Goal: Task Accomplishment & Management: Manage account settings

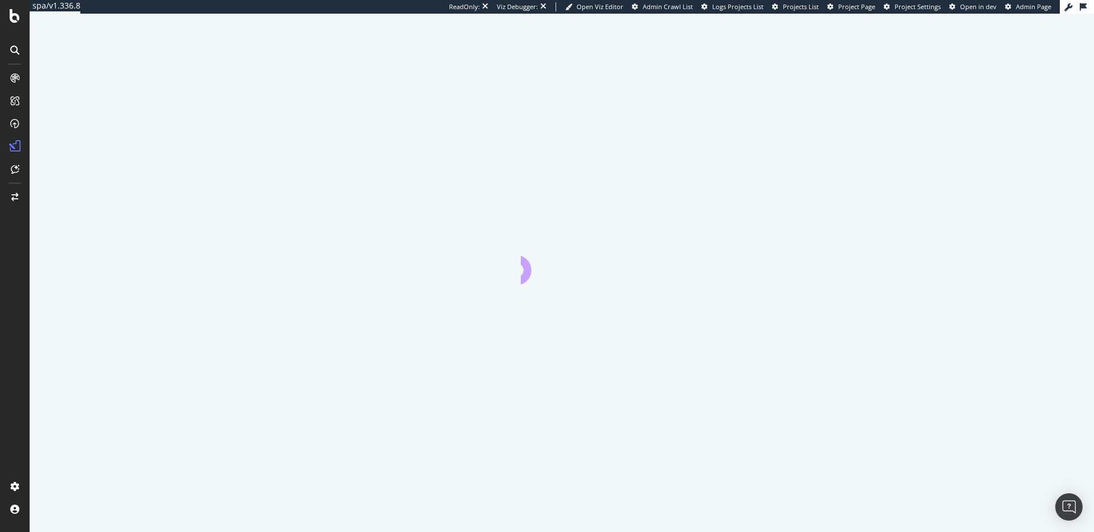
click at [17, 26] on div at bounding box center [15, 266] width 30 height 532
click at [16, 22] on icon at bounding box center [15, 16] width 10 height 14
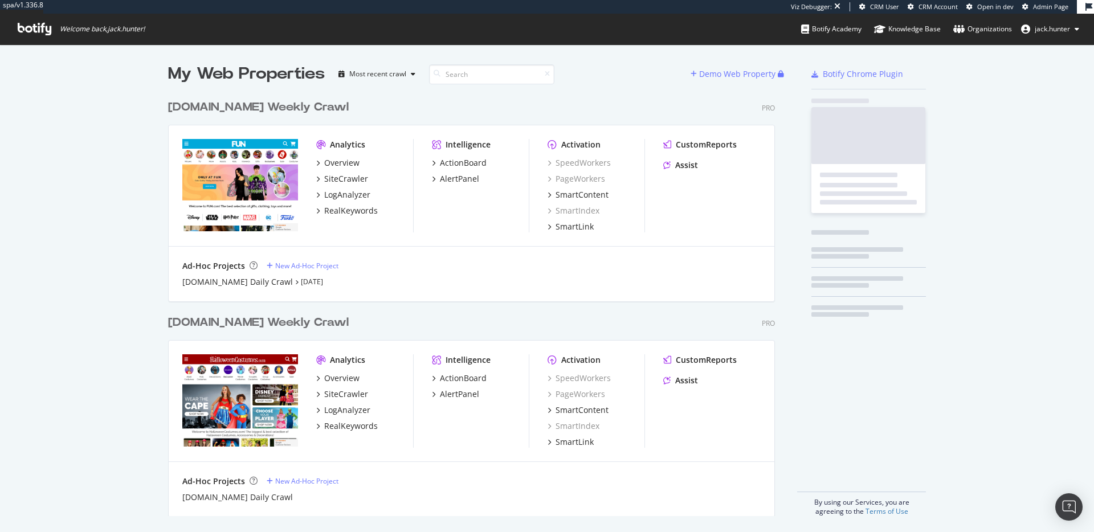
scroll to position [431, 616]
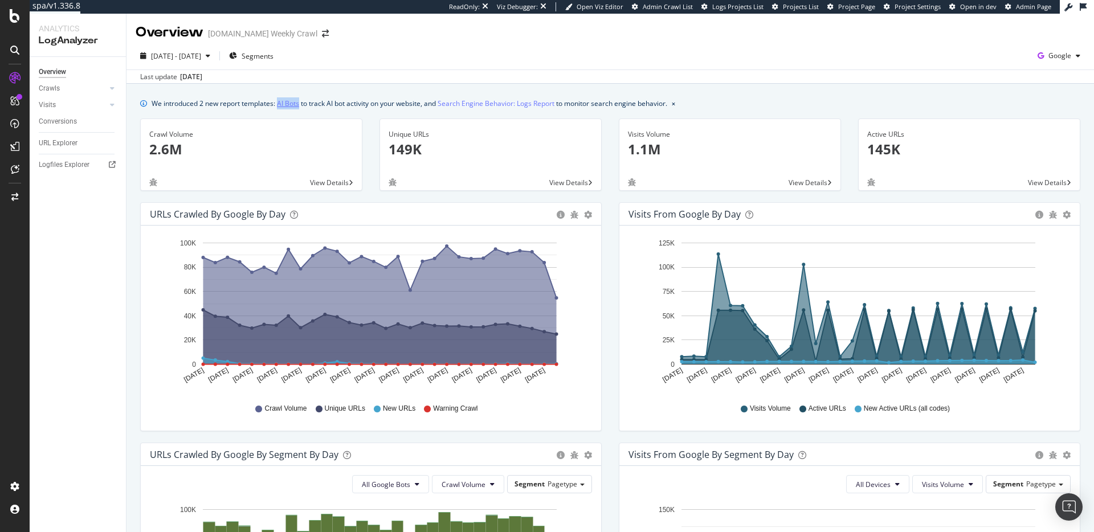
scroll to position [4, 0]
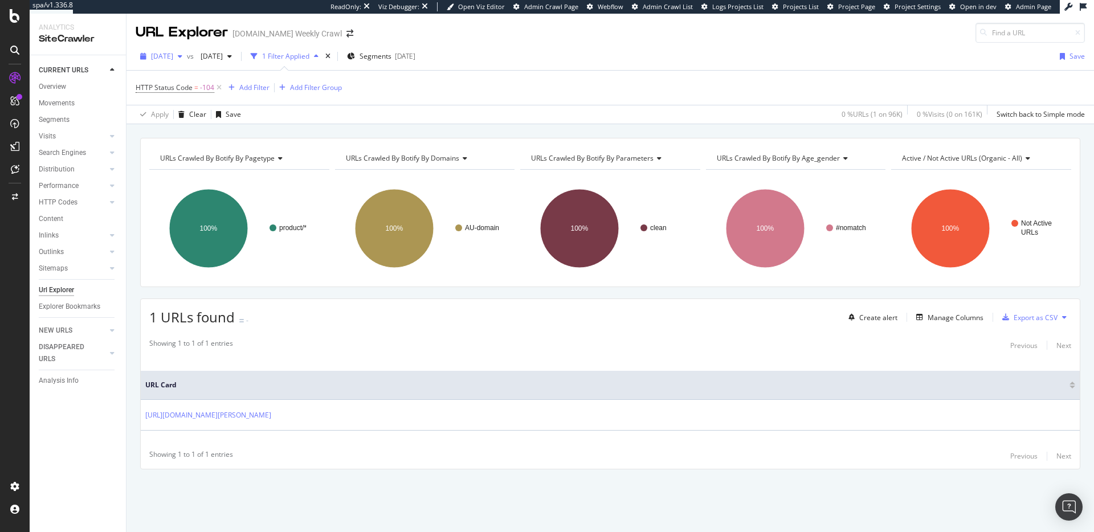
click at [181, 62] on div "2025 Aug. 19th" at bounding box center [161, 56] width 51 height 17
click at [240, 116] on div "96.2K URLs" at bounding box center [235, 117] width 35 height 10
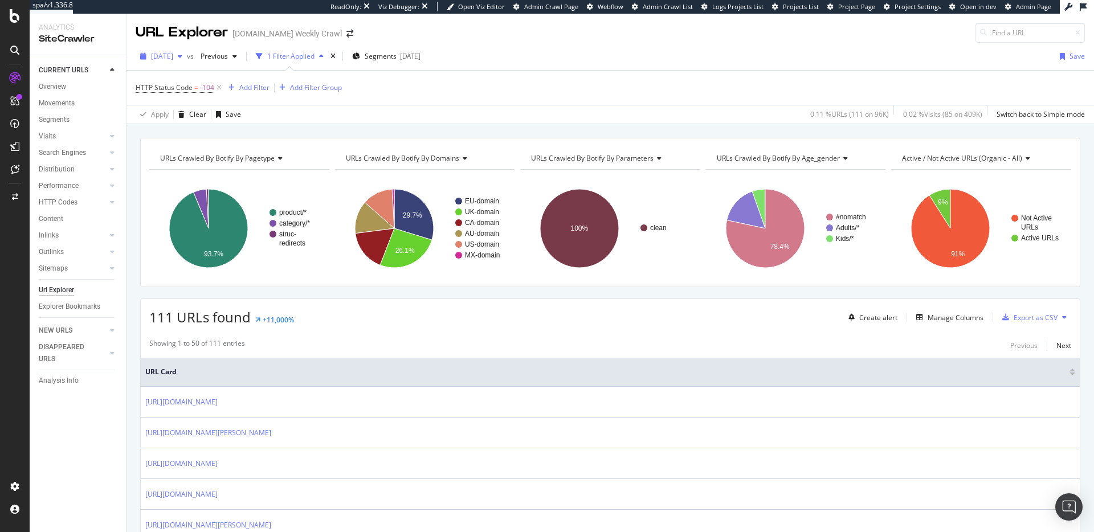
click at [173, 60] on span "2025 Jul. 29th" at bounding box center [162, 56] width 22 height 10
click at [230, 143] on div "95.9K URLs" at bounding box center [235, 140] width 35 height 10
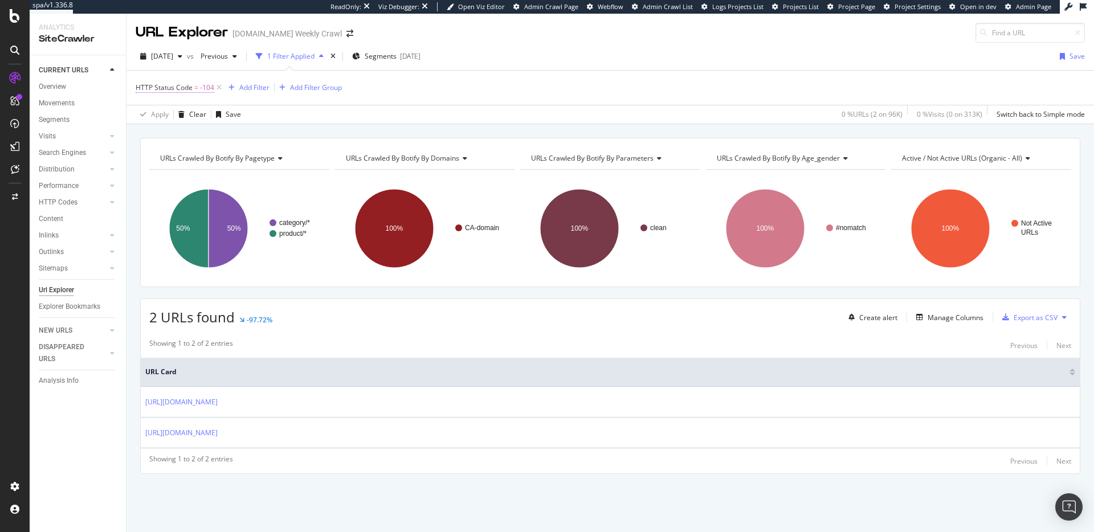
click at [187, 88] on span "HTTP Status Code" at bounding box center [164, 88] width 57 height 10
click at [173, 57] on span "2025 Jul. 15th" at bounding box center [162, 56] width 22 height 10
click at [220, 141] on div "2025 Jun. 17th 107K URLs" at bounding box center [211, 148] width 136 height 17
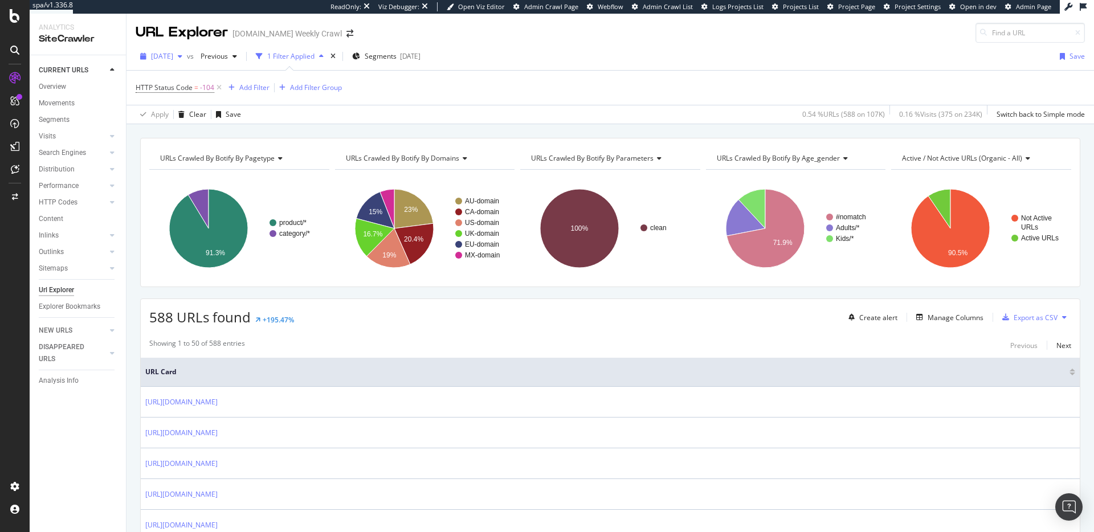
click at [173, 57] on span "2025 Jun. 17th" at bounding box center [162, 56] width 22 height 10
click at [222, 93] on div "96.4K URLs" at bounding box center [235, 97] width 35 height 10
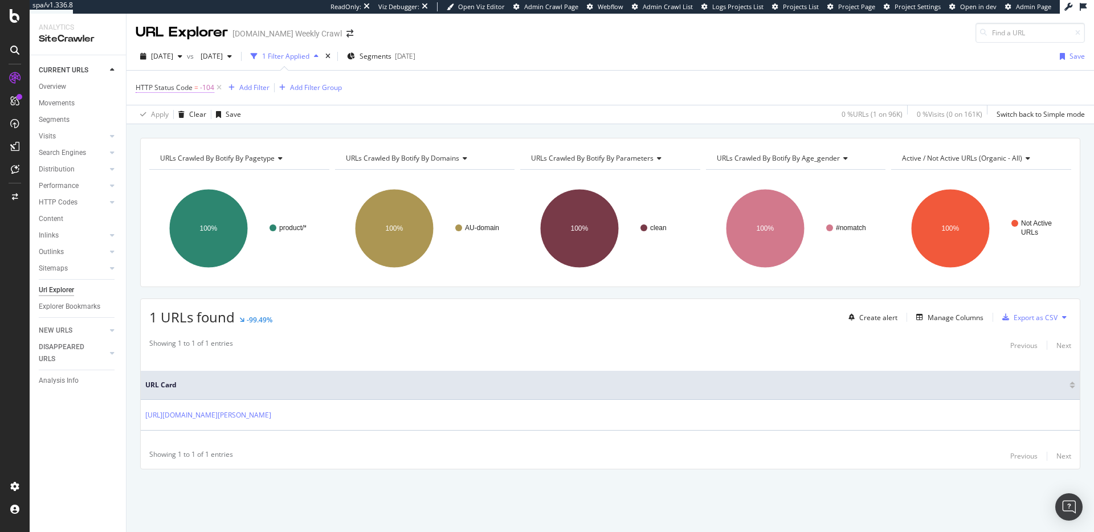
click at [188, 86] on span "HTTP Status Code" at bounding box center [164, 88] width 57 height 10
click at [178, 150] on input "-104" at bounding box center [207, 153] width 125 height 18
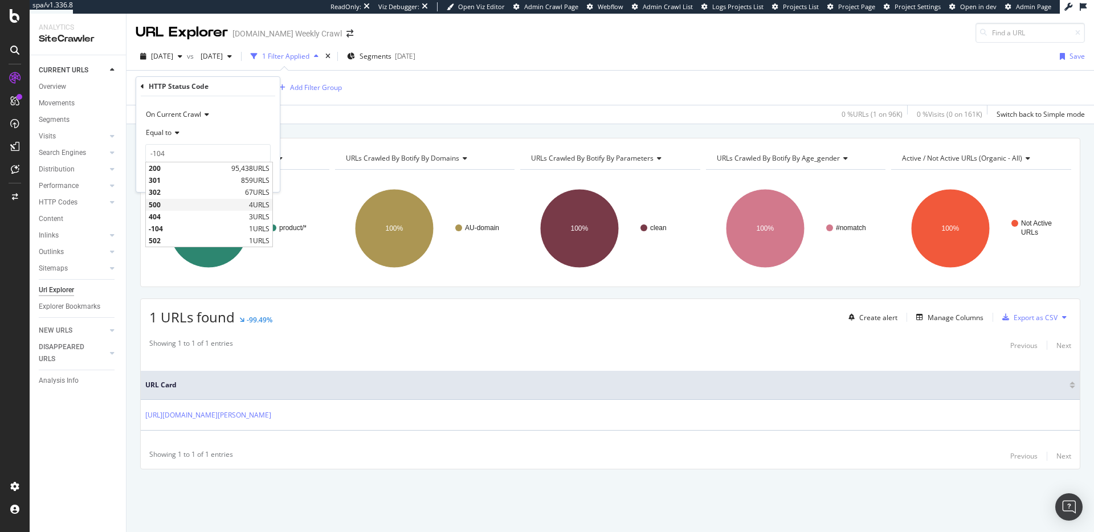
click at [209, 209] on div "500 4 URLS" at bounding box center [209, 205] width 127 height 12
type input "500"
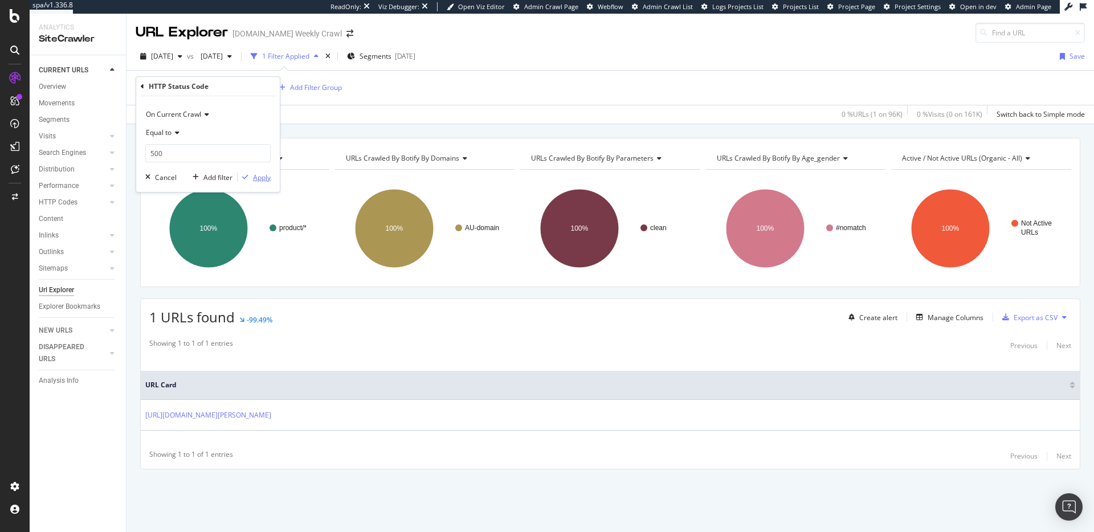
click at [252, 181] on div "Apply" at bounding box center [254, 177] width 33 height 10
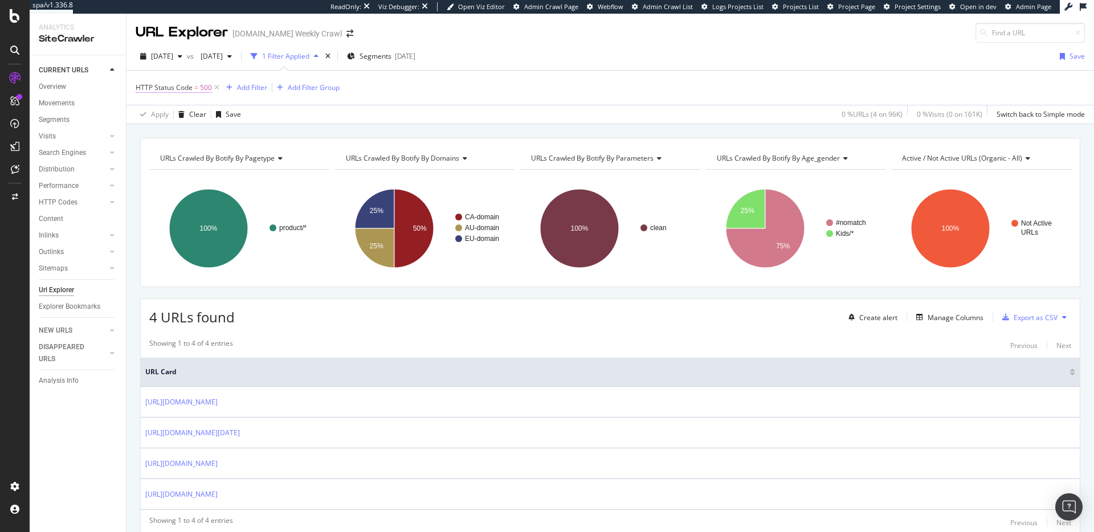
click at [194, 91] on span "=" at bounding box center [196, 88] width 4 height 10
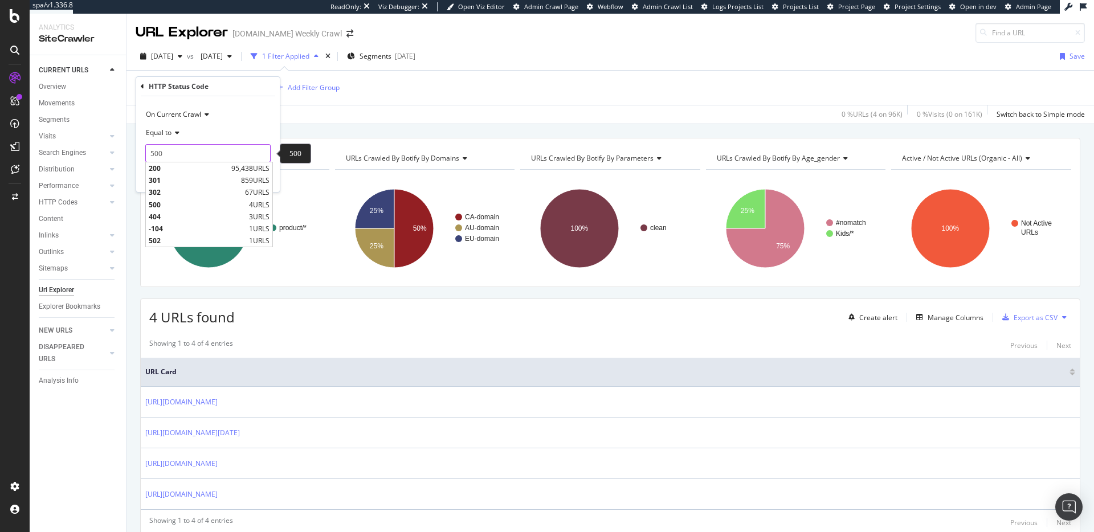
click at [178, 152] on input "500" at bounding box center [207, 153] width 125 height 18
click at [428, 107] on div "Apply Clear Save 0 % URLs ( 4 on 96K ) 0 % Visits ( 0 on 161K ) Switch back to …" at bounding box center [611, 114] width 968 height 19
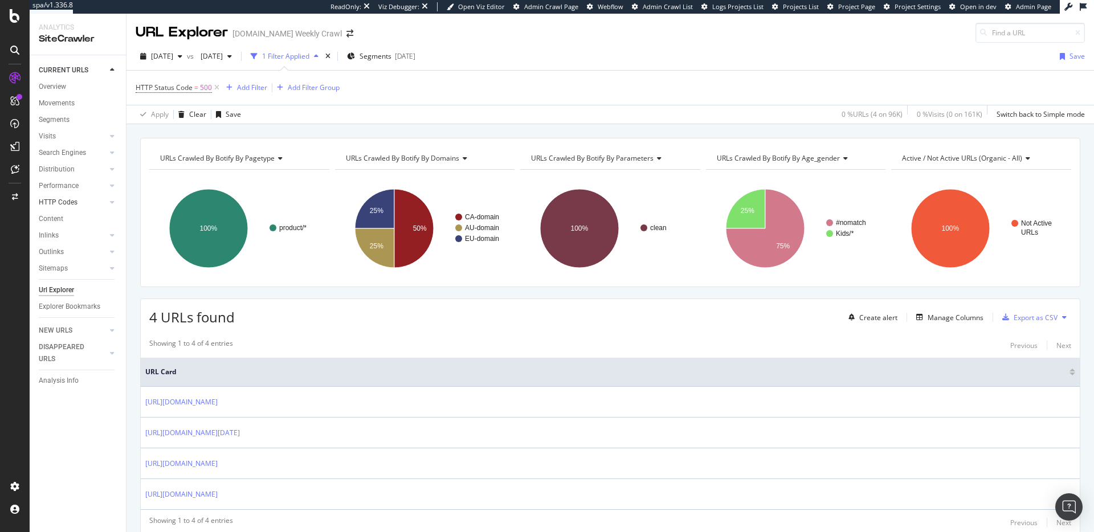
click at [83, 202] on link "HTTP Codes" at bounding box center [73, 203] width 68 height 12
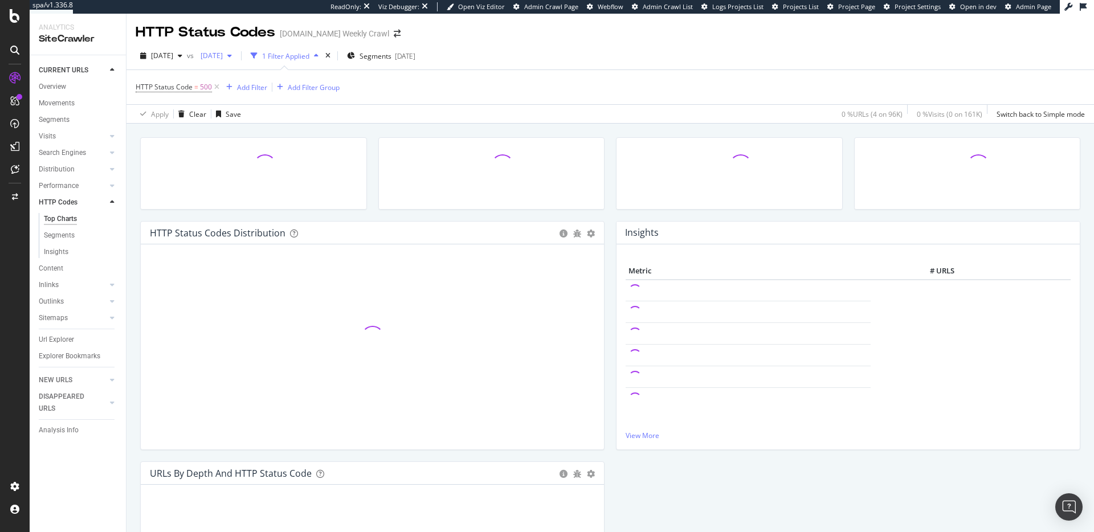
click at [237, 50] on div "2025 May. 13th" at bounding box center [216, 55] width 40 height 17
click at [274, 117] on div "[DATE]" at bounding box center [251, 118] width 59 height 10
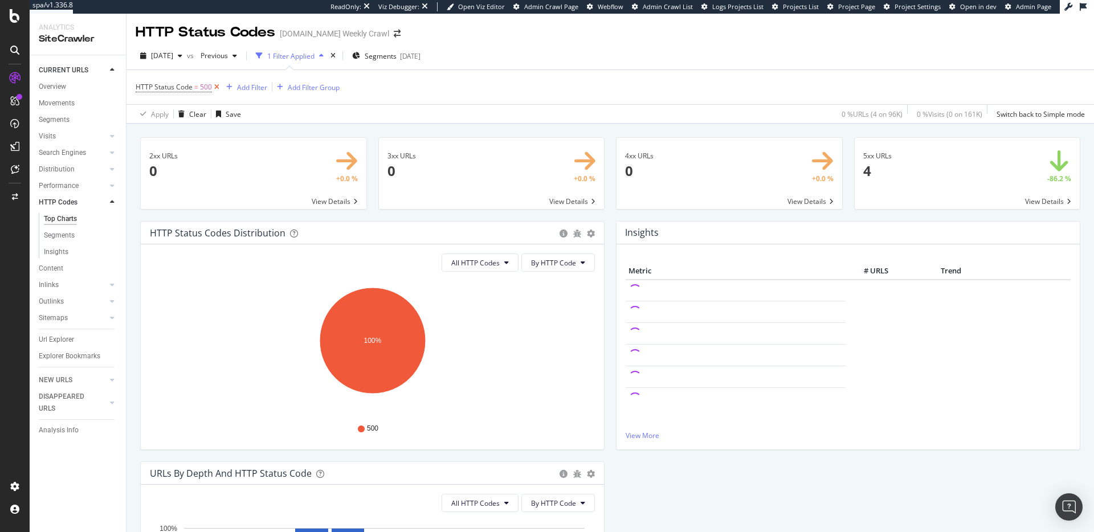
click at [218, 86] on icon at bounding box center [217, 87] width 10 height 11
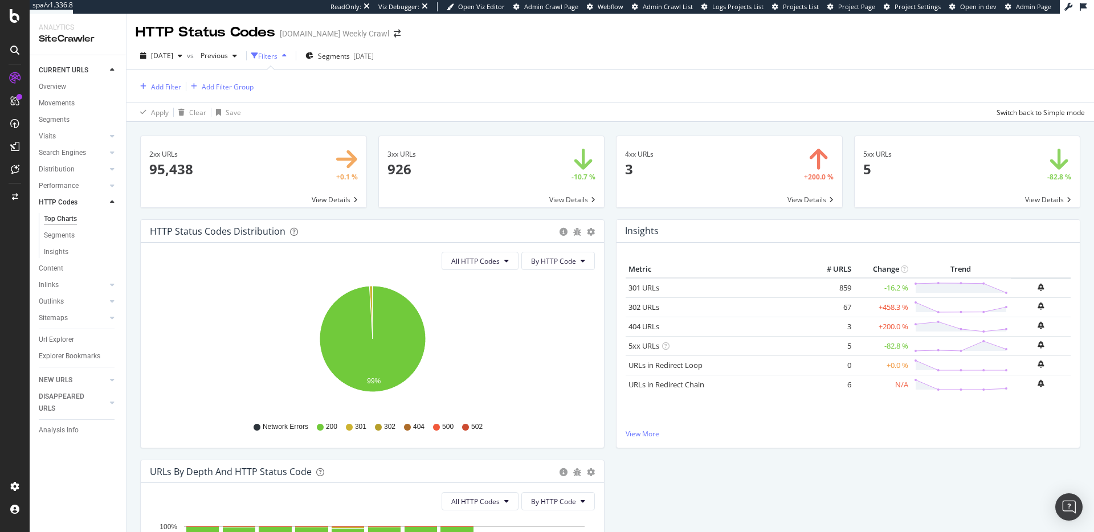
drag, startPoint x: 905, startPoint y: 152, endPoint x: 925, endPoint y: 180, distance: 34.3
click at [905, 152] on span at bounding box center [968, 171] width 226 height 71
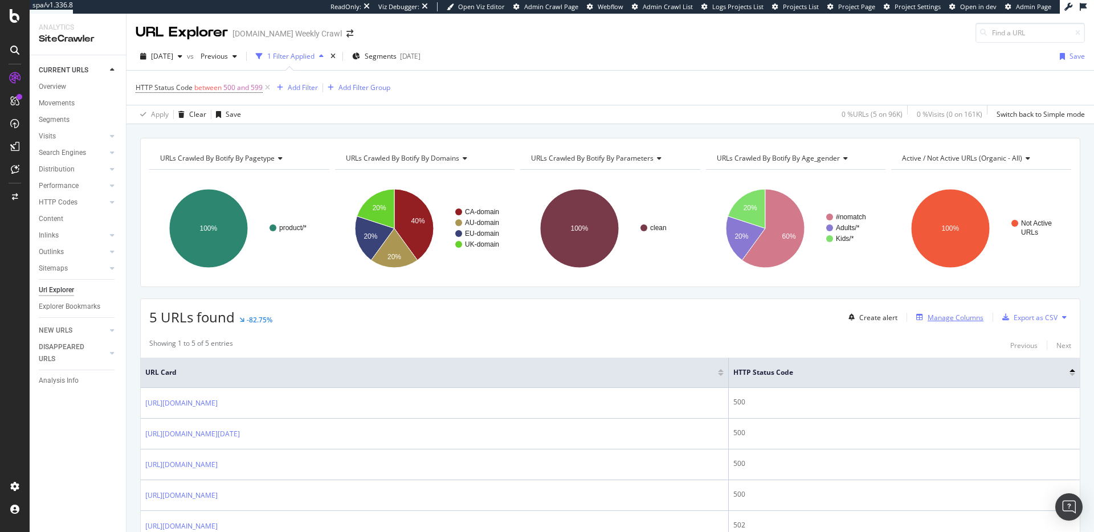
click at [936, 319] on div "Manage Columns" at bounding box center [956, 318] width 56 height 10
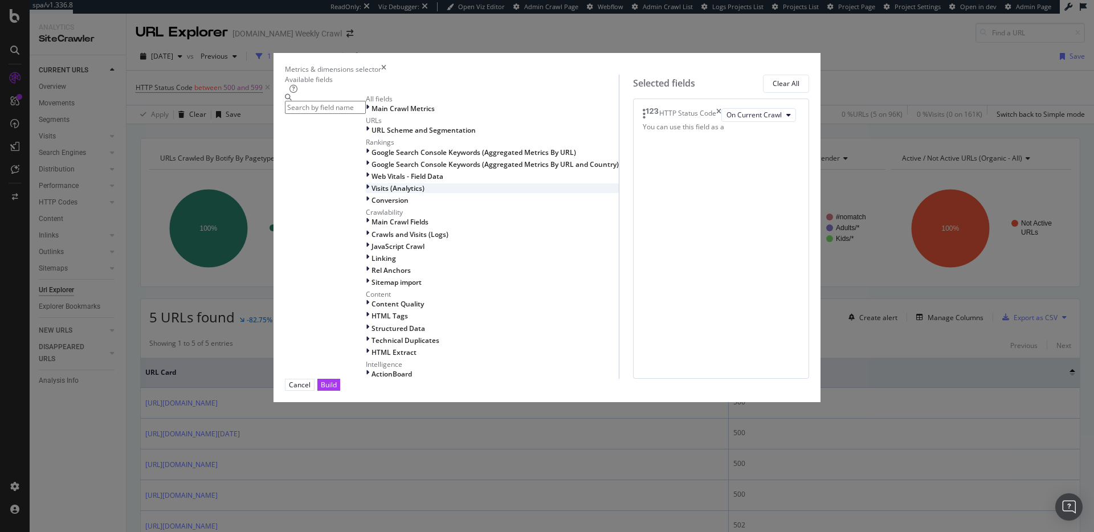
scroll to position [169, 0]
click at [388, 230] on span "Crawls and Visits (Logs)" at bounding box center [410, 235] width 77 height 10
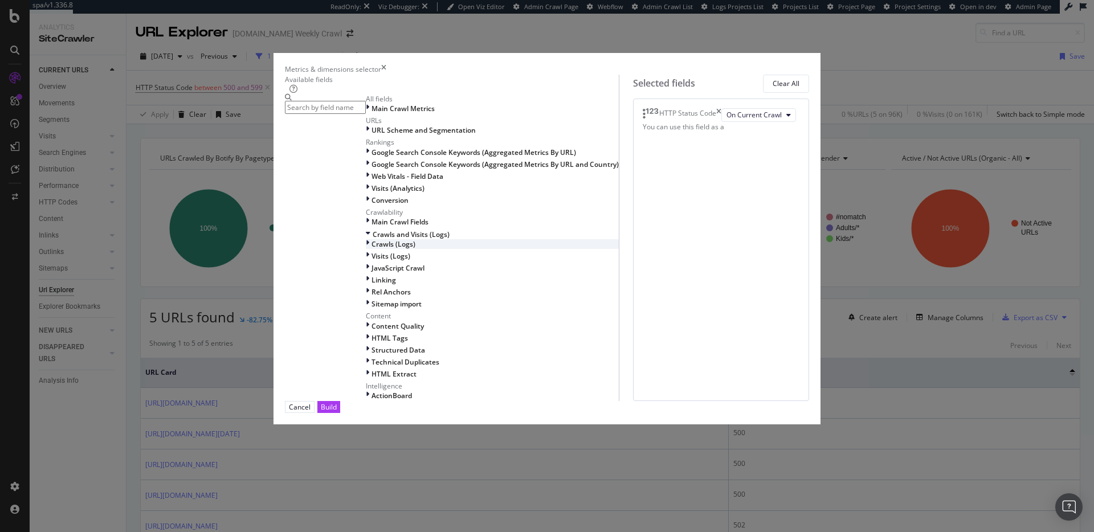
click at [378, 239] on div "Crawls (Logs)" at bounding box center [492, 244] width 253 height 10
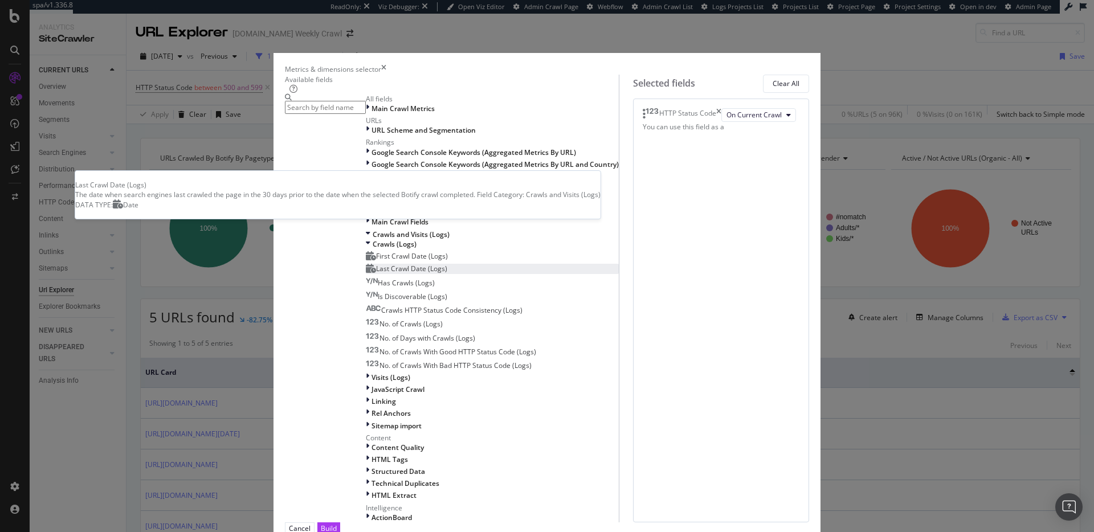
scroll to position [206, 0]
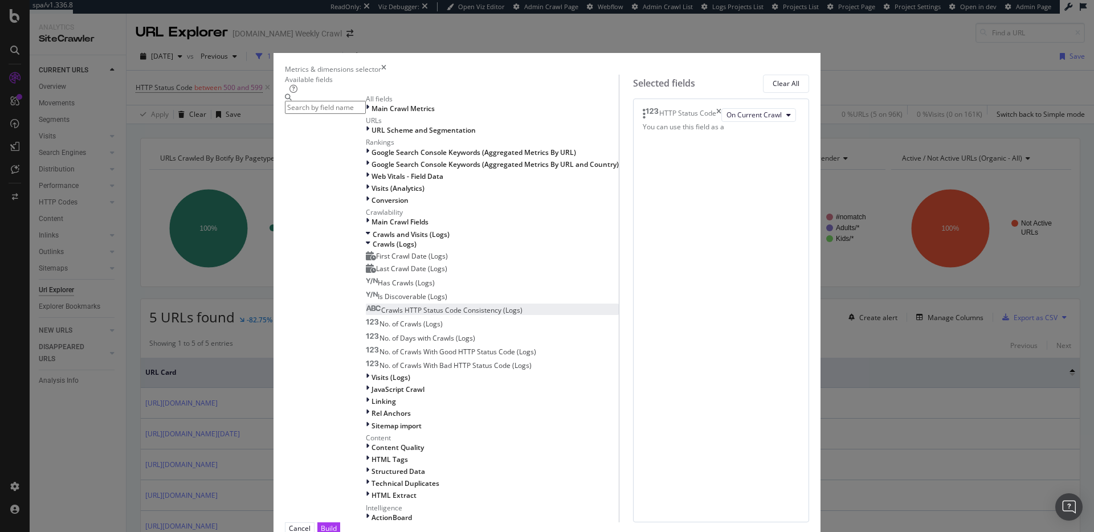
click at [451, 306] on span "Crawls HTTP Status Code Consistency (Logs)" at bounding box center [451, 311] width 141 height 10
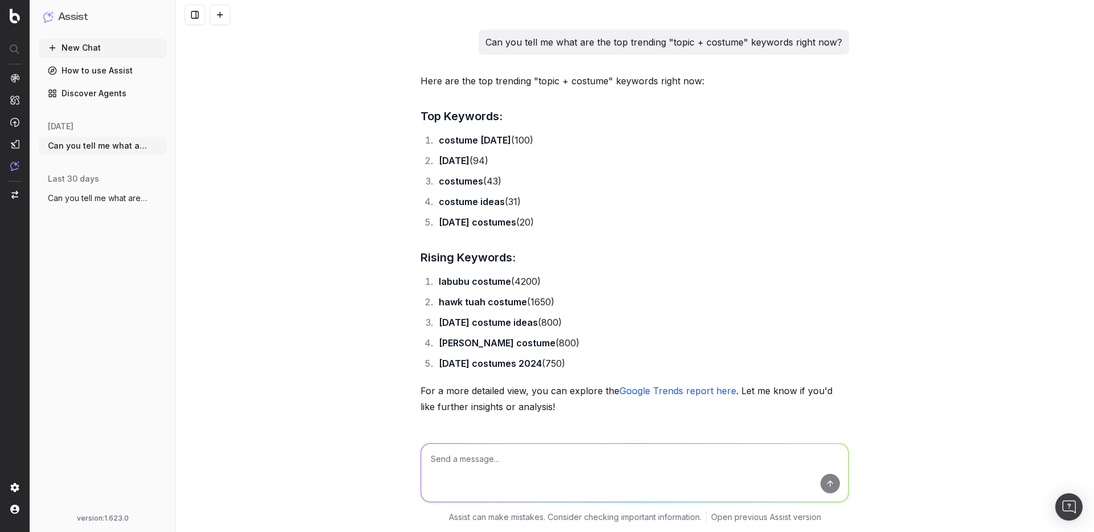
drag, startPoint x: 511, startPoint y: 43, endPoint x: 842, endPoint y: 40, distance: 331.2
click at [842, 40] on p "Can you tell me what are the top trending "topic + costume" keywords right now?" at bounding box center [664, 42] width 357 height 16
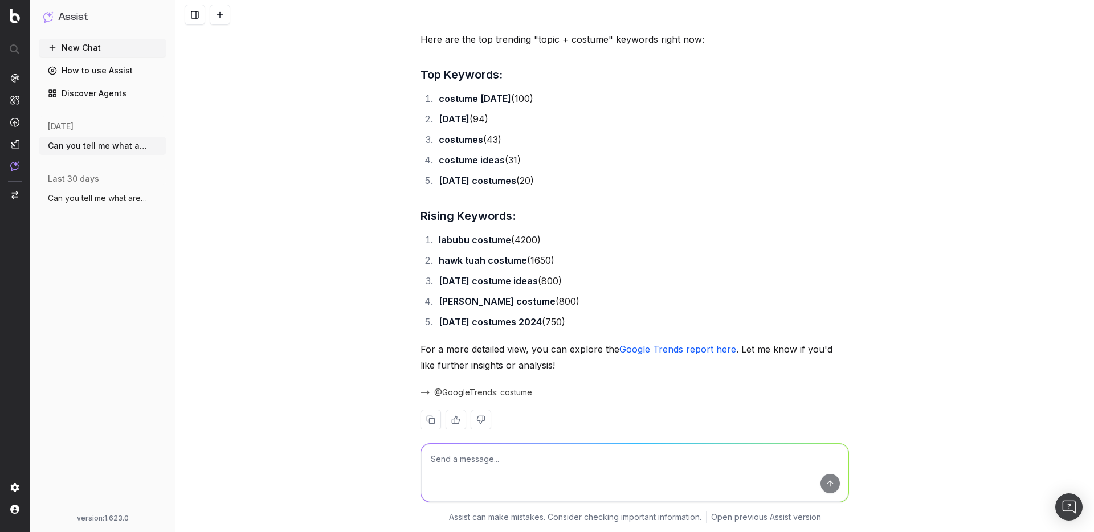
scroll to position [40, 0]
drag, startPoint x: 440, startPoint y: 101, endPoint x: 541, endPoint y: 112, distance: 101.5
click at [542, 112] on ol "costume halloween (100) halloween (94) costumes (43) costume ideas (31) hallowe…" at bounding box center [635, 141] width 429 height 98
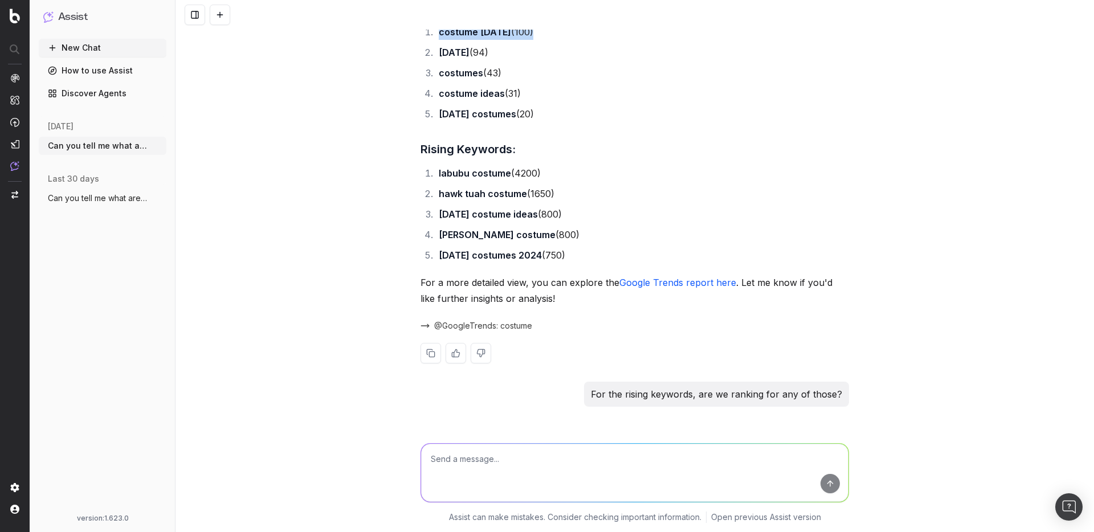
scroll to position [128, 0]
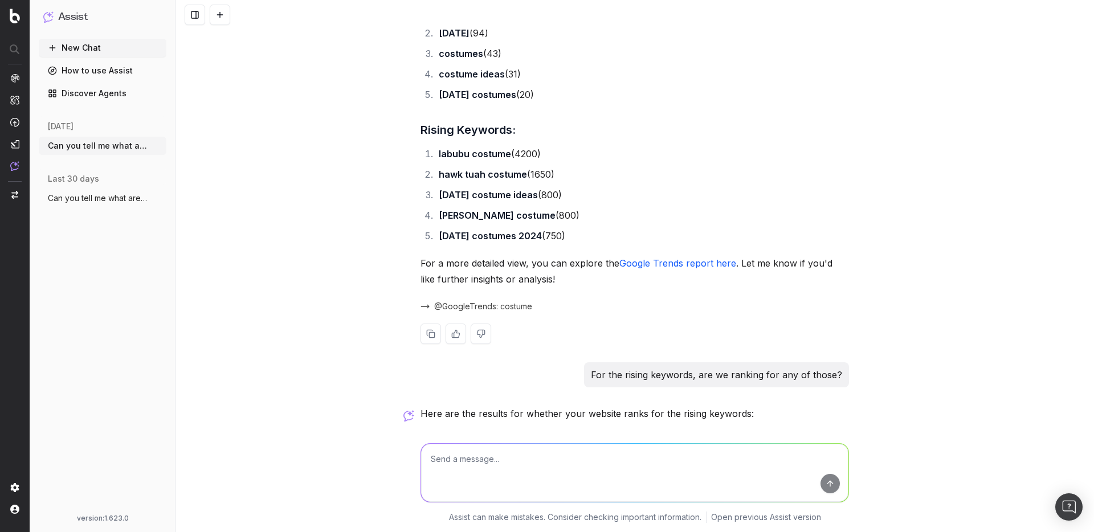
click at [477, 199] on strong "2024 halloween costume ideas" at bounding box center [488, 194] width 99 height 11
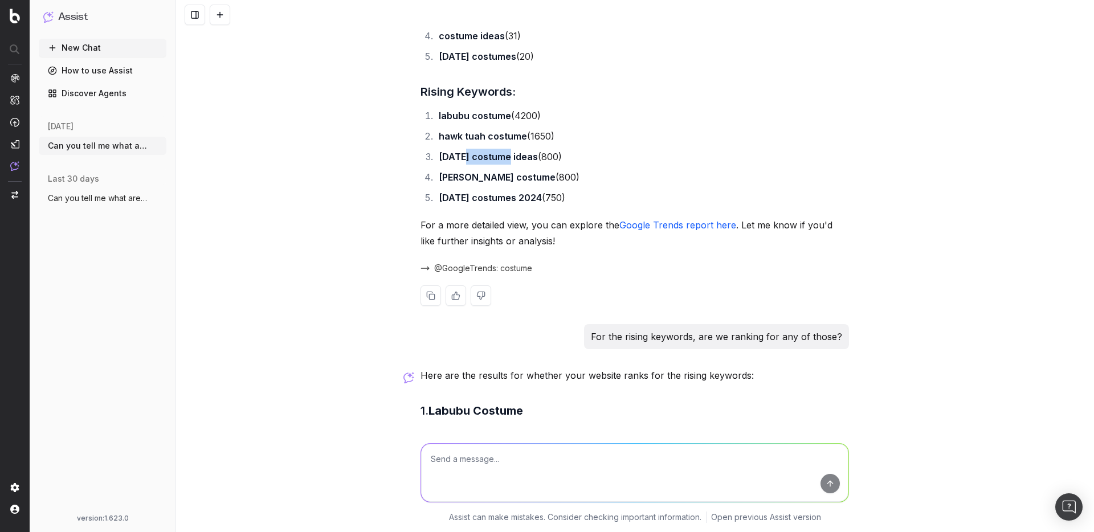
scroll to position [181, 0]
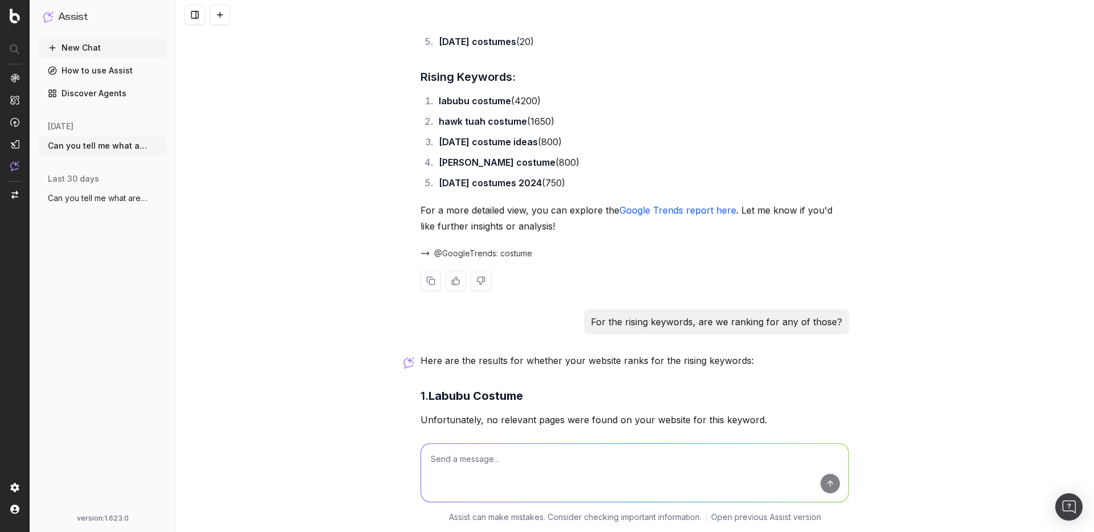
click at [474, 165] on strong "sabrina carpenter costume" at bounding box center [497, 162] width 117 height 11
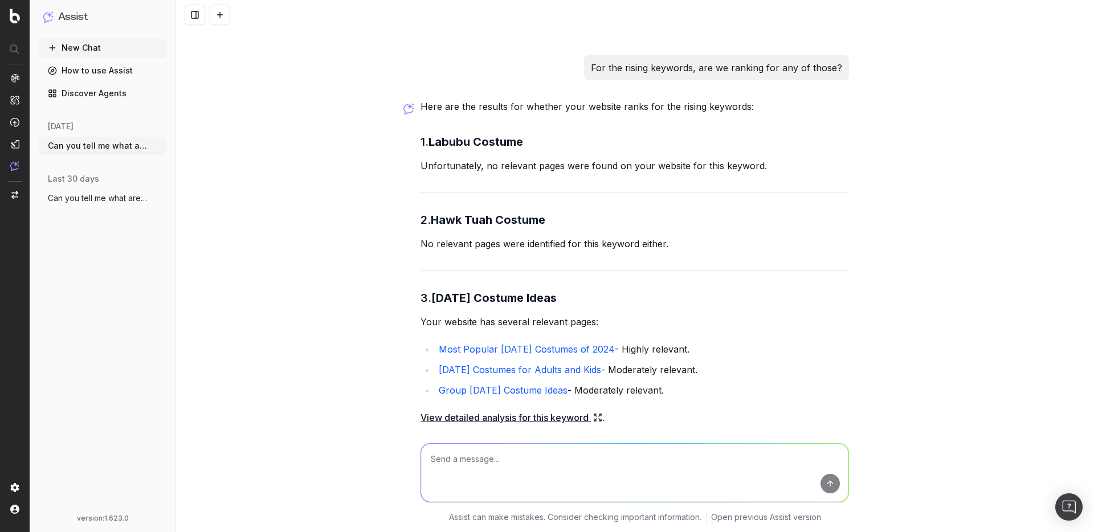
scroll to position [447, 0]
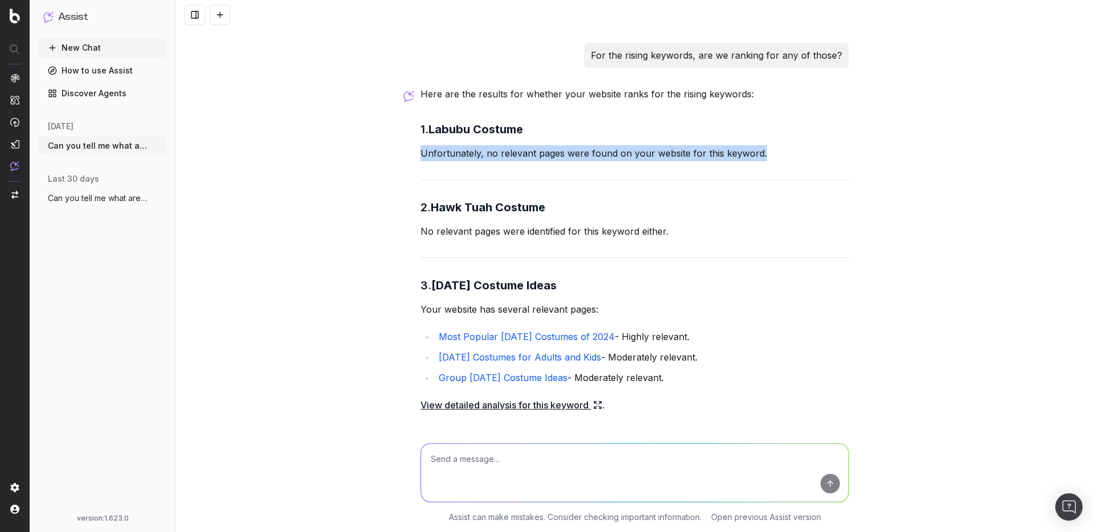
drag, startPoint x: 424, startPoint y: 153, endPoint x: 765, endPoint y: 153, distance: 341.4
click at [765, 153] on div "Can you tell me what are the top trending "topic + costume" keywords right now?…" at bounding box center [635, 202] width 438 height 1241
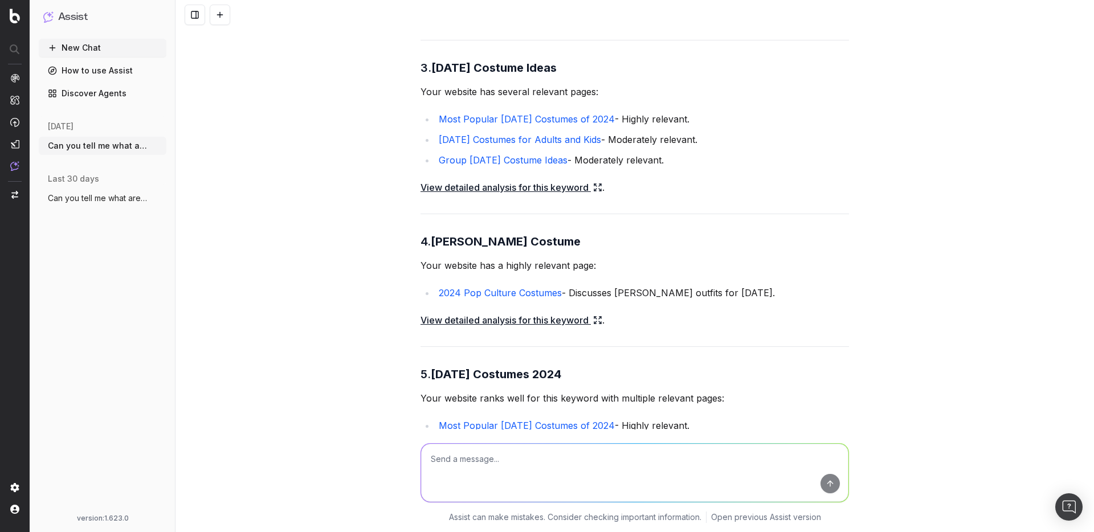
scroll to position [666, 0]
drag, startPoint x: 442, startPoint y: 67, endPoint x: 614, endPoint y: 68, distance: 172.1
click at [614, 68] on h3 "3. 2024 Halloween Costume Ideas" at bounding box center [635, 67] width 429 height 18
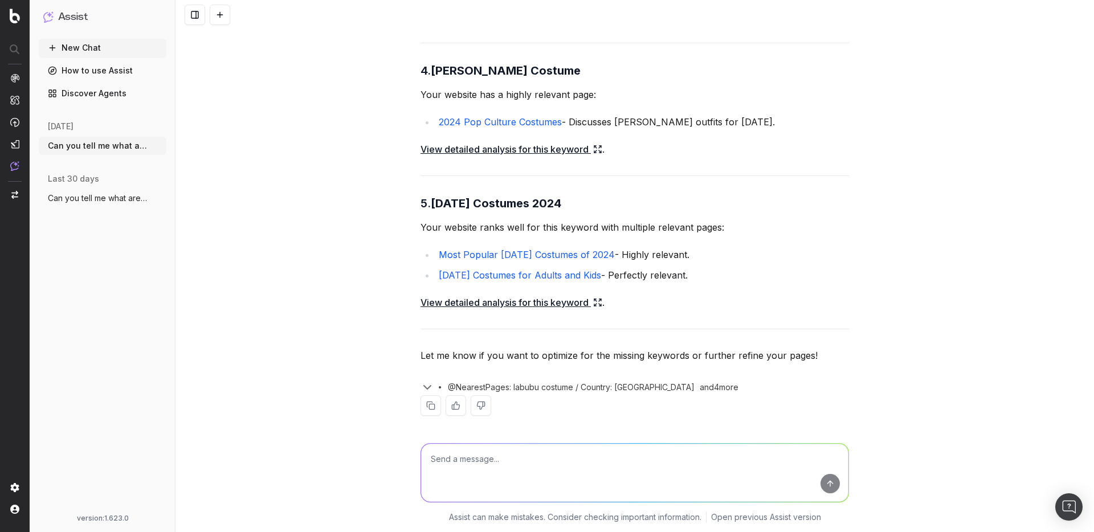
scroll to position [841, 0]
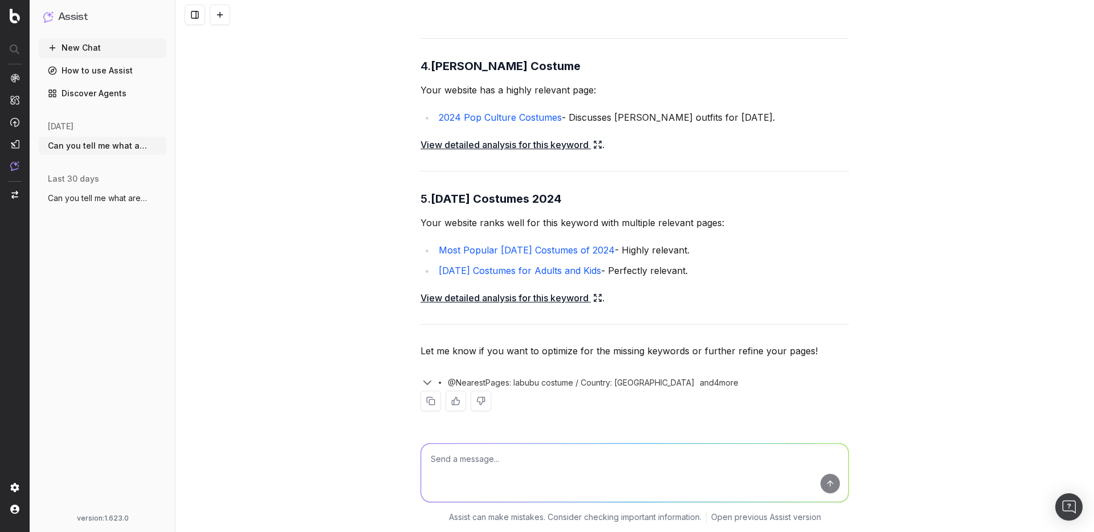
click at [555, 479] on textarea at bounding box center [635, 473] width 428 height 58
click at [674, 467] on textarea at bounding box center [635, 473] width 428 height 58
type textarea "Can you help optimize for the #4 rising keyword for the ranking URL?"
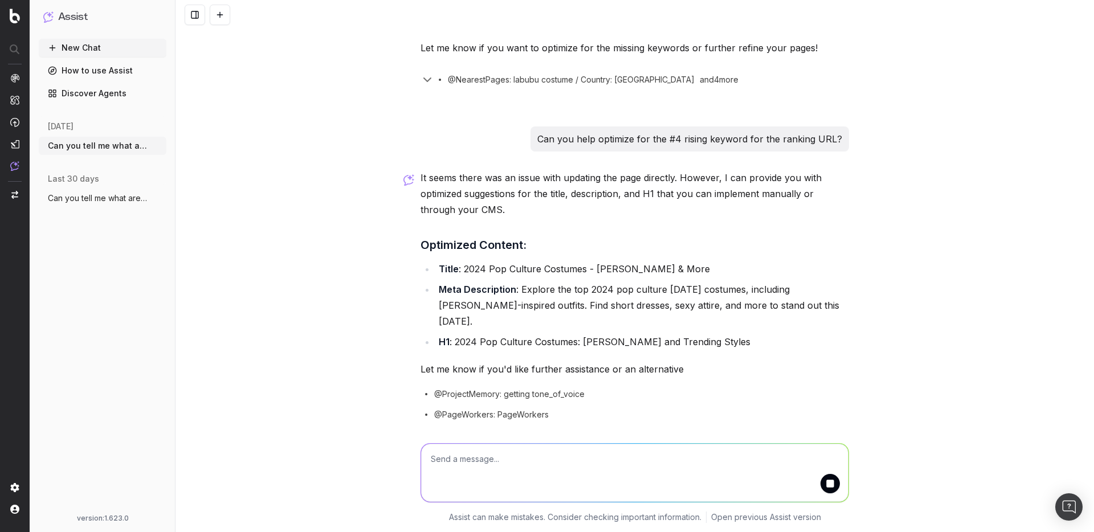
scroll to position [1183, 0]
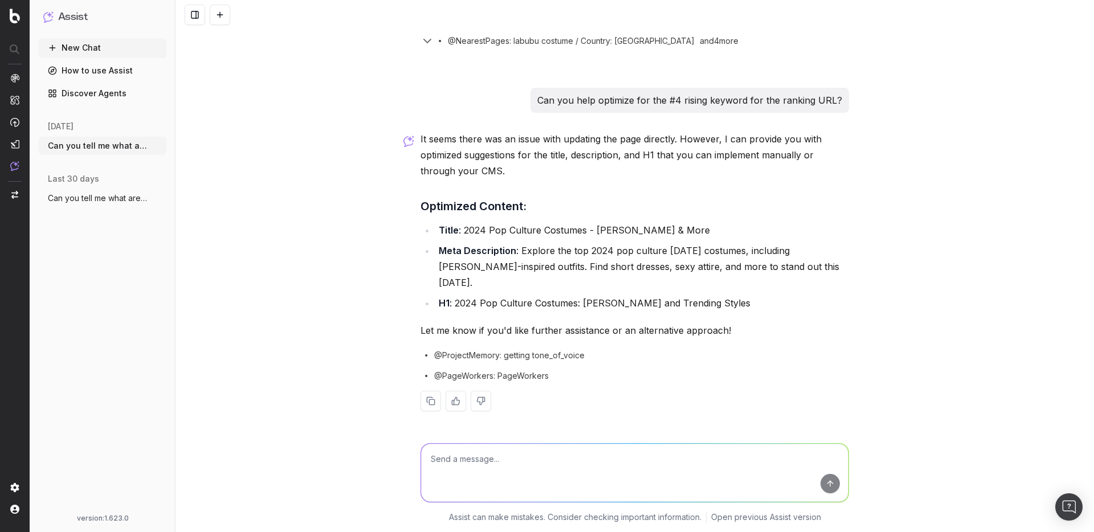
click at [501, 376] on span "@PageWorkers: PageWorkers" at bounding box center [491, 376] width 115 height 11
drag, startPoint x: 490, startPoint y: 378, endPoint x: 480, endPoint y: 377, distance: 10.3
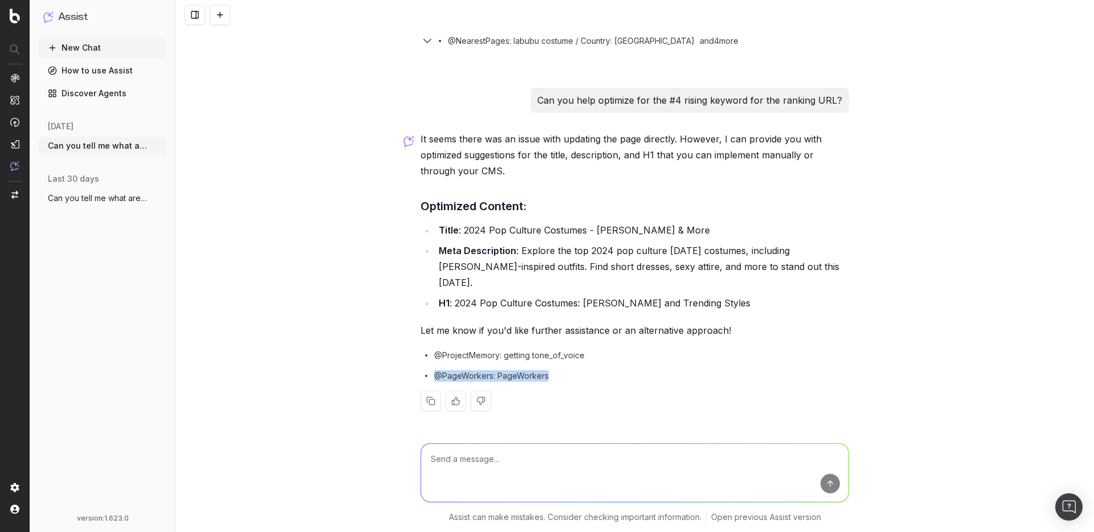
click at [490, 378] on span "@PageWorkers: PageWorkers" at bounding box center [491, 376] width 115 height 11
click at [466, 377] on span "@PageWorkers: PageWorkers" at bounding box center [491, 376] width 115 height 11
click at [524, 260] on li "Meta Description : Explore the top 2024 pop culture Halloween costumes, includi…" at bounding box center [642, 267] width 414 height 48
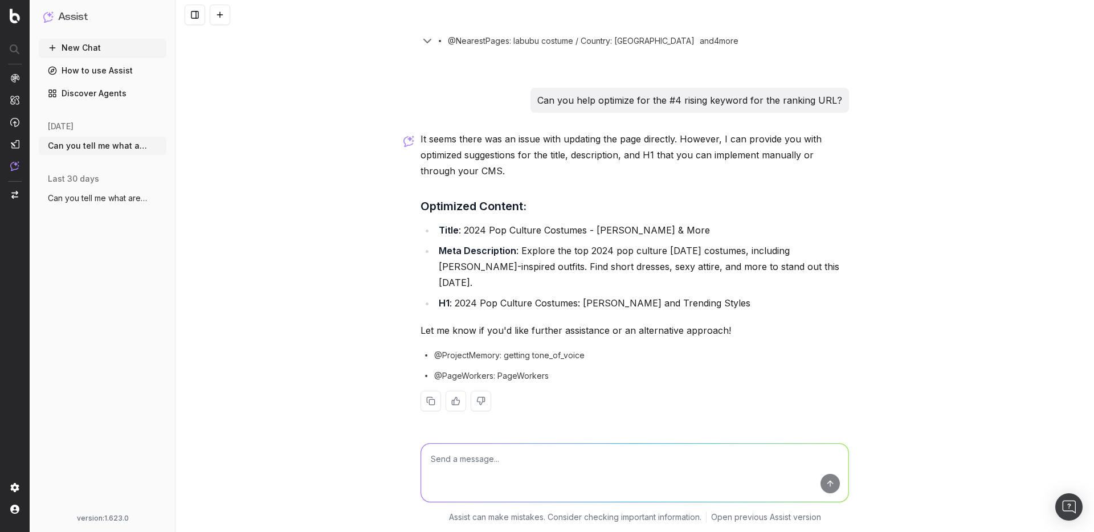
click at [104, 91] on link "Discover Agents" at bounding box center [103, 93] width 128 height 18
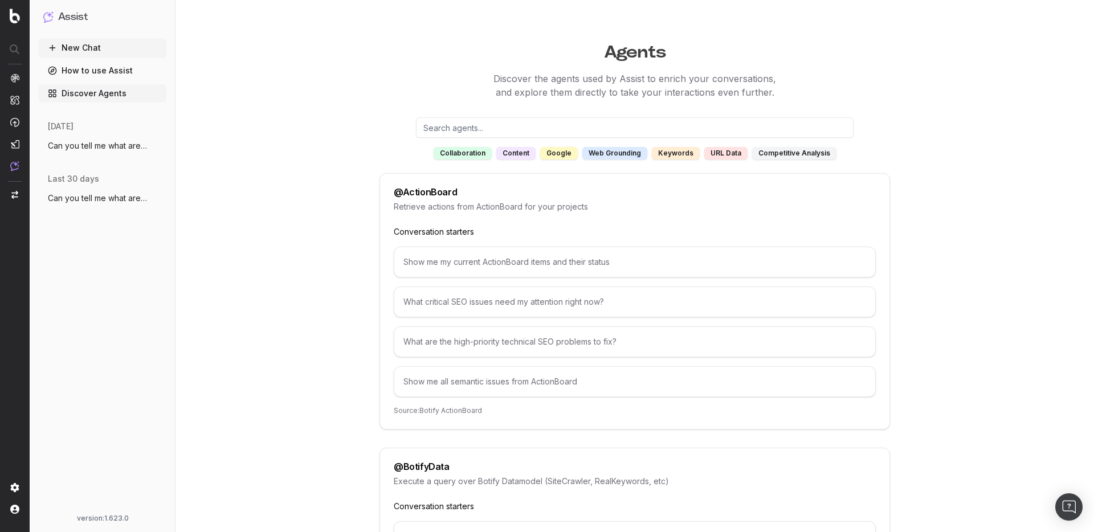
click at [433, 199] on div "@ ActionBoard Retrieve actions from ActionBoard for your projects Conversation …" at bounding box center [635, 301] width 511 height 257
click at [430, 192] on div "@ ActionBoard" at bounding box center [425, 192] width 63 height 9
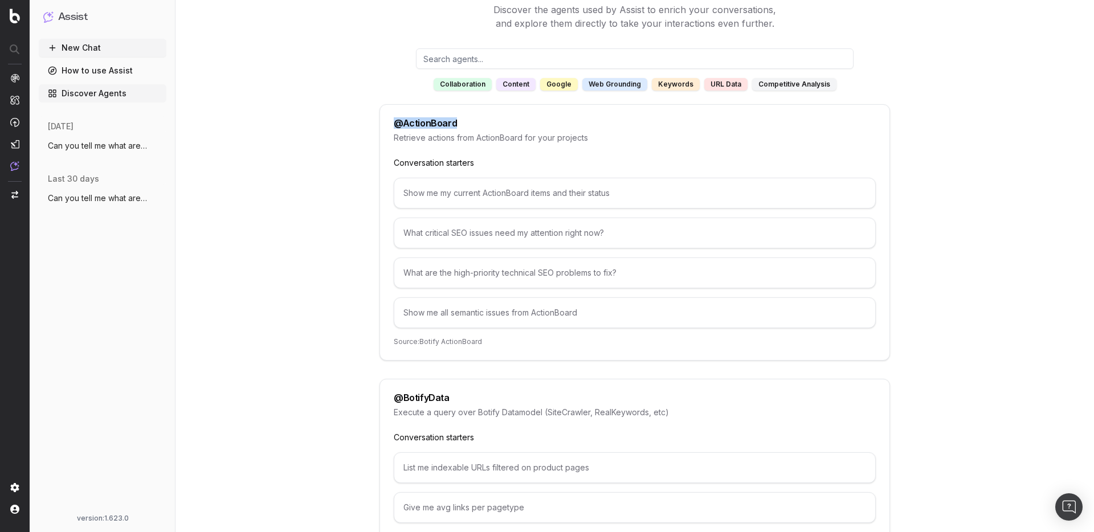
scroll to position [60, 0]
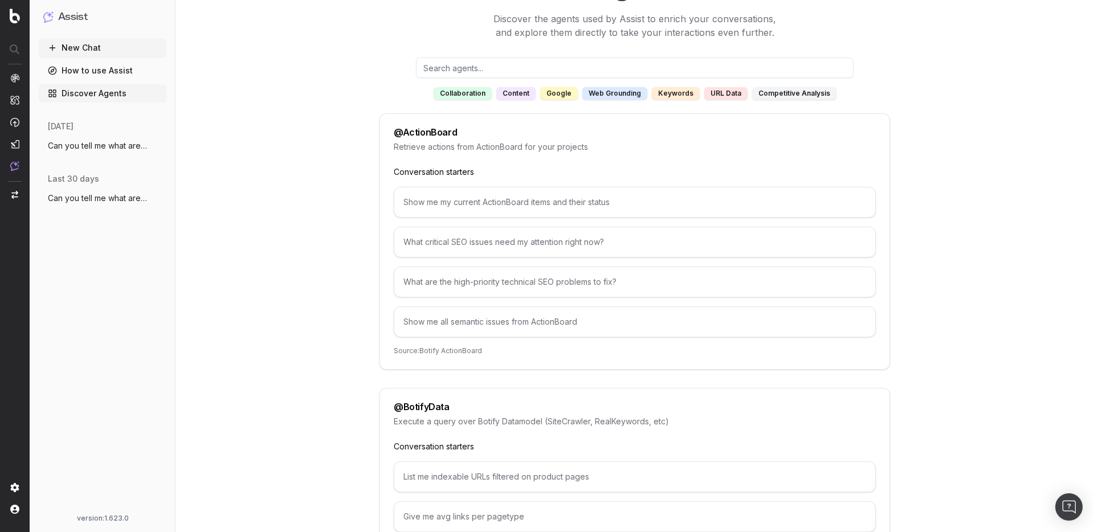
click at [428, 148] on p "Retrieve actions from ActionBoard for your projects" at bounding box center [635, 146] width 482 height 11
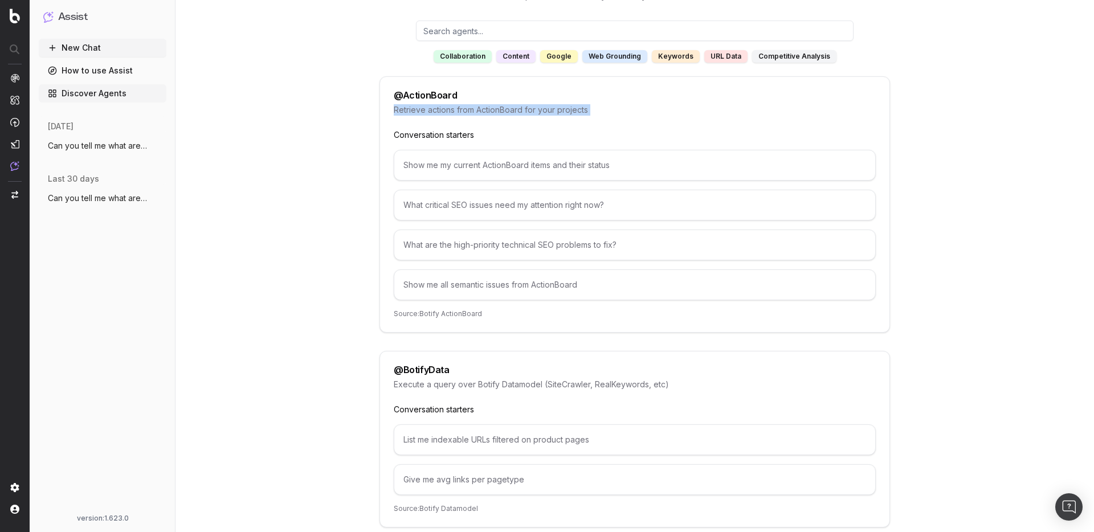
scroll to position [97, 0]
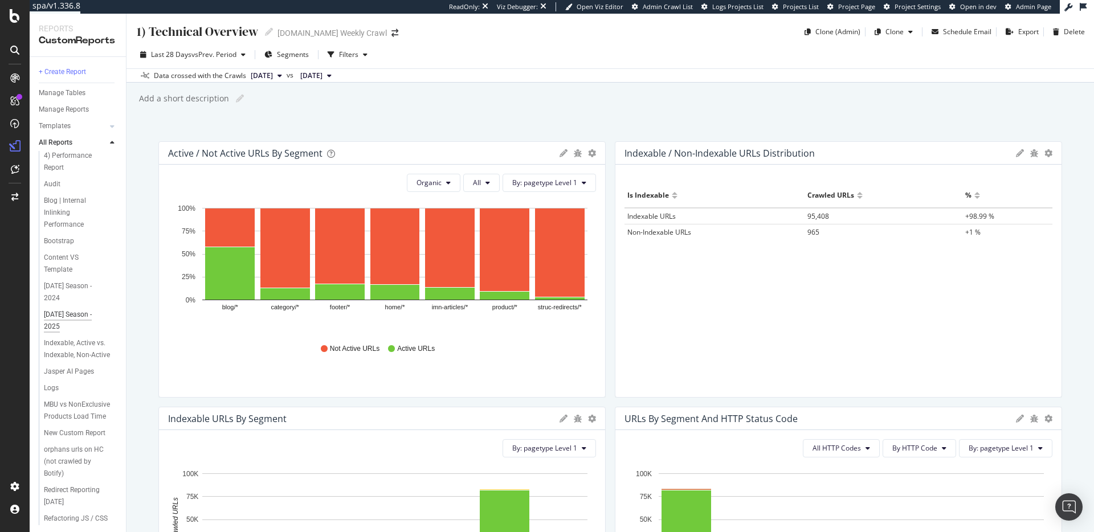
scroll to position [83, 0]
click at [59, 291] on div "Halloween Season - 2025" at bounding box center [75, 303] width 63 height 24
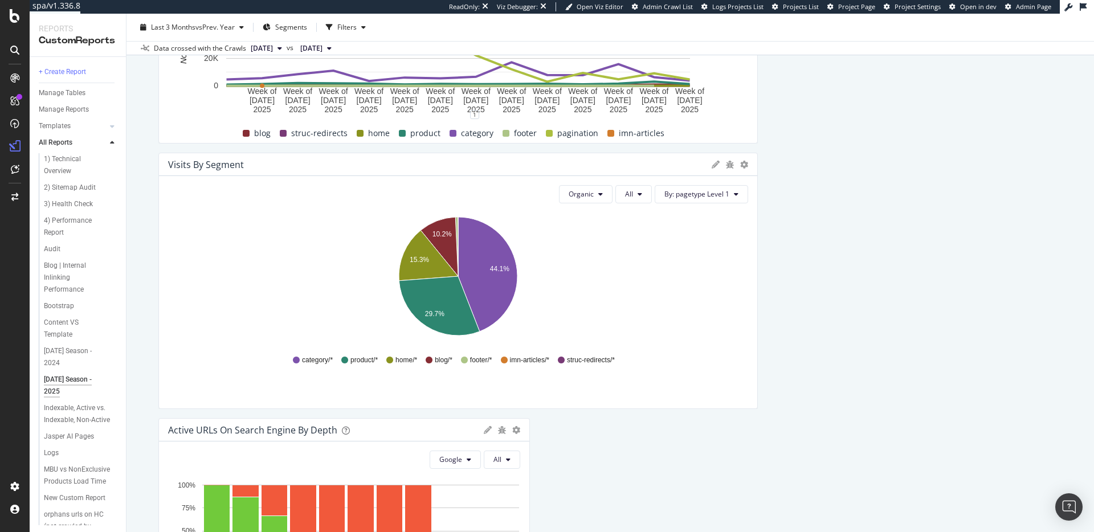
scroll to position [675, 0]
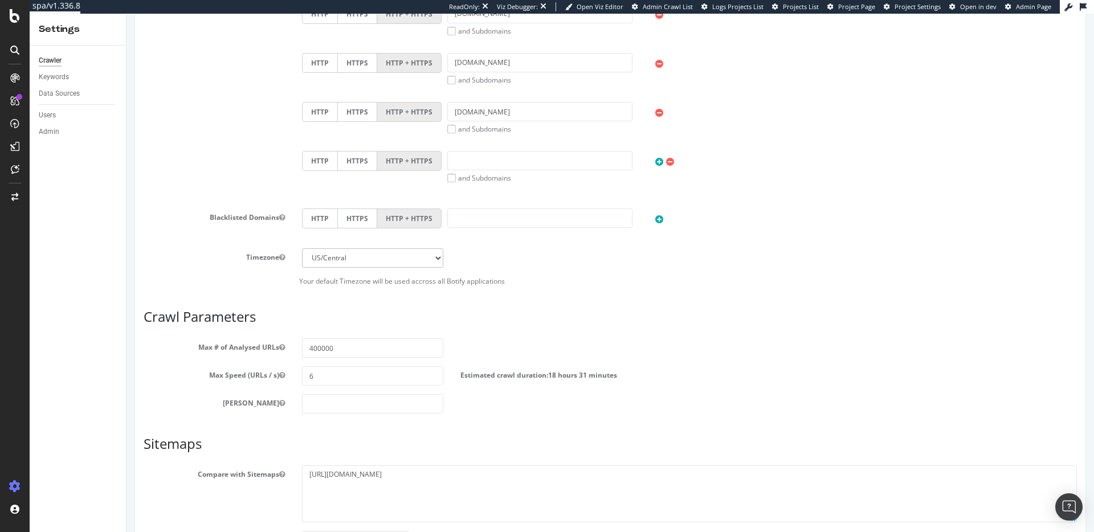
scroll to position [660, 0]
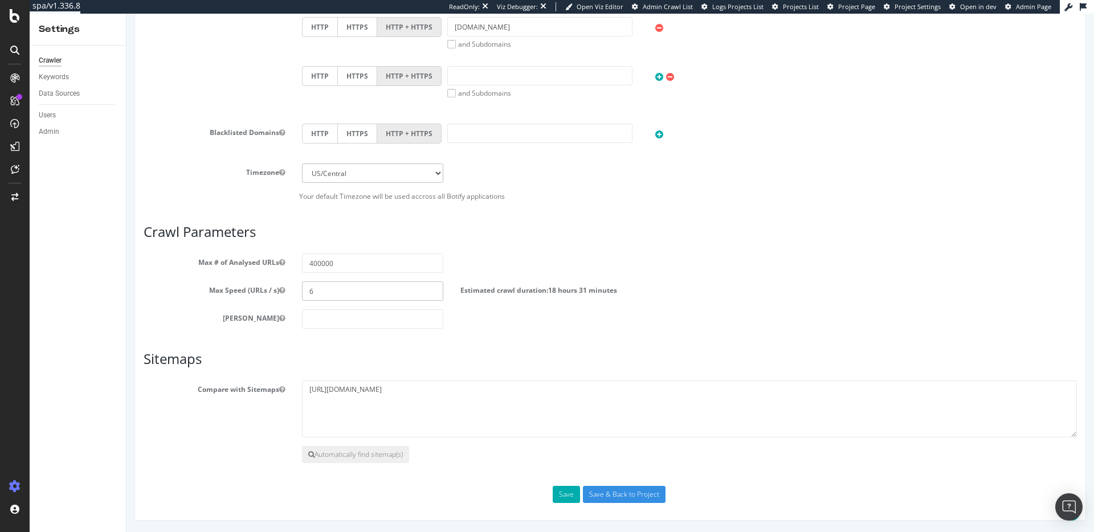
click at [320, 292] on input "6" at bounding box center [372, 291] width 141 height 19
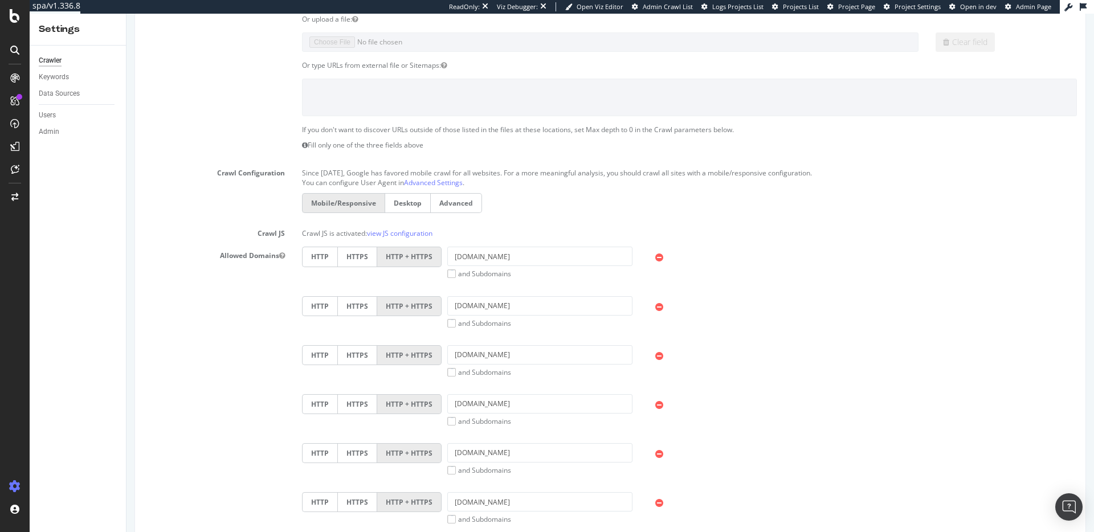
scroll to position [0, 0]
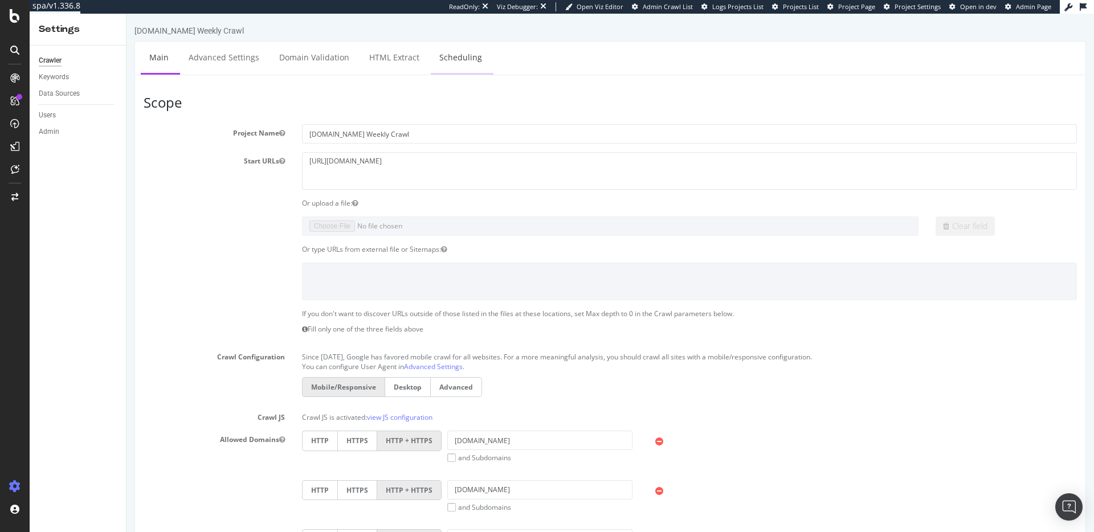
click at [471, 59] on link "Scheduling" at bounding box center [461, 57] width 60 height 31
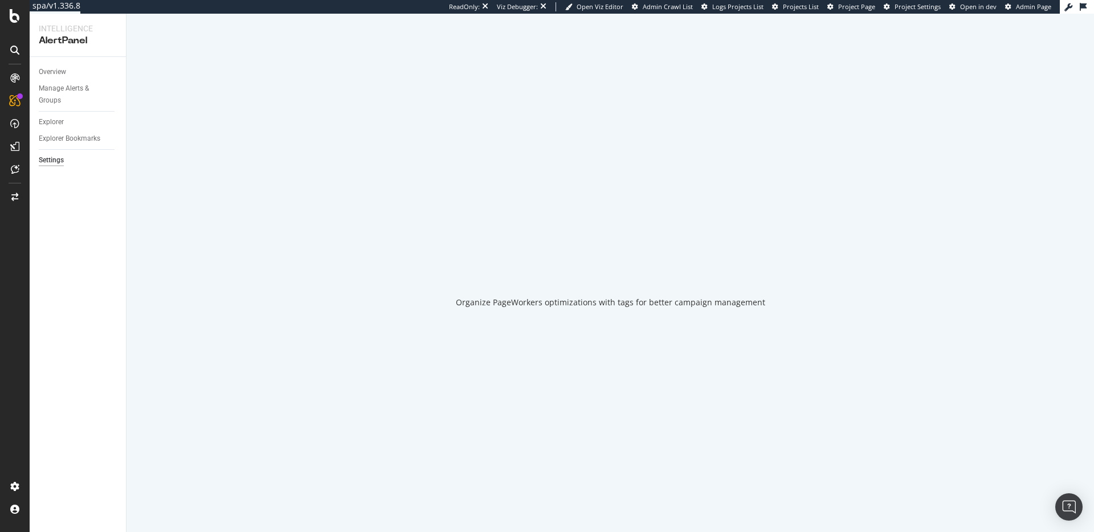
select select "04"
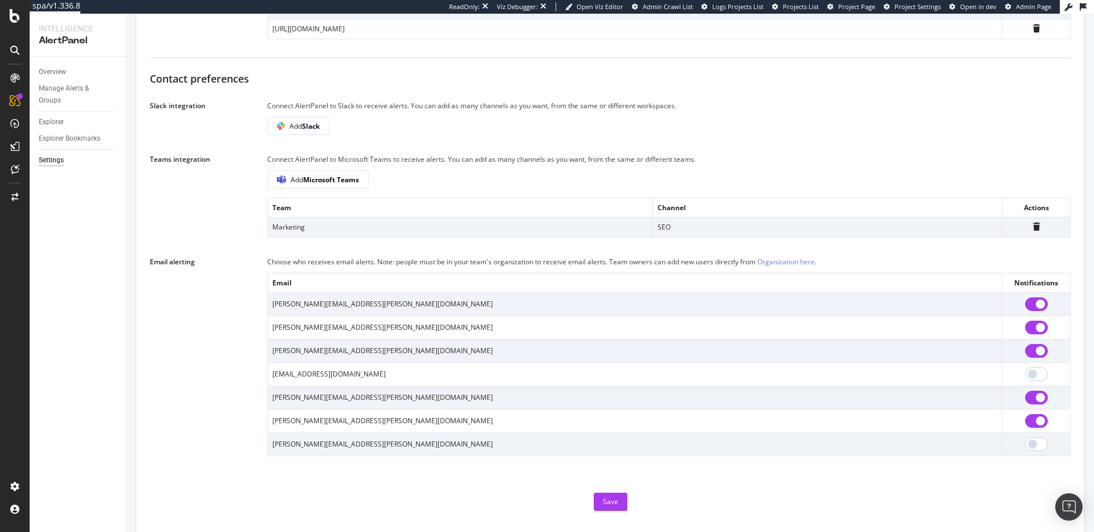
scroll to position [715, 0]
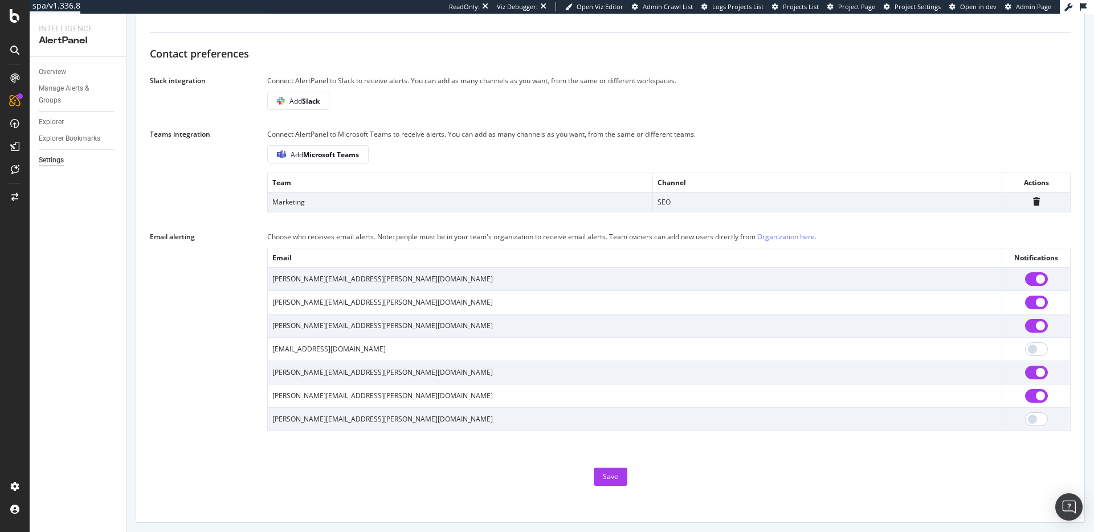
click at [301, 422] on td "craig.fisher@fun.com" at bounding box center [635, 419] width 735 height 23
click at [316, 399] on td "eric.crowe@fun.com" at bounding box center [635, 395] width 735 height 23
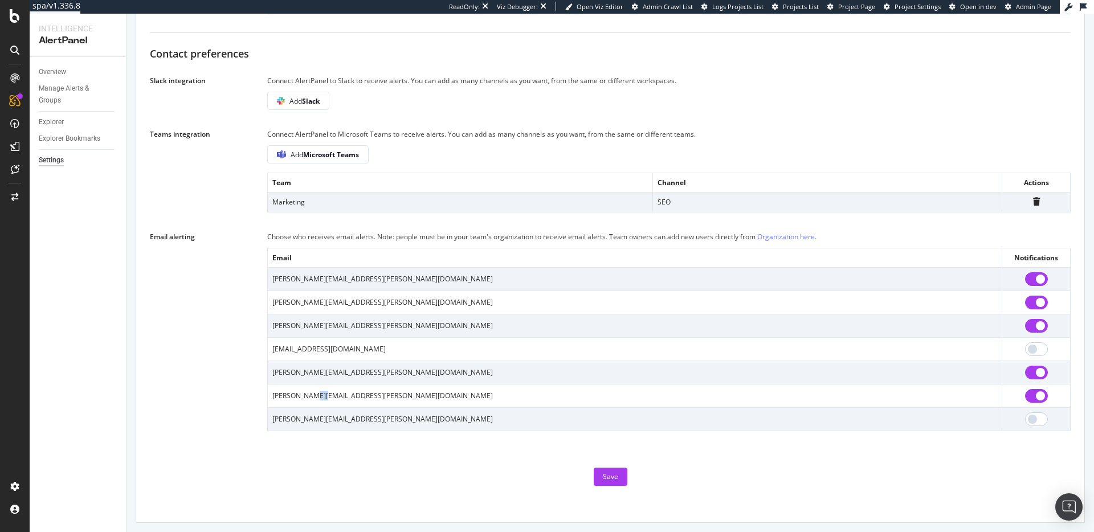
click at [316, 399] on td "eric.crowe@fun.com" at bounding box center [635, 395] width 735 height 23
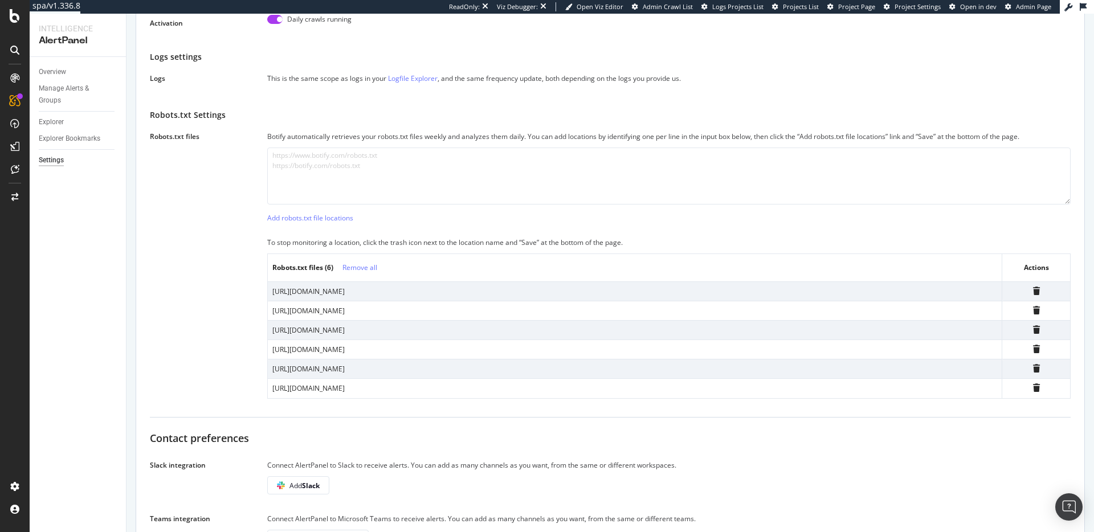
scroll to position [0, 0]
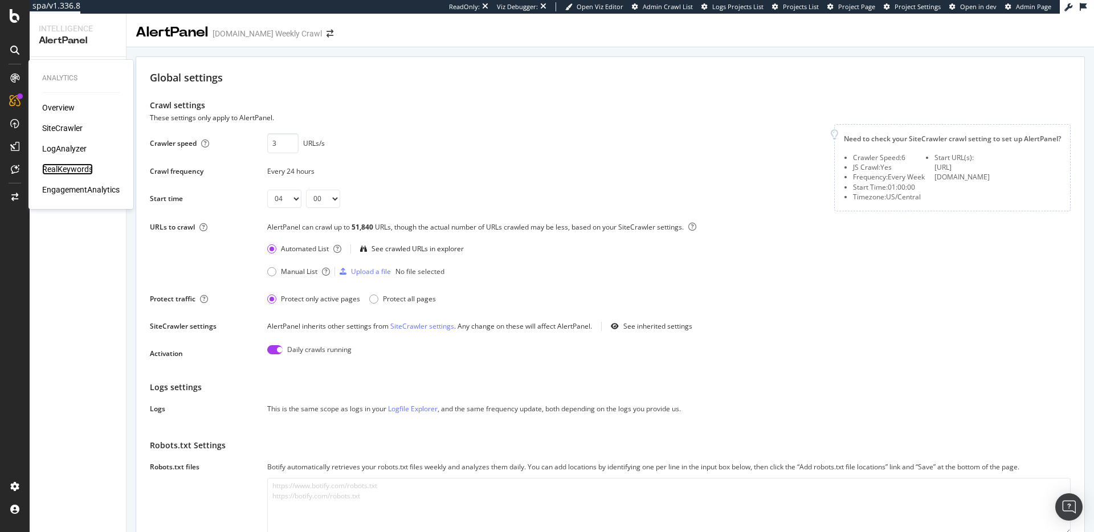
click at [64, 165] on div "RealKeywords" at bounding box center [67, 169] width 51 height 11
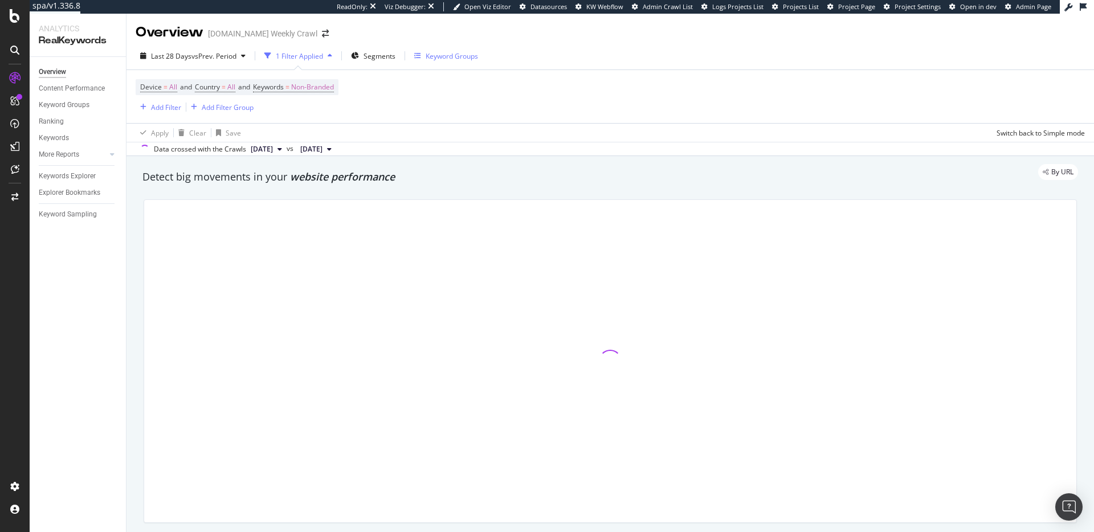
click at [454, 52] on div "Keyword Groups" at bounding box center [452, 56] width 52 height 10
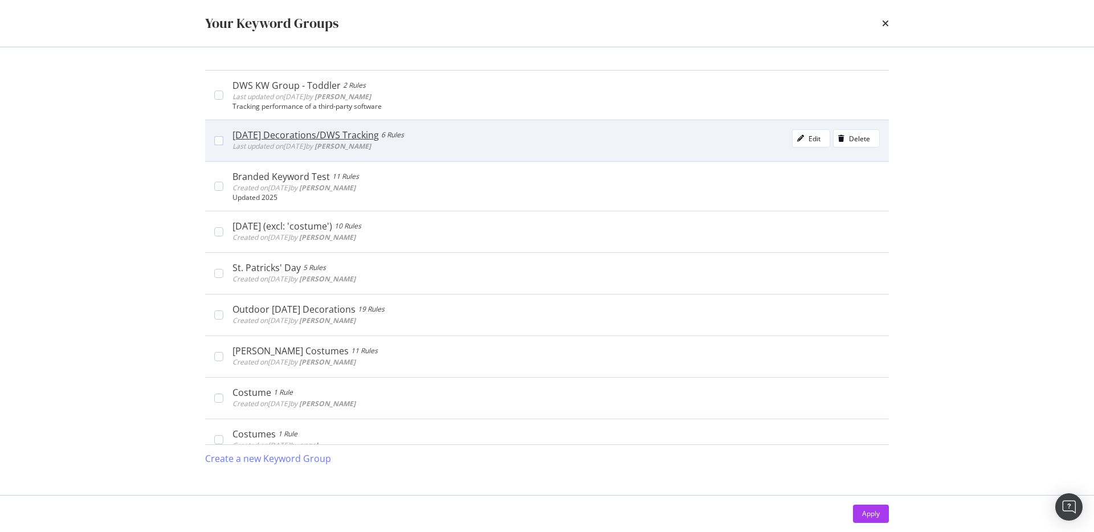
click at [329, 140] on div "Halloween Decorations/DWS Tracking" at bounding box center [306, 134] width 146 height 11
click at [329, 139] on div "Halloween Decorations/DWS Tracking" at bounding box center [309, 134] width 153 height 11
click at [800, 140] on icon "modal" at bounding box center [800, 138] width 7 height 7
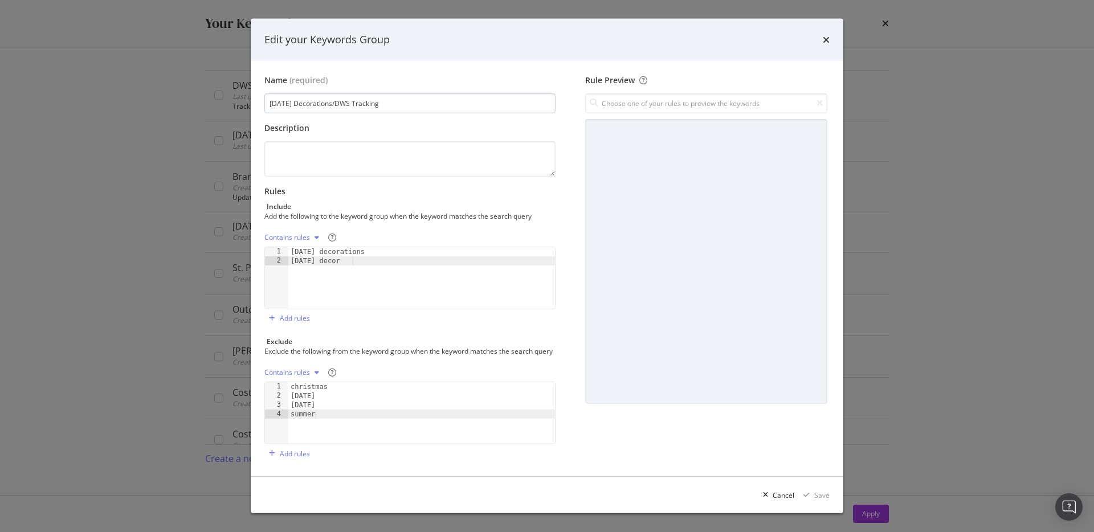
click at [345, 100] on input "Halloween Decorations/DWS Tracking" at bounding box center [409, 103] width 291 height 20
type textarea "halloween decor"
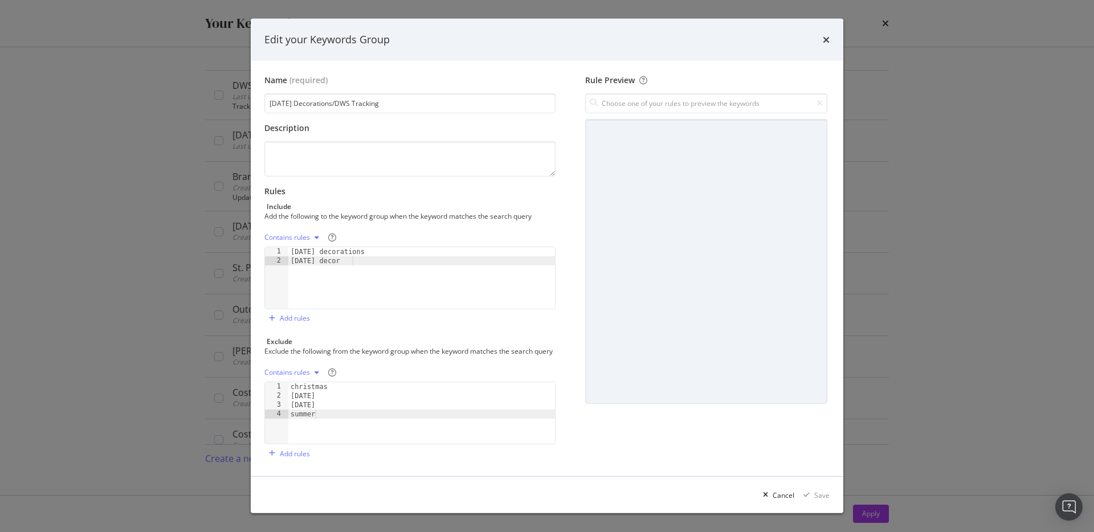
click at [323, 251] on div "halloween decorations halloween decor" at bounding box center [421, 287] width 267 height 80
click at [827, 39] on icon "times" at bounding box center [826, 39] width 7 height 9
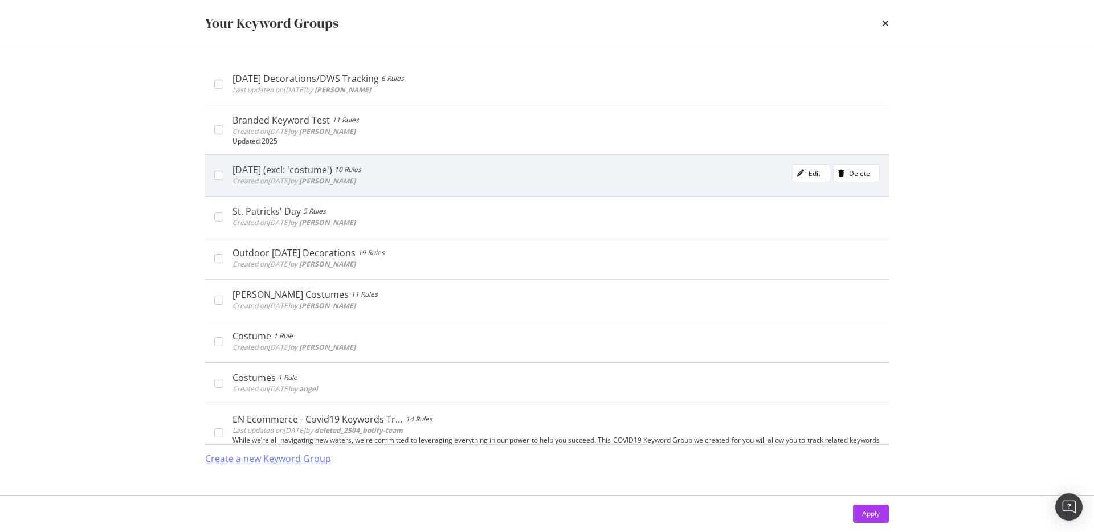
scroll to position [74, 0]
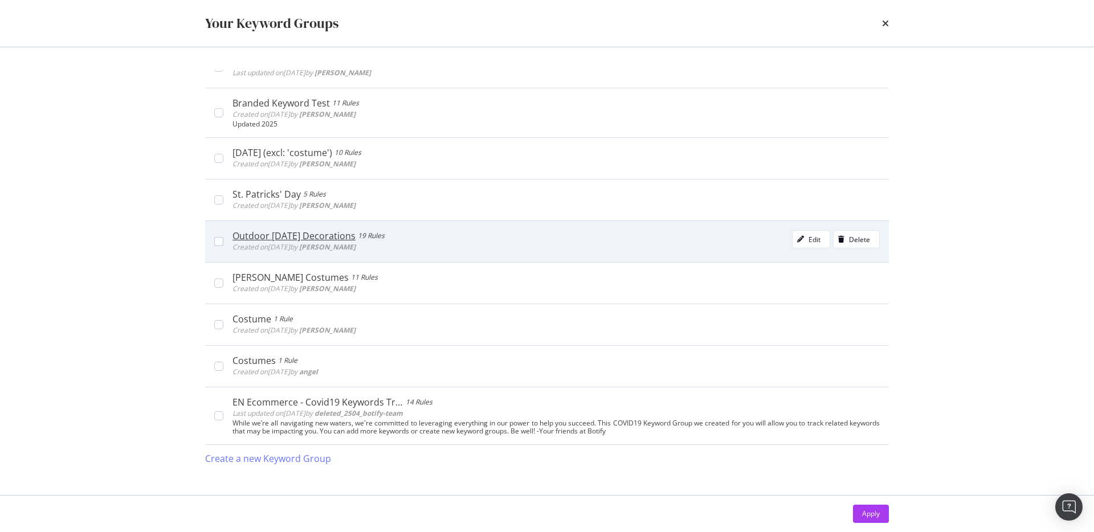
click at [335, 238] on div "Outdoor Halloween Decorations" at bounding box center [294, 235] width 123 height 11
click at [335, 238] on div "Outdoor Halloween Decorations" at bounding box center [297, 235] width 128 height 11
click at [801, 238] on icon "modal" at bounding box center [800, 239] width 7 height 7
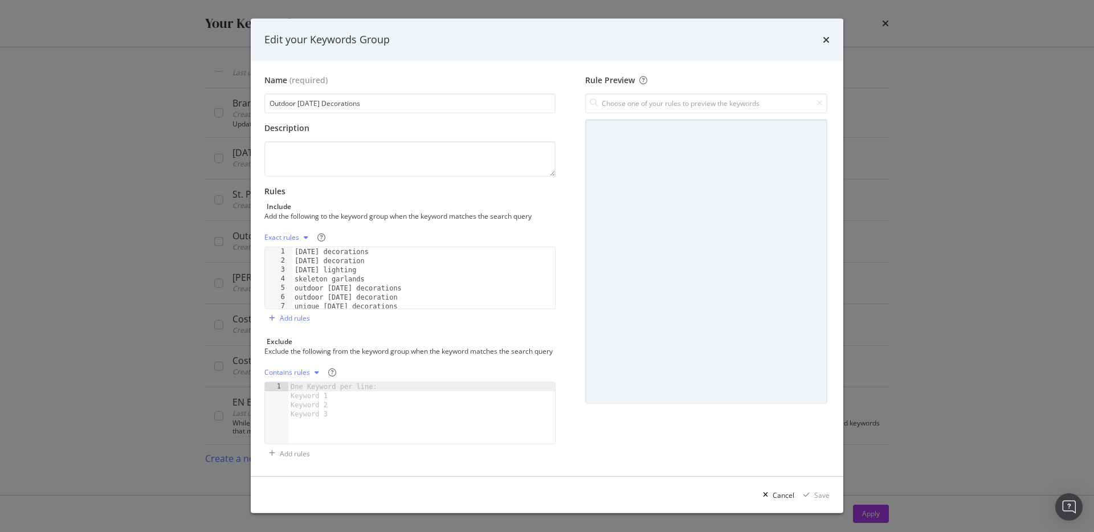
scroll to position [0, 0]
click at [826, 38] on icon "times" at bounding box center [826, 39] width 7 height 9
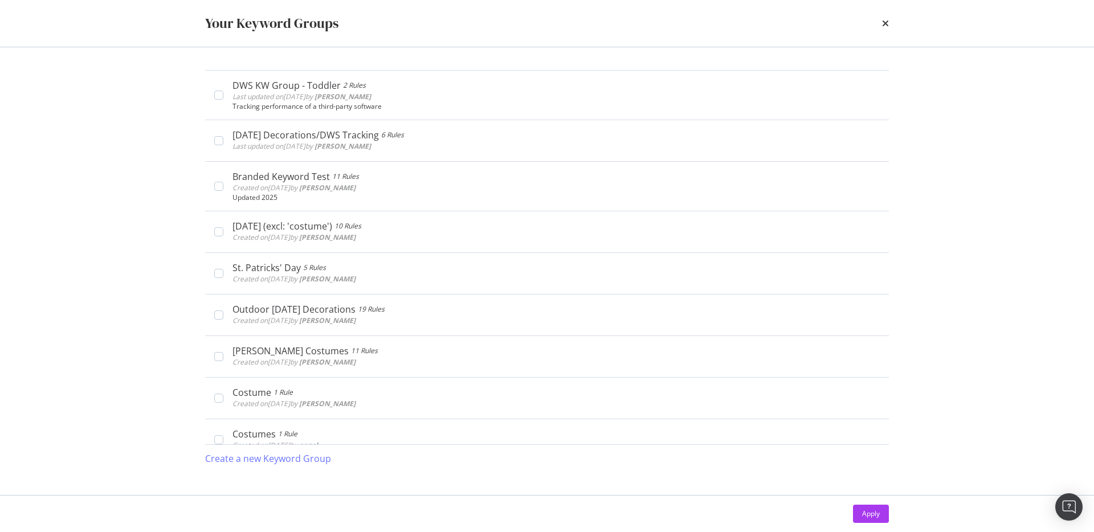
drag, startPoint x: 886, startPoint y: 22, endPoint x: 876, endPoint y: 27, distance: 11.7
click at [885, 22] on icon "times" at bounding box center [885, 23] width 7 height 9
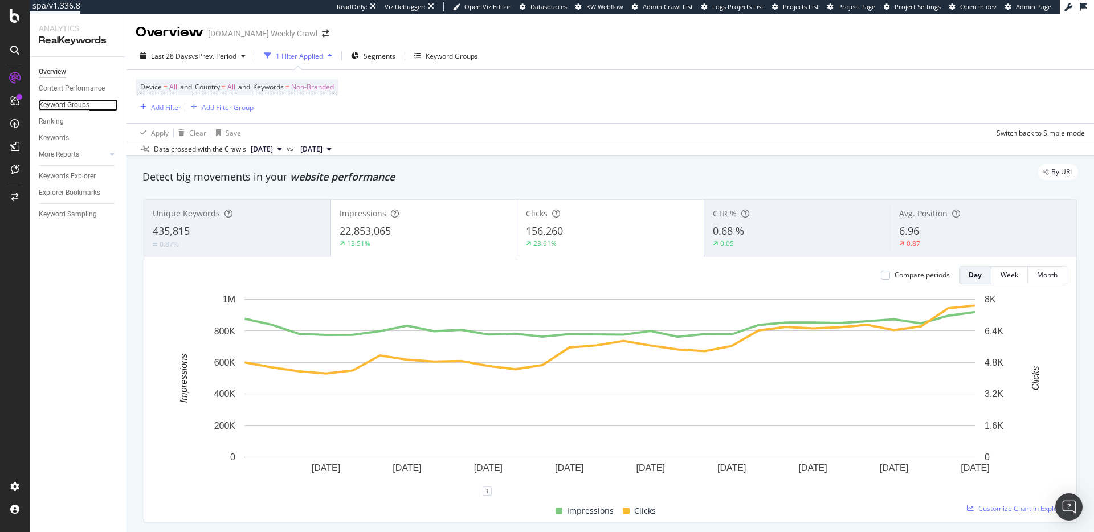
click at [79, 103] on div "Keyword Groups" at bounding box center [64, 105] width 51 height 12
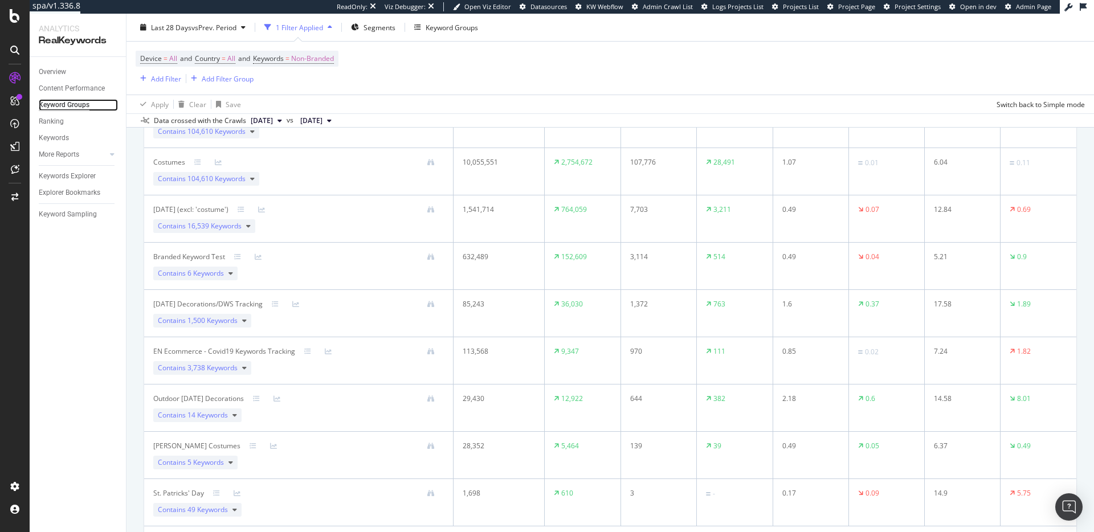
scroll to position [158, 0]
click at [245, 370] on icon at bounding box center [244, 368] width 5 height 7
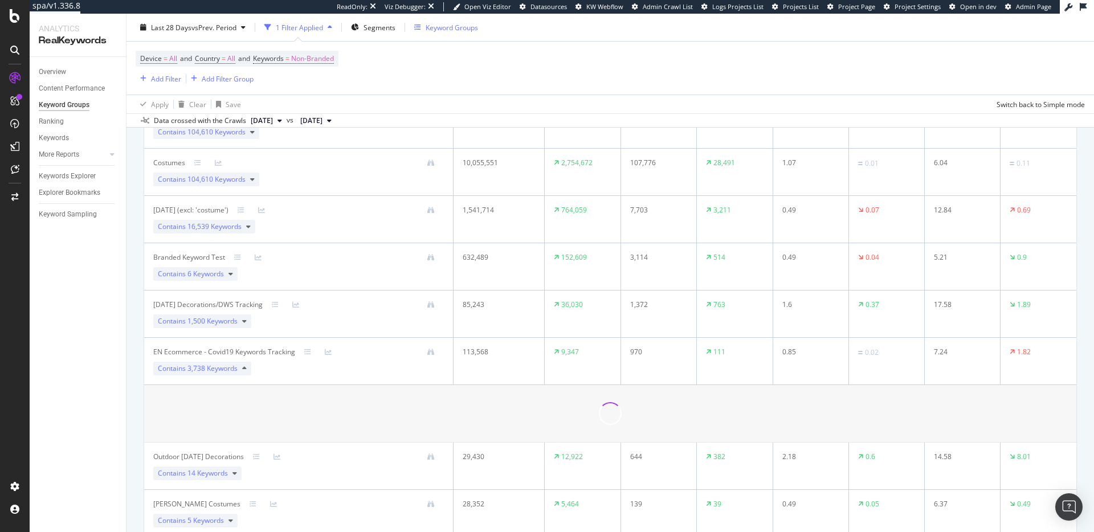
click at [433, 31] on div "Keyword Groups" at bounding box center [452, 27] width 52 height 10
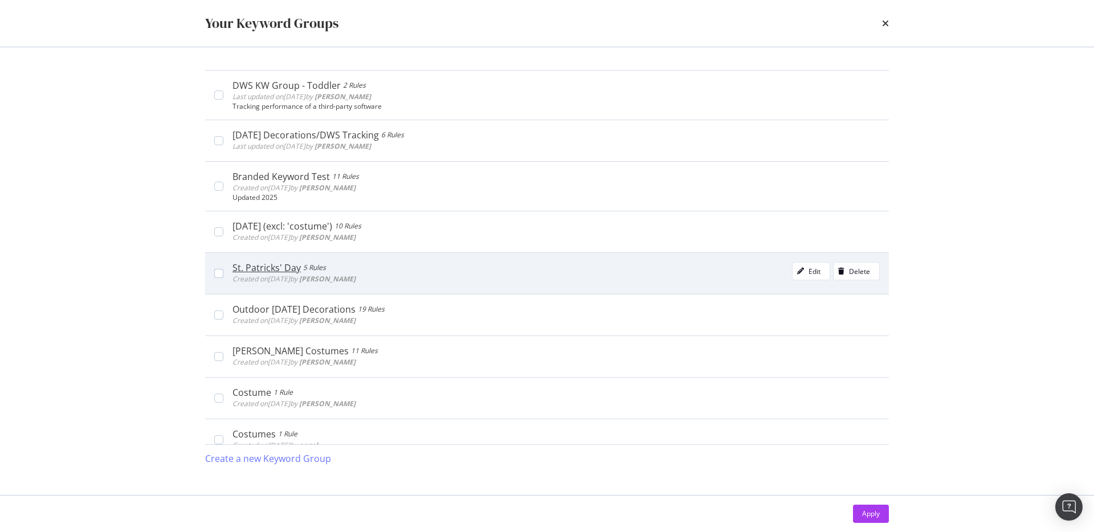
scroll to position [47, 0]
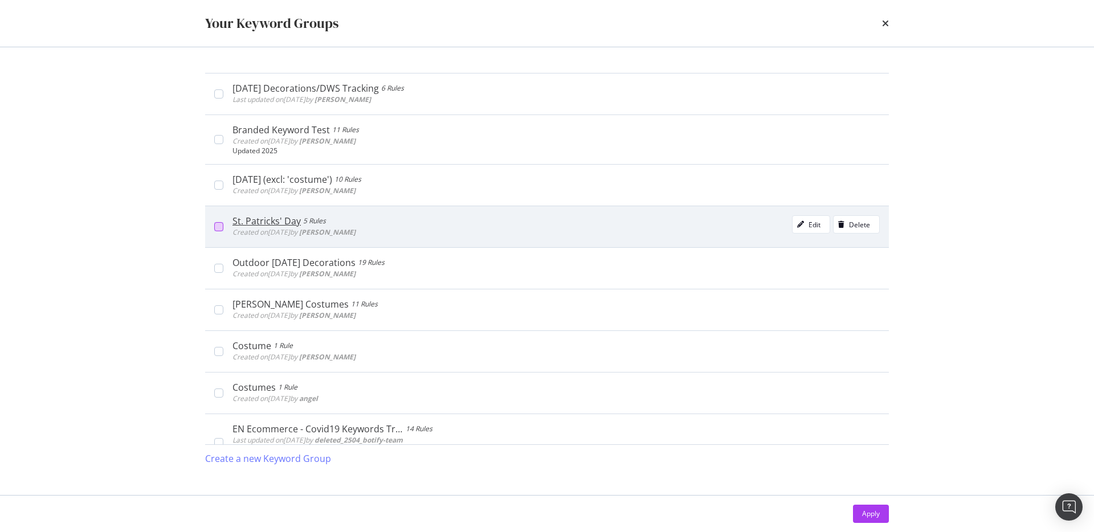
click at [217, 230] on div "modal" at bounding box center [218, 226] width 9 height 9
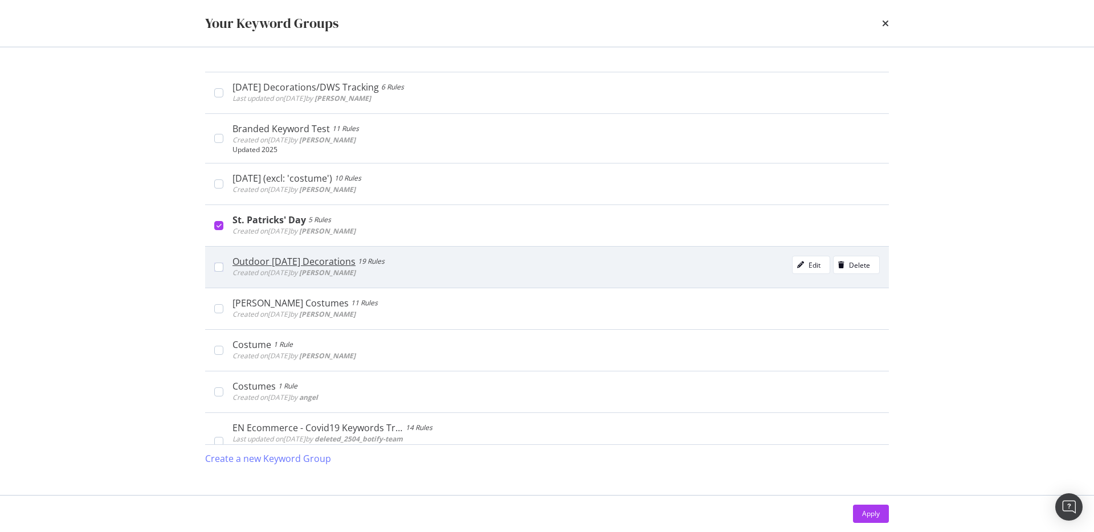
scroll to position [54, 0]
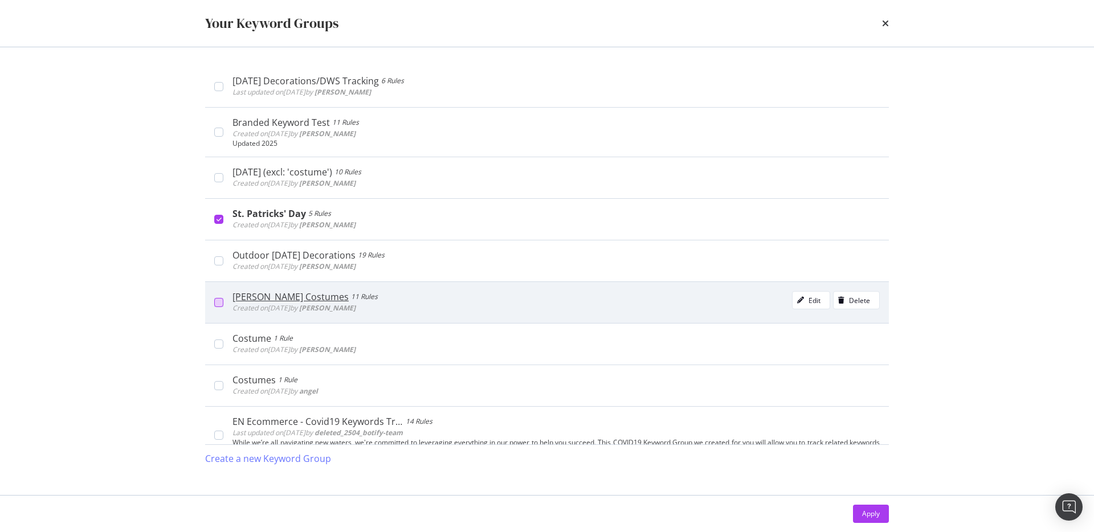
click at [217, 298] on div "modal" at bounding box center [218, 302] width 9 height 9
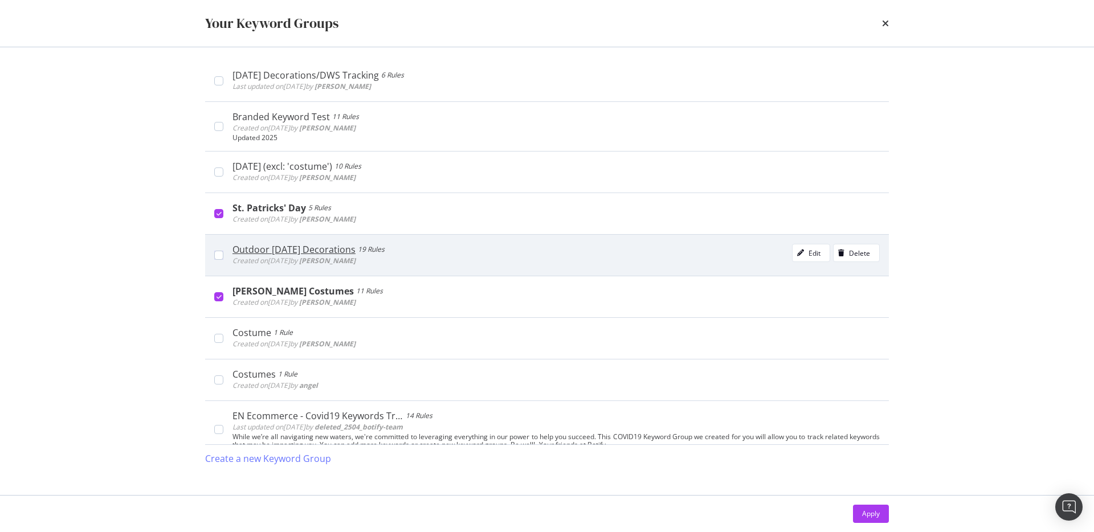
scroll to position [74, 0]
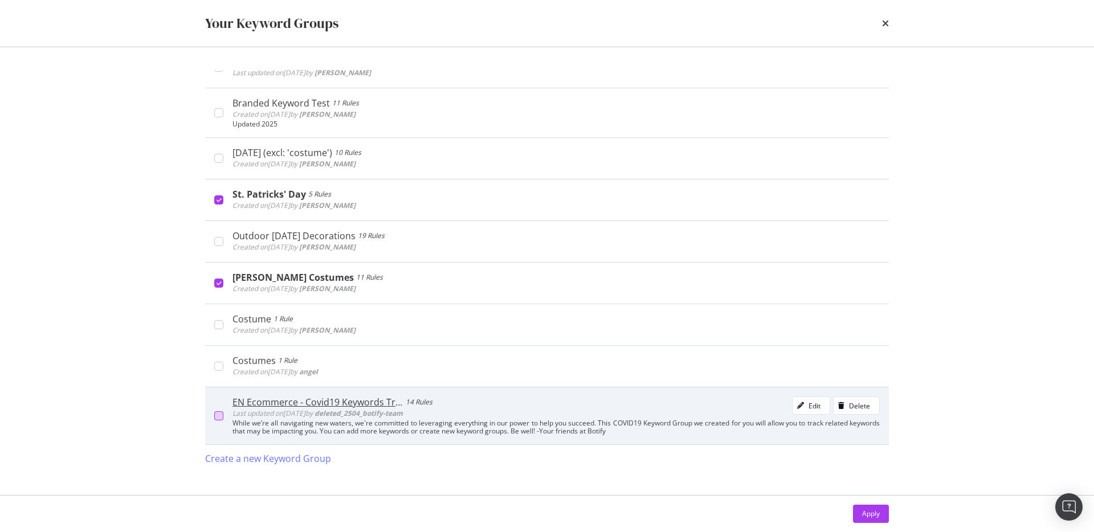
click at [219, 413] on div "modal" at bounding box center [218, 416] width 9 height 9
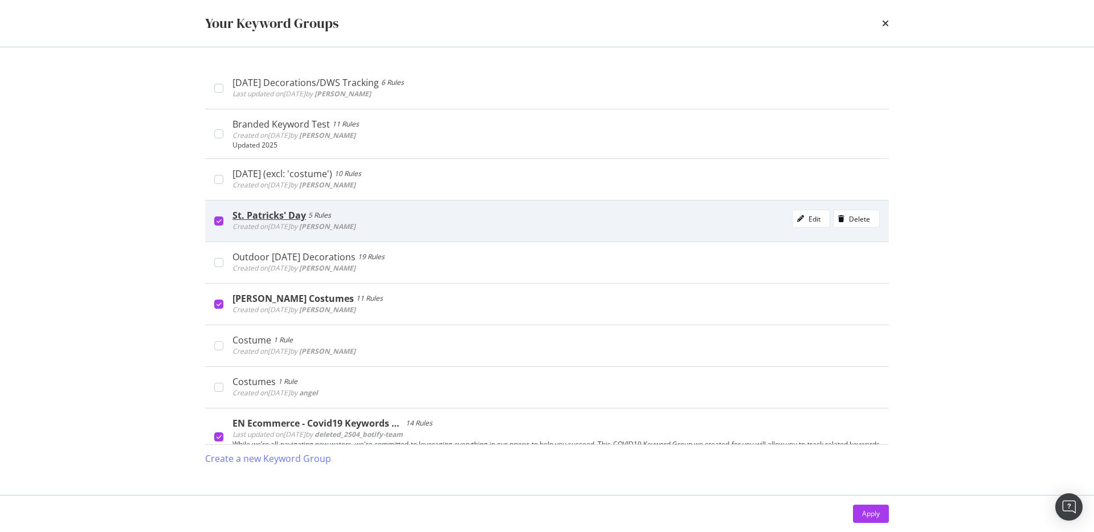
scroll to position [55, 0]
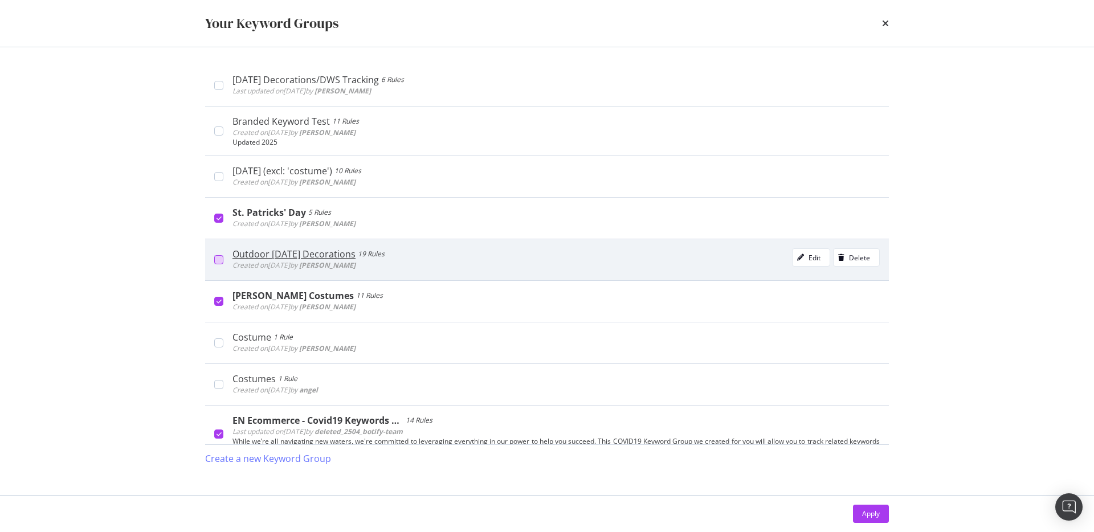
click at [217, 259] on div "modal" at bounding box center [218, 259] width 9 height 9
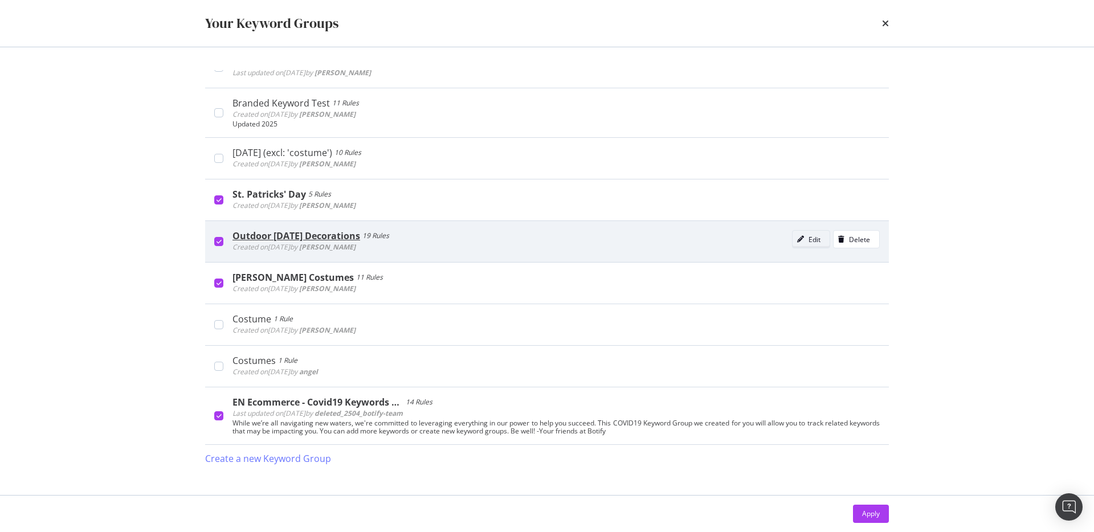
click at [799, 241] on icon "modal" at bounding box center [800, 239] width 7 height 7
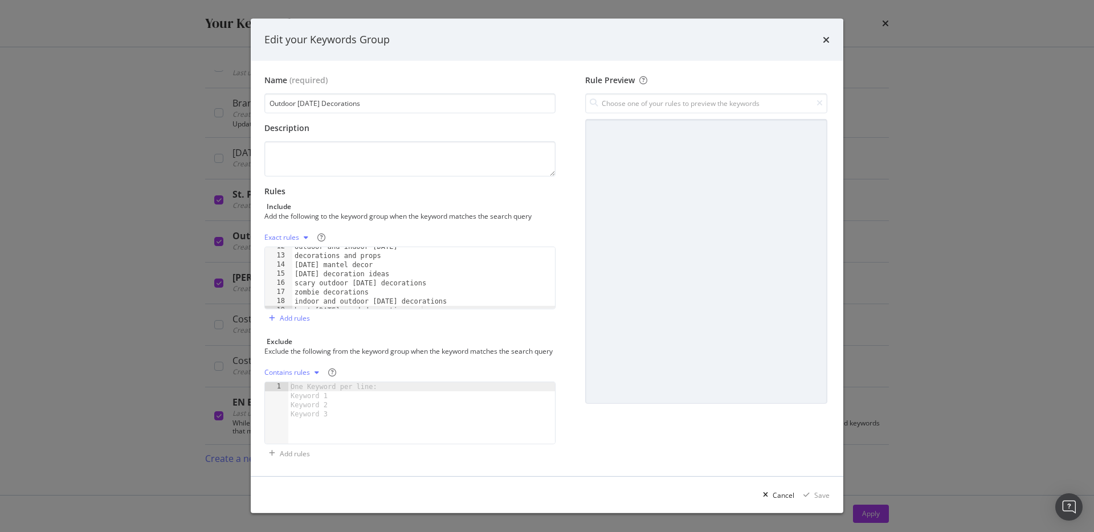
scroll to position [112, 0]
click at [289, 347] on div "Exclude the following from the keyword group when the keyword matches the searc…" at bounding box center [408, 352] width 289 height 10
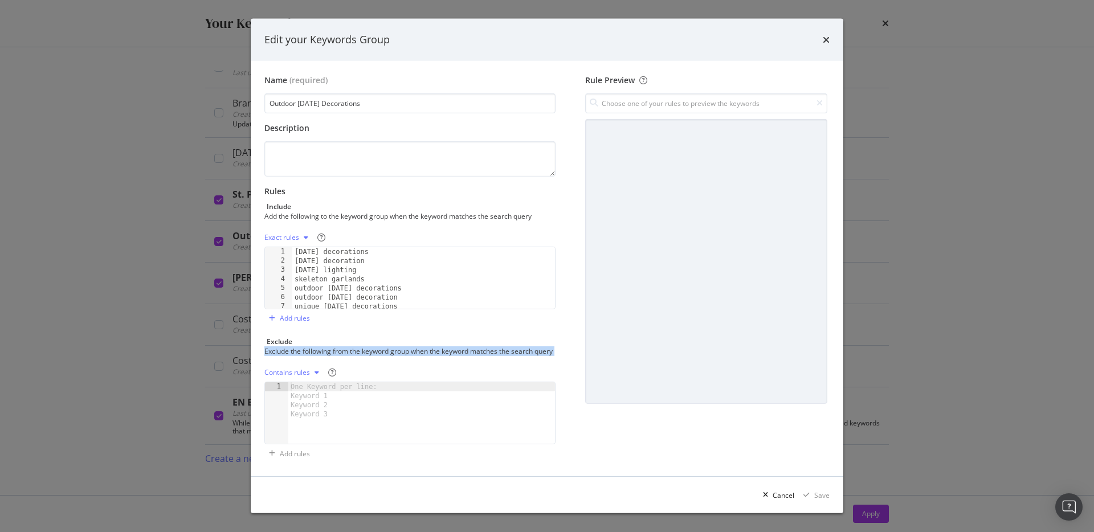
scroll to position [0, 0]
click at [828, 39] on icon "times" at bounding box center [826, 39] width 7 height 9
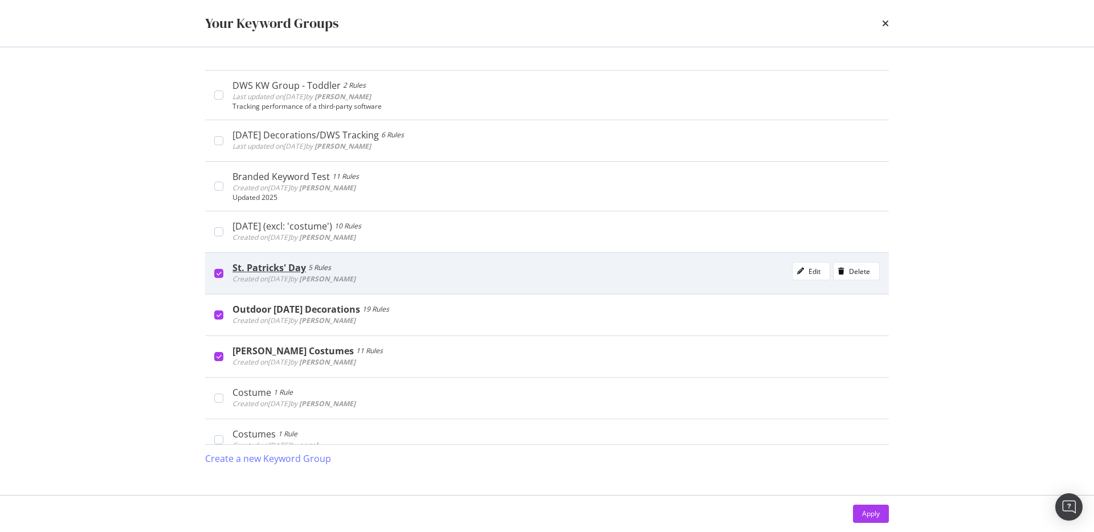
click at [221, 279] on div "St. Patricks' Day 5 Rules Created on 2021 Mar 12th by Kassy Juarez Edit Delete" at bounding box center [547, 274] width 684 height 42
click at [218, 277] on div "modal" at bounding box center [218, 273] width 9 height 9
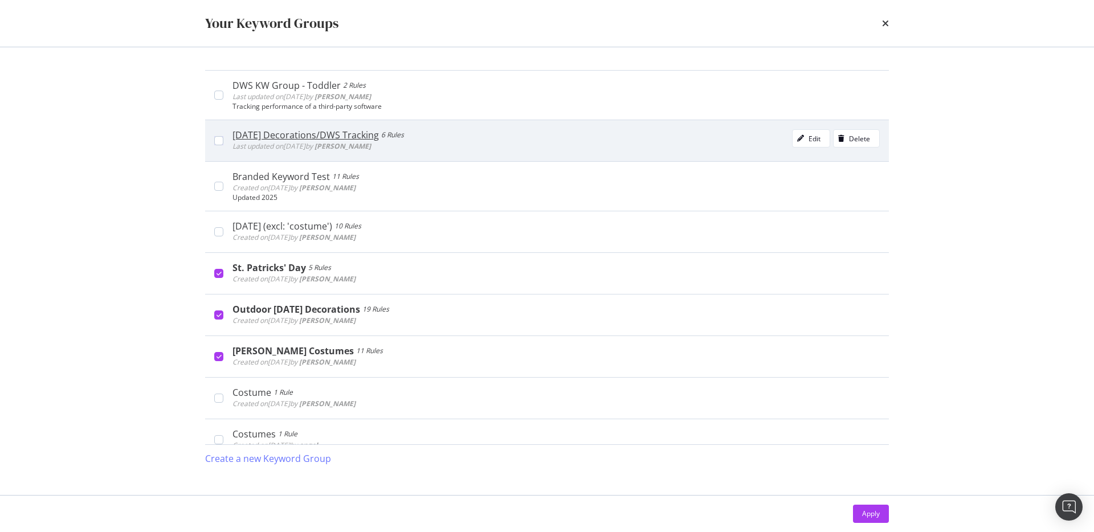
click at [328, 136] on div "Halloween Decorations/DWS Tracking" at bounding box center [306, 134] width 146 height 11
click at [328, 136] on div "Halloween Decorations/DWS Tracking" at bounding box center [309, 134] width 153 height 11
click at [803, 145] on div "Edit" at bounding box center [807, 139] width 28 height 16
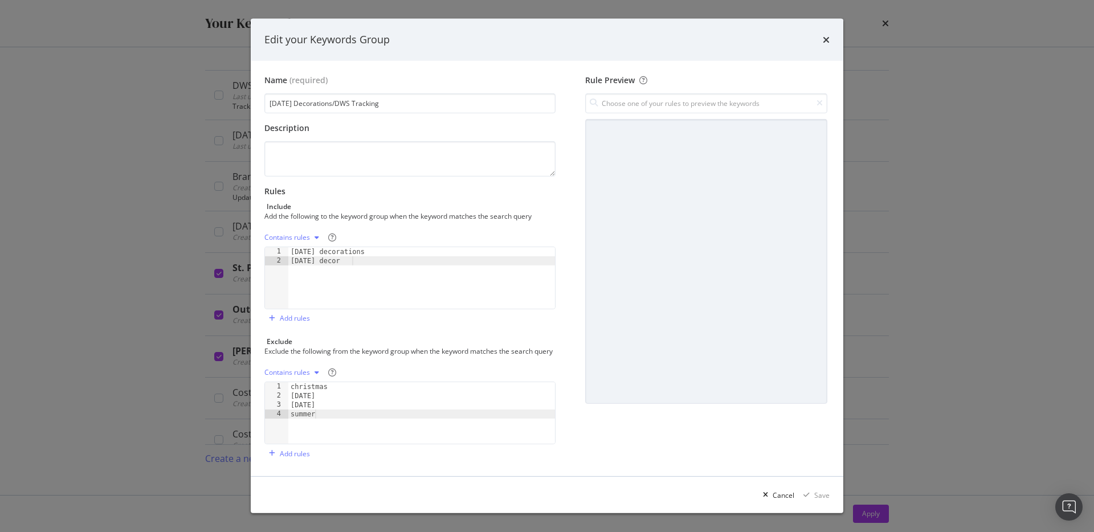
scroll to position [9, 0]
click at [825, 39] on icon "times" at bounding box center [826, 39] width 7 height 9
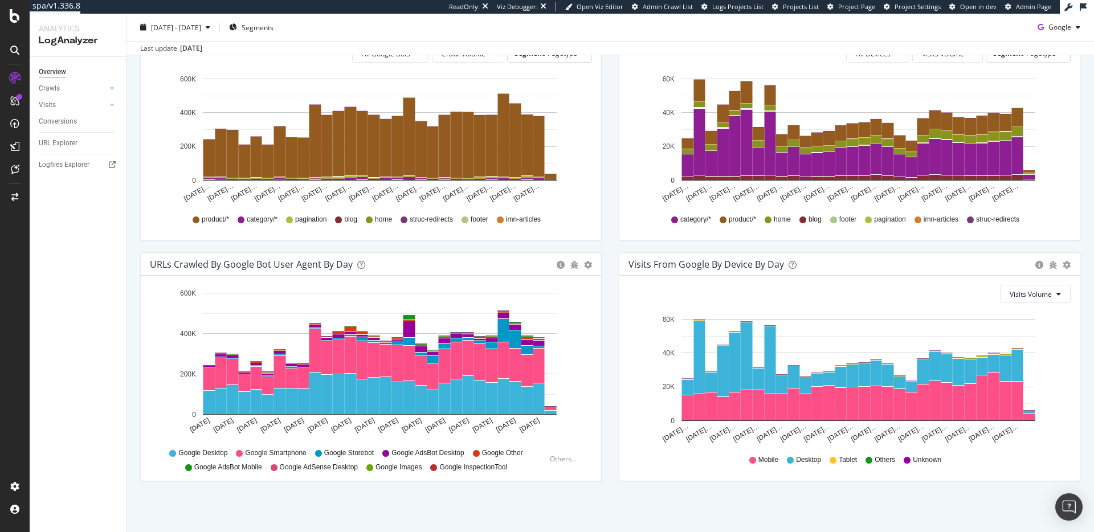
scroll to position [431, 0]
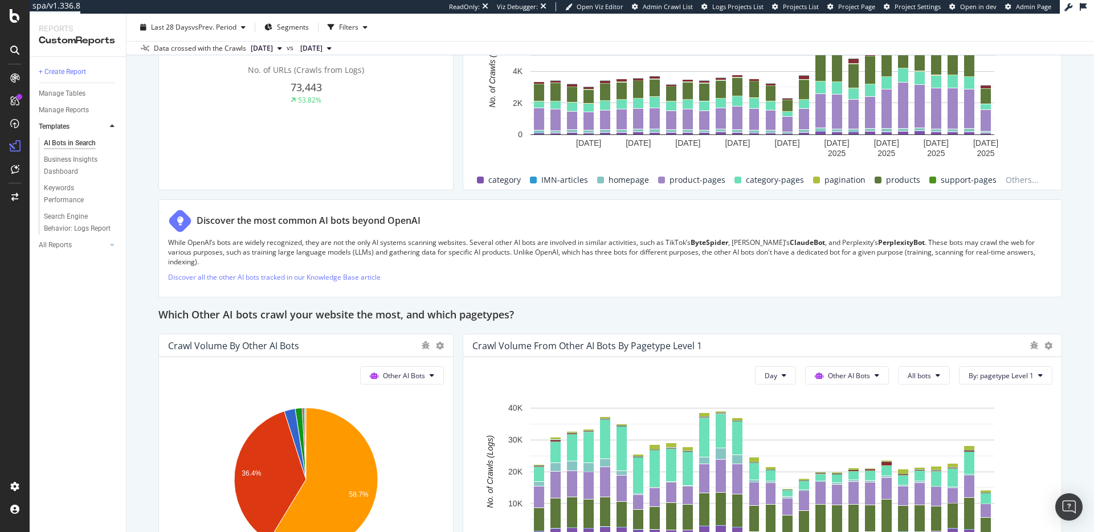
scroll to position [1680, 0]
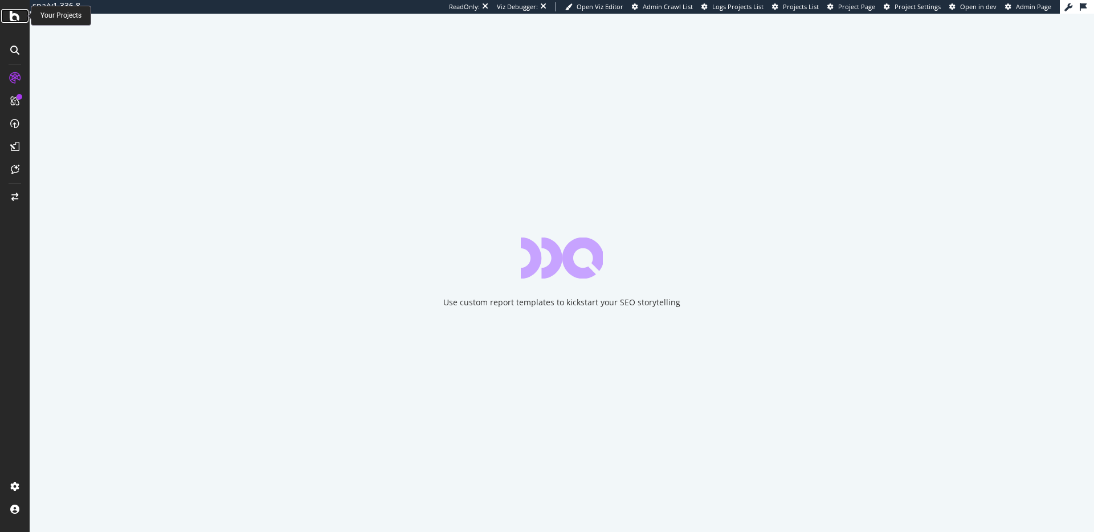
click at [13, 19] on icon at bounding box center [15, 16] width 10 height 14
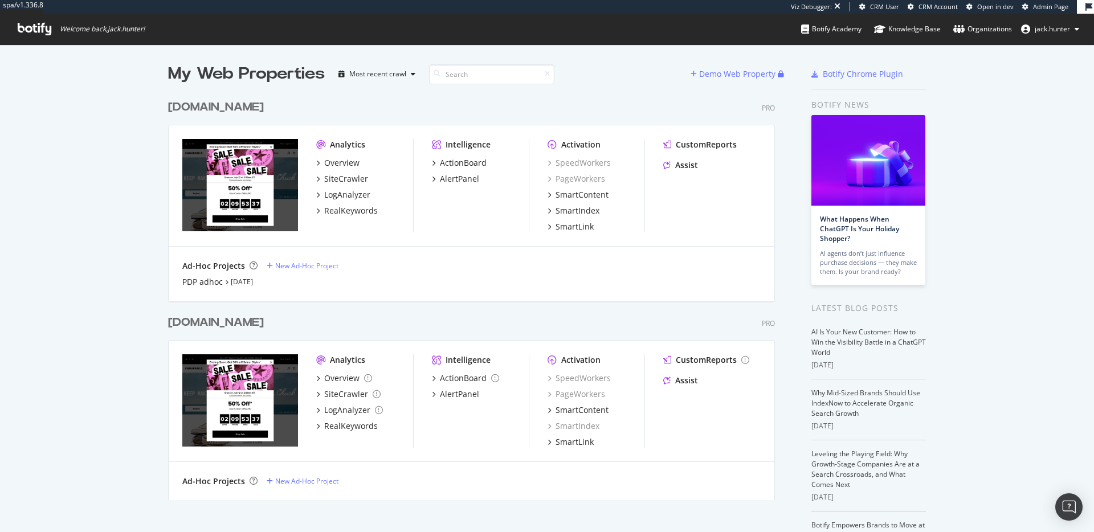
click at [231, 109] on div "www.converse.com" at bounding box center [216, 107] width 96 height 17
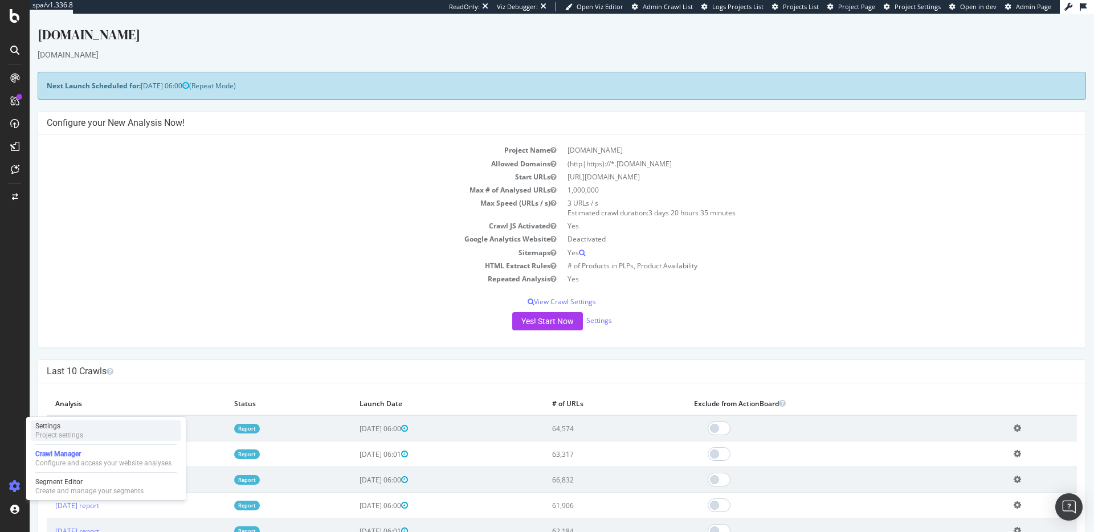
click at [74, 425] on div "Settings" at bounding box center [59, 426] width 48 height 9
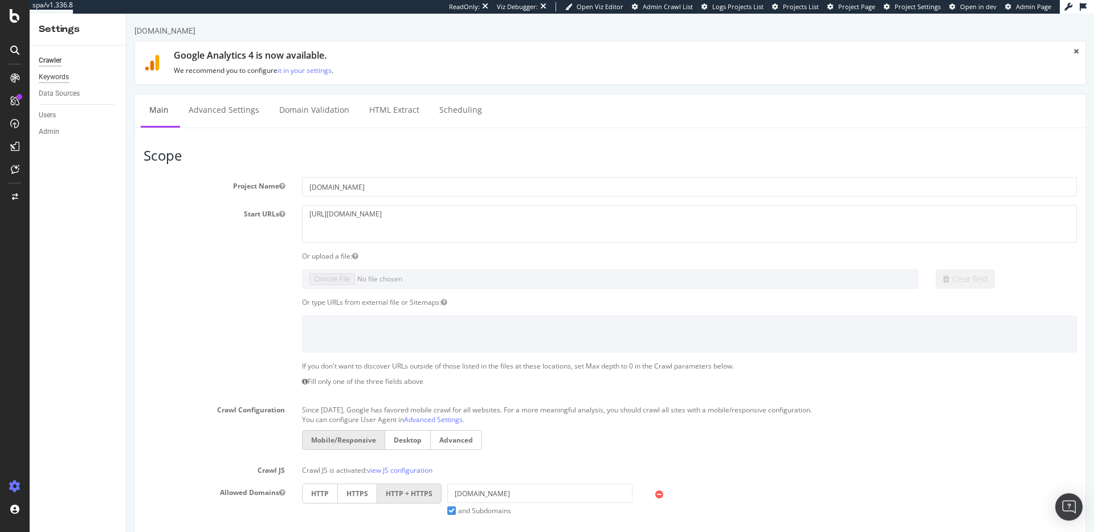
click at [60, 76] on div "Keywords" at bounding box center [54, 77] width 30 height 12
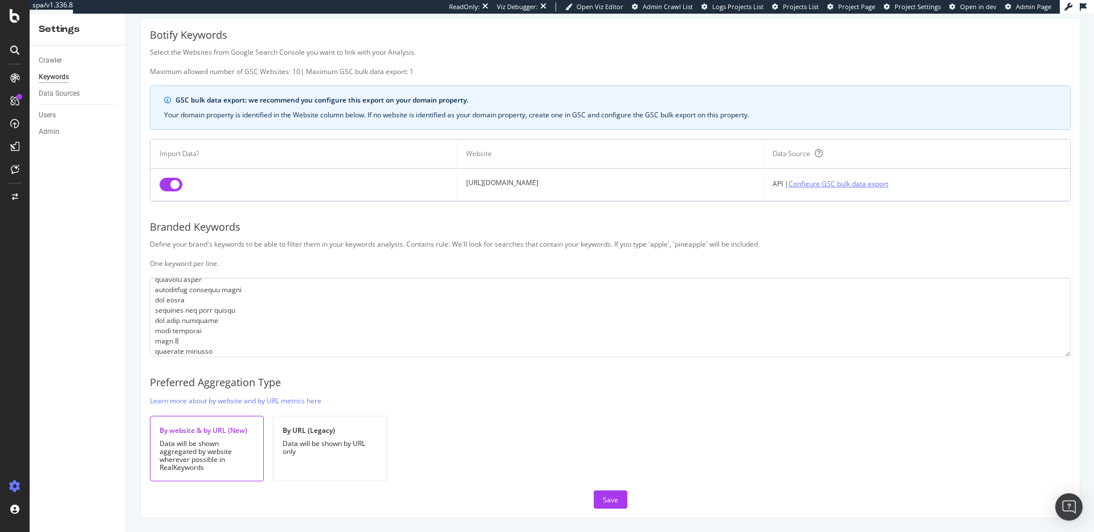
scroll to position [311, 0]
click at [854, 182] on link "Configure GSC bulk data export" at bounding box center [839, 184] width 100 height 12
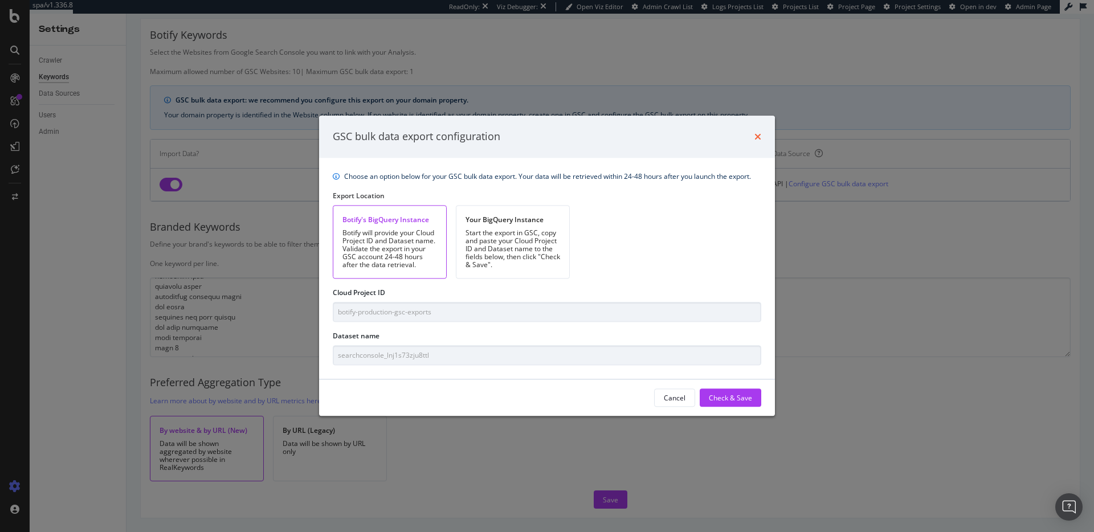
drag, startPoint x: 764, startPoint y: 140, endPoint x: 759, endPoint y: 139, distance: 5.7
click at [764, 140] on div "GSC bulk data export configuration" at bounding box center [547, 137] width 456 height 42
drag, startPoint x: 755, startPoint y: 139, endPoint x: 742, endPoint y: 140, distance: 13.1
click at [755, 139] on icon "times" at bounding box center [758, 136] width 7 height 9
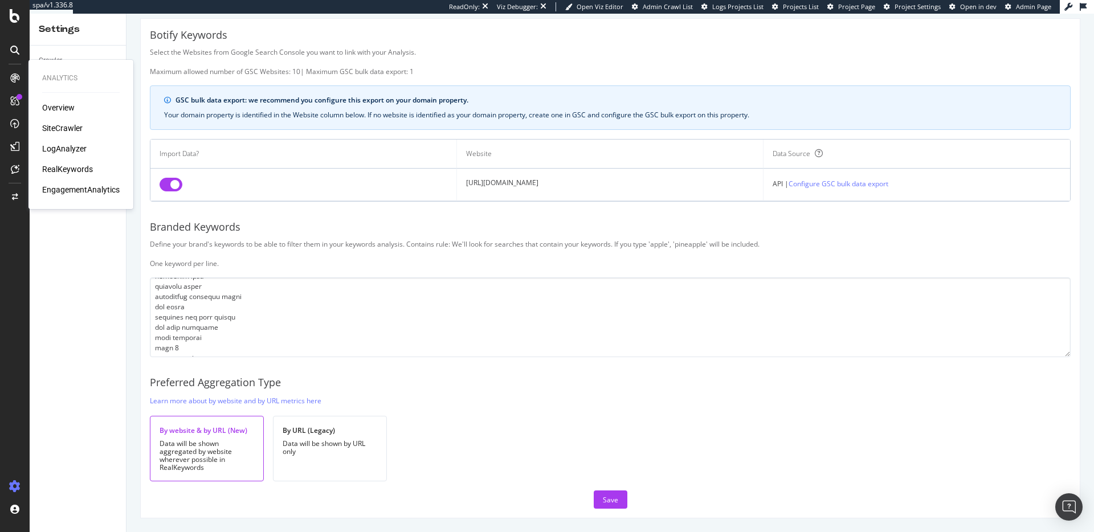
click at [52, 165] on div "RealKeywords" at bounding box center [67, 169] width 51 height 11
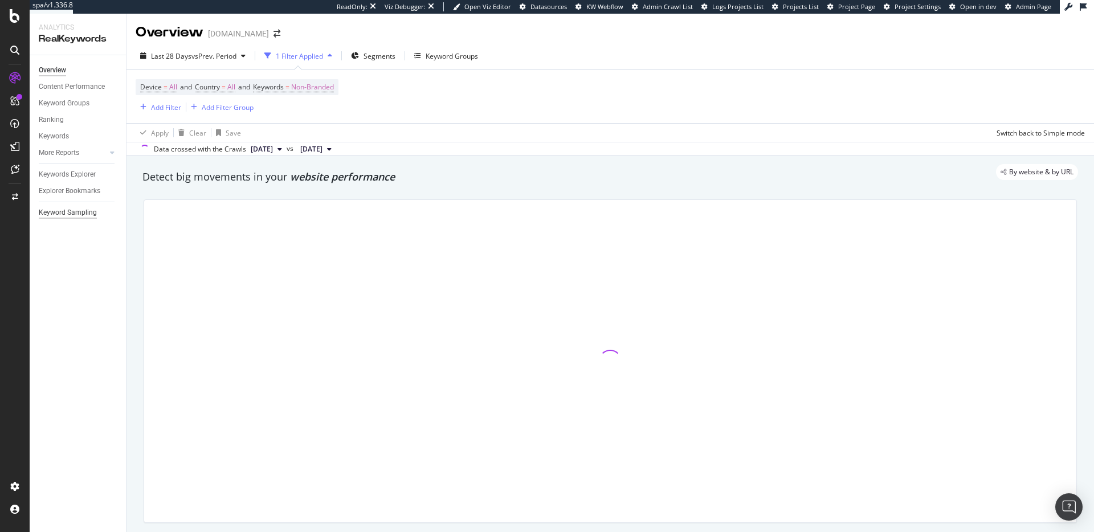
click at [71, 213] on div "Keyword Sampling" at bounding box center [68, 213] width 58 height 12
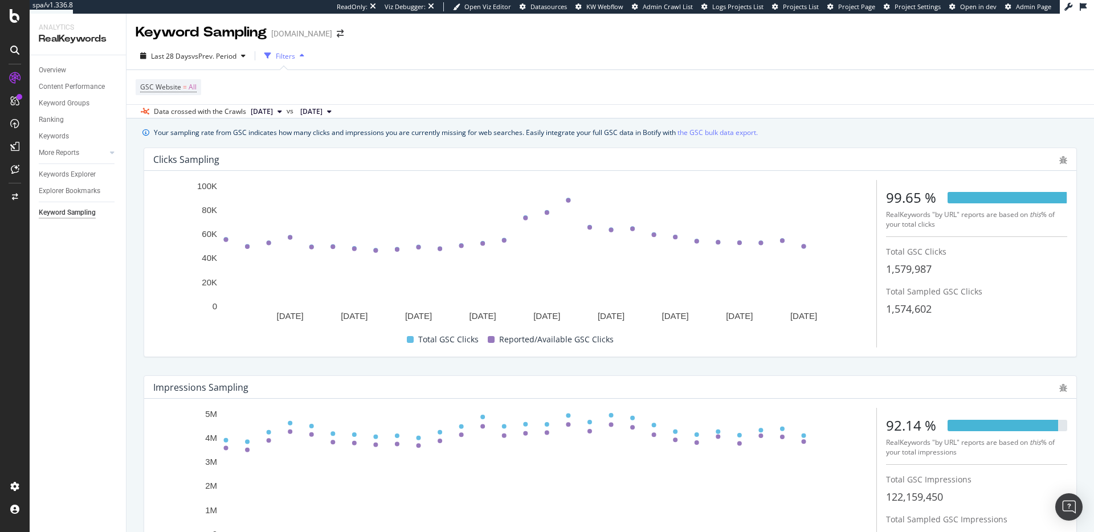
scroll to position [102, 0]
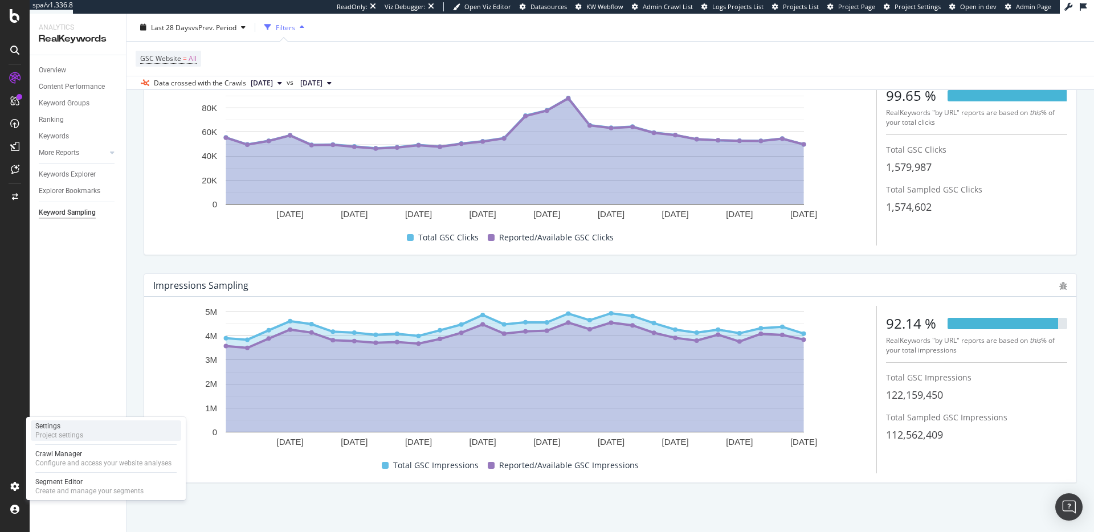
click at [82, 435] on div "Project settings" at bounding box center [59, 435] width 48 height 9
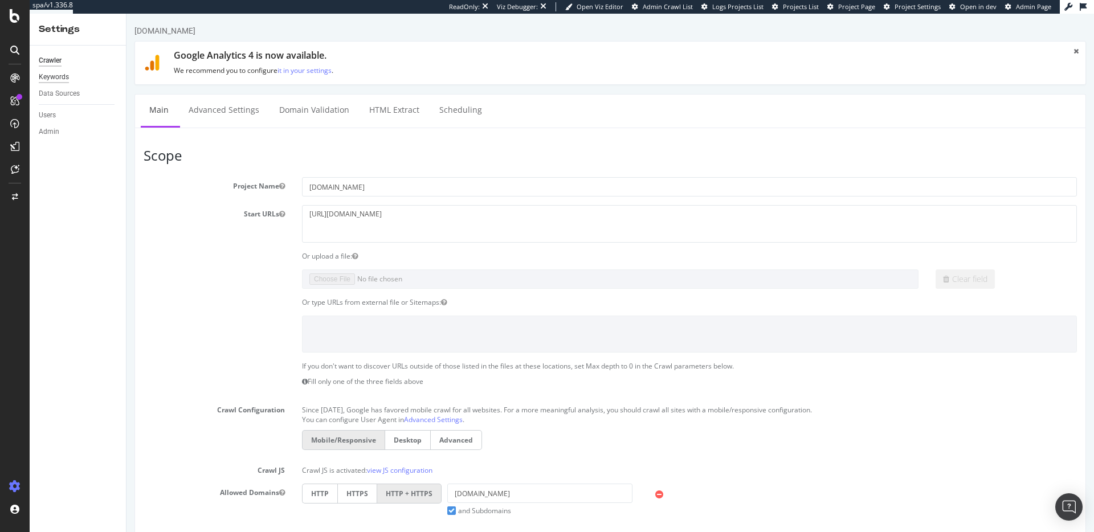
click at [64, 75] on div "Keywords" at bounding box center [54, 77] width 30 height 12
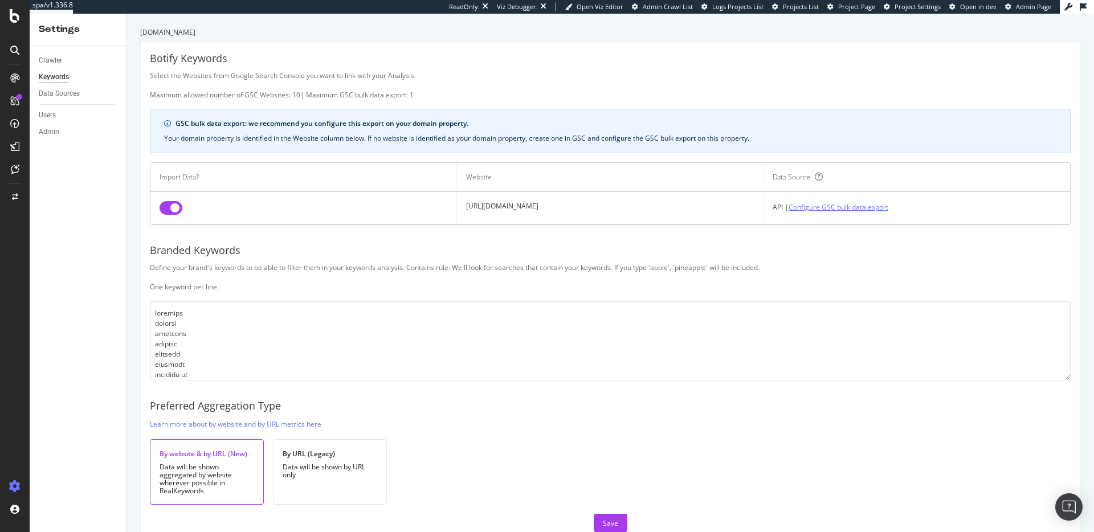
click at [826, 208] on link "Configure GSC bulk data export" at bounding box center [839, 207] width 100 height 12
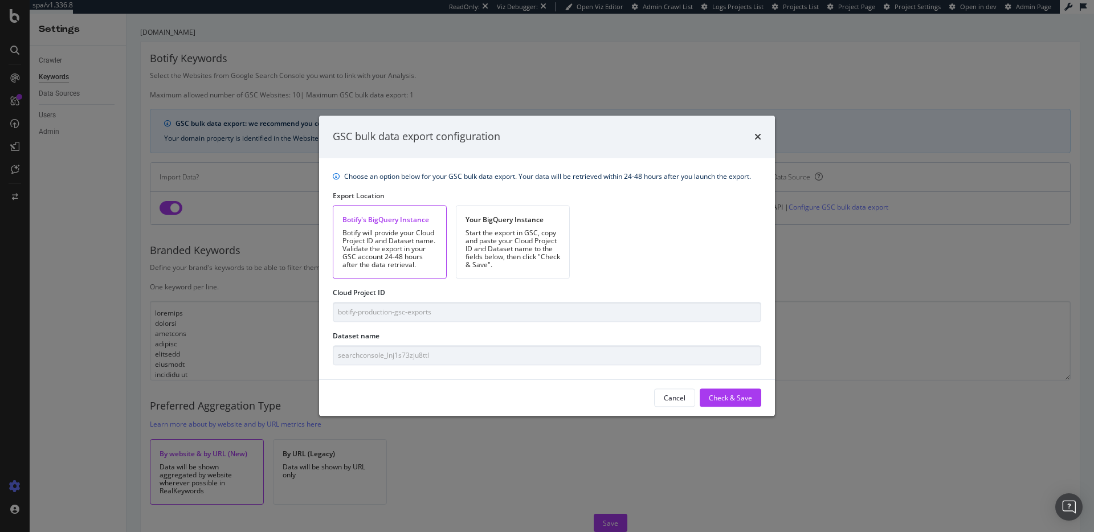
click at [755, 139] on icon "times" at bounding box center [758, 136] width 7 height 9
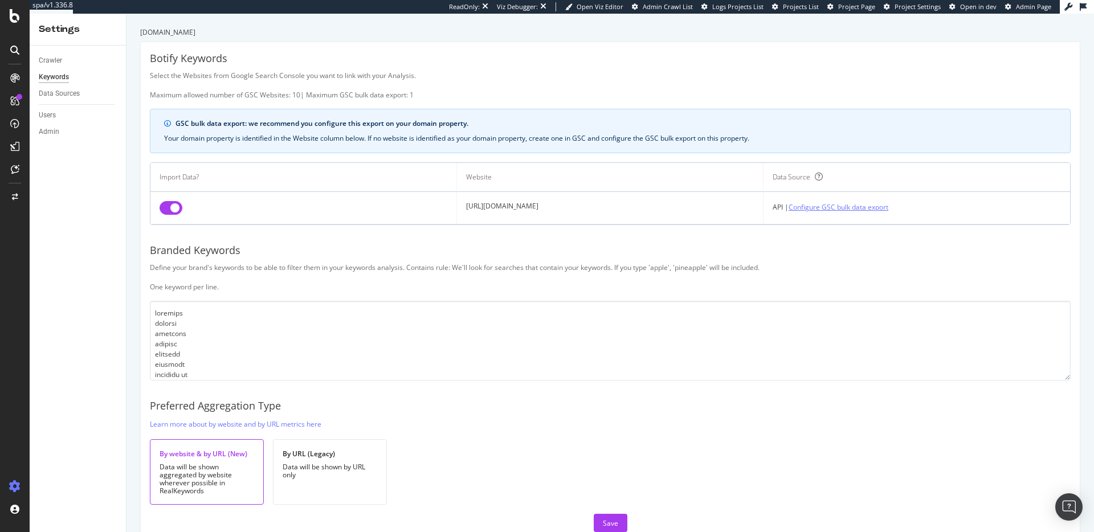
click at [841, 211] on link "Configure GSC bulk data export" at bounding box center [839, 207] width 100 height 12
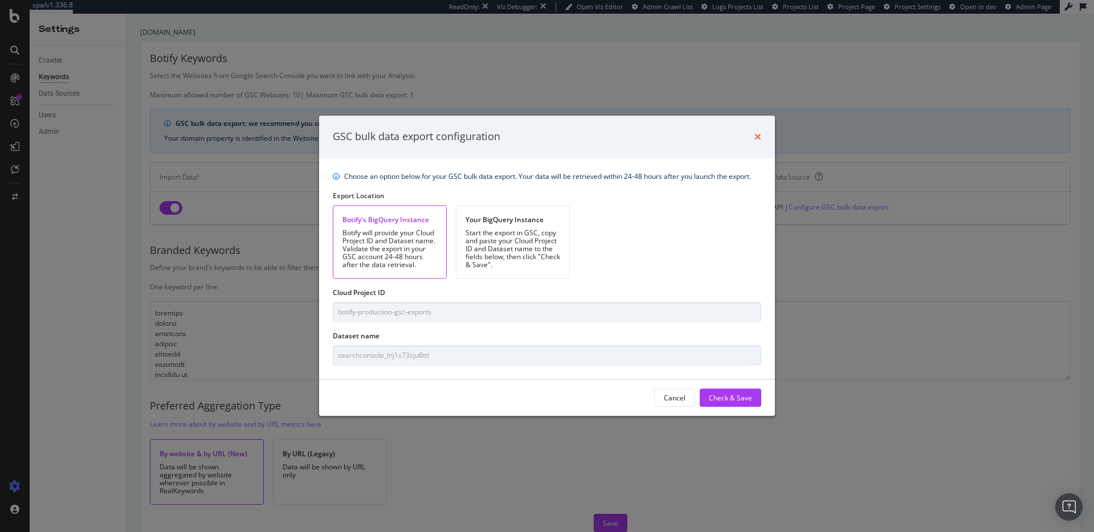
click at [755, 133] on icon "times" at bounding box center [758, 136] width 7 height 9
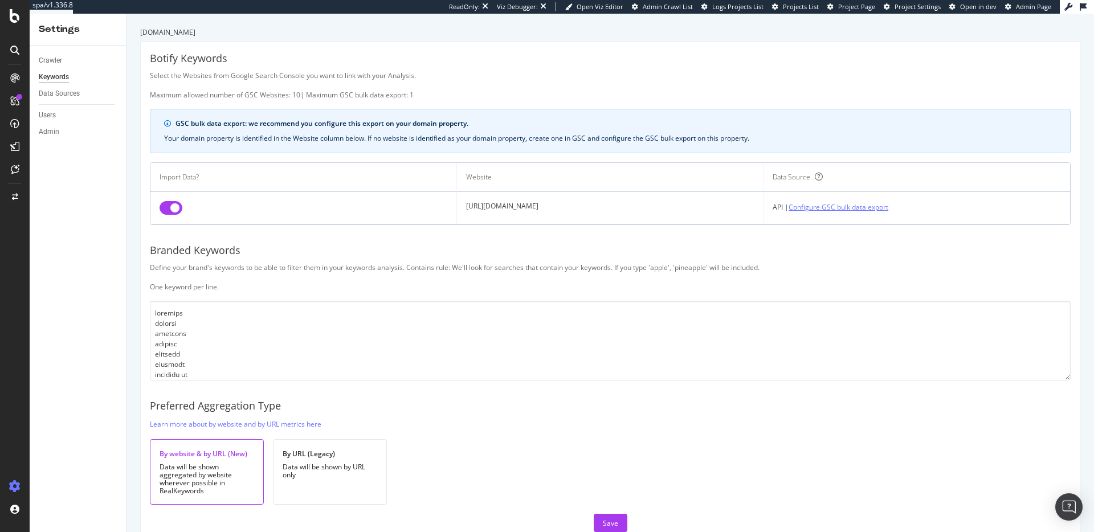
click at [837, 202] on link "Configure GSC bulk data export" at bounding box center [839, 207] width 100 height 12
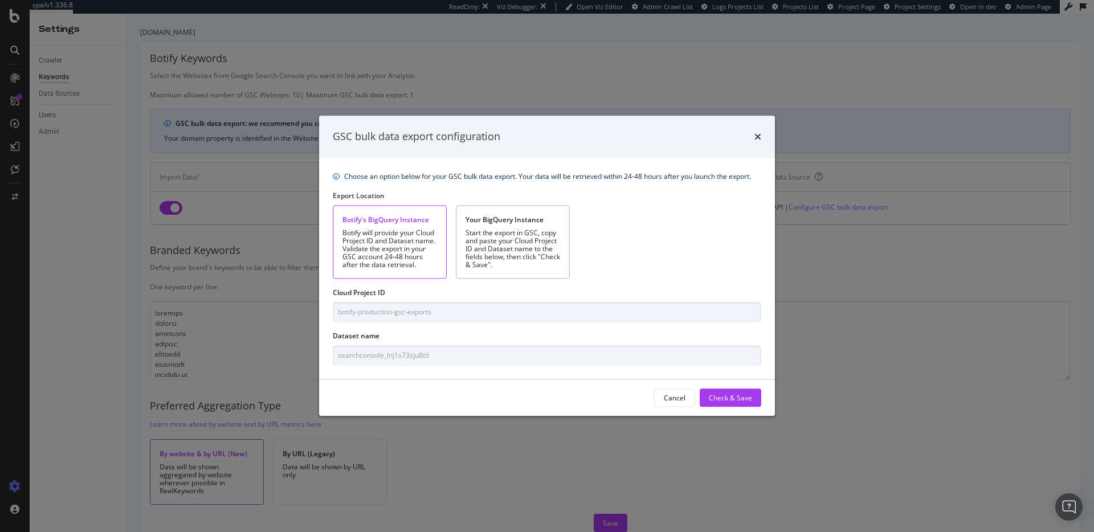
click at [491, 249] on div "Start the export in GSC, copy and paste your Cloud Project ID and Dataset name …" at bounding box center [513, 249] width 95 height 40
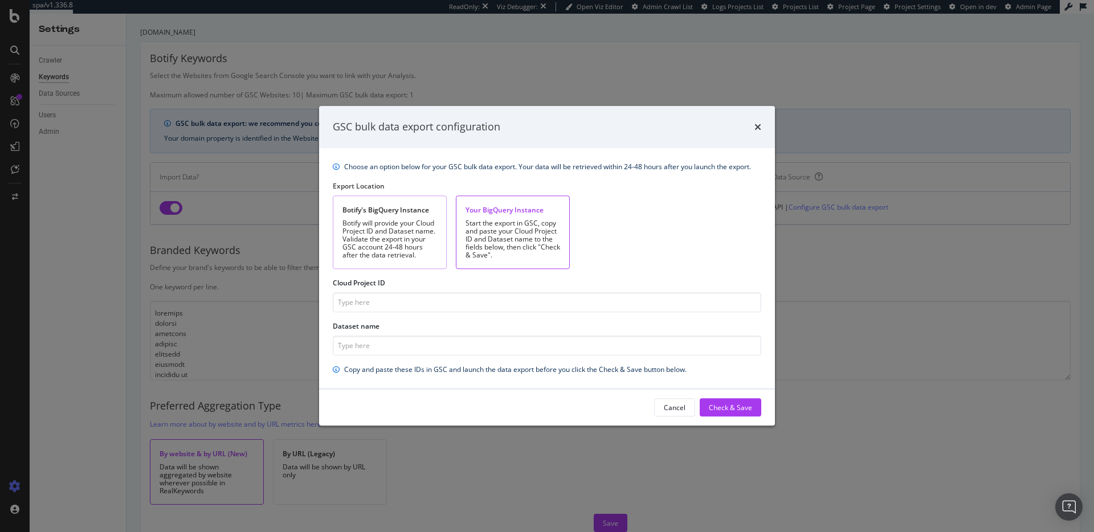
click at [351, 231] on div "Botify will provide your Cloud Project ID and Dataset name. Validate the export…" at bounding box center [390, 239] width 95 height 40
type input "botify-production-gsc-exports"
type input "searchconsole_lnj1s73zju8ttl"
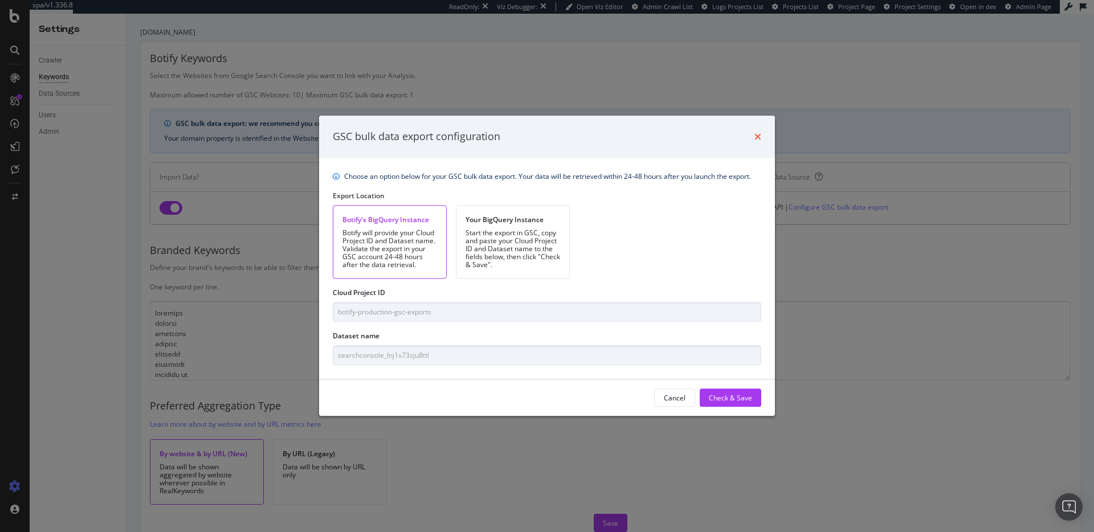
click at [761, 133] on icon "times" at bounding box center [758, 136] width 7 height 9
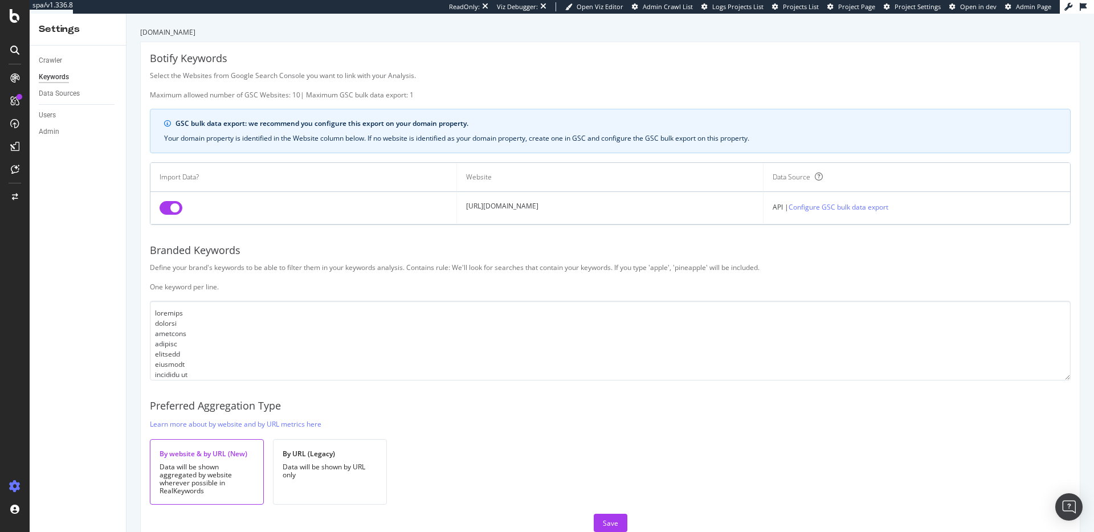
click at [490, 206] on td "https://www.converse.com/" at bounding box center [610, 208] width 307 height 32
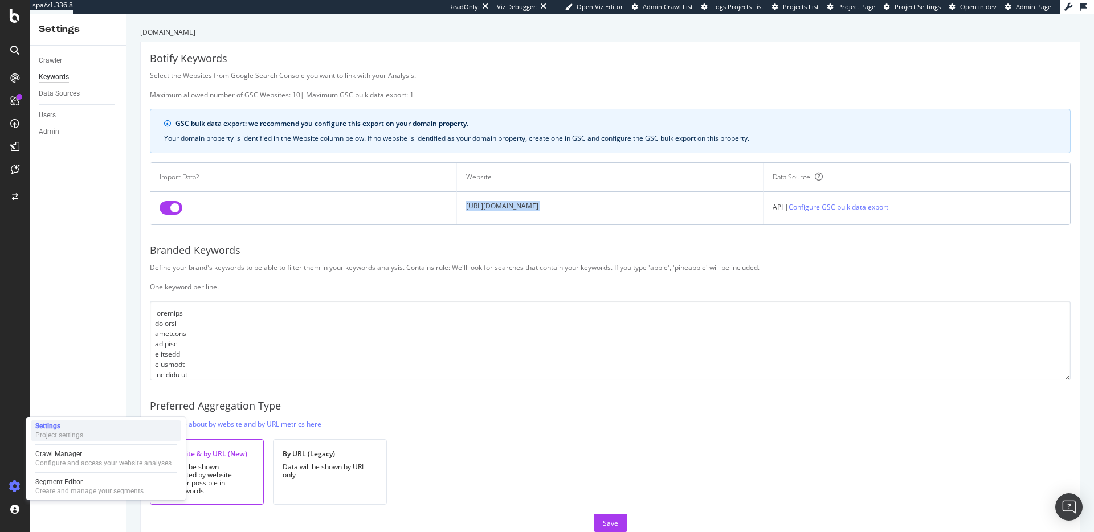
click at [68, 430] on div "Settings" at bounding box center [59, 426] width 48 height 9
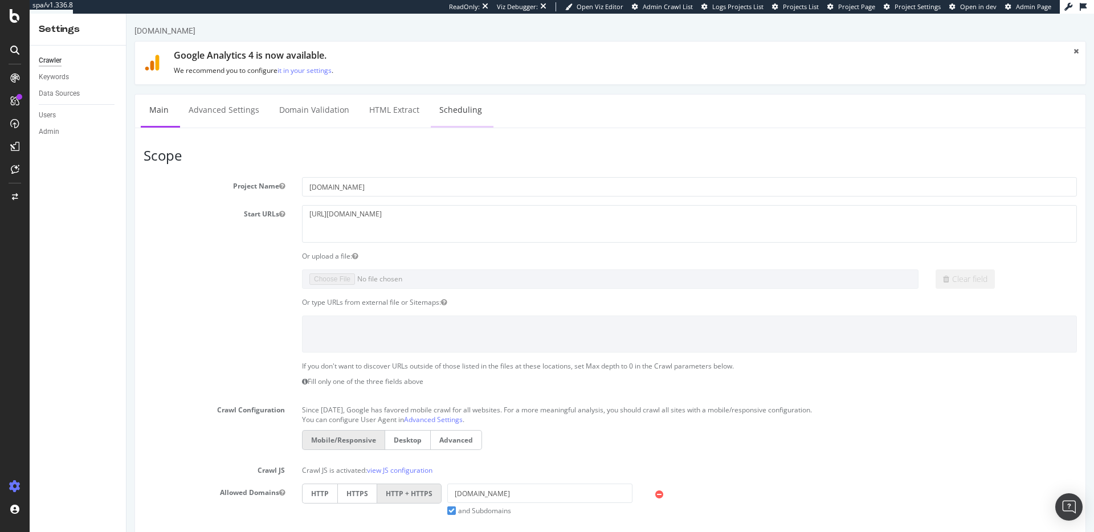
click at [439, 106] on link "Scheduling" at bounding box center [461, 110] width 60 height 31
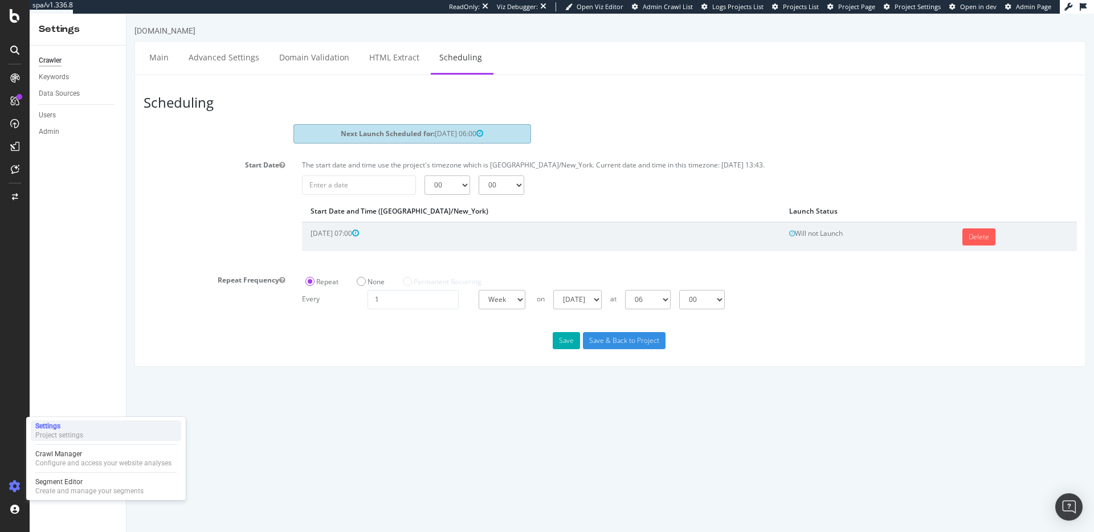
click at [66, 440] on div "Settings Project settings" at bounding box center [106, 431] width 150 height 21
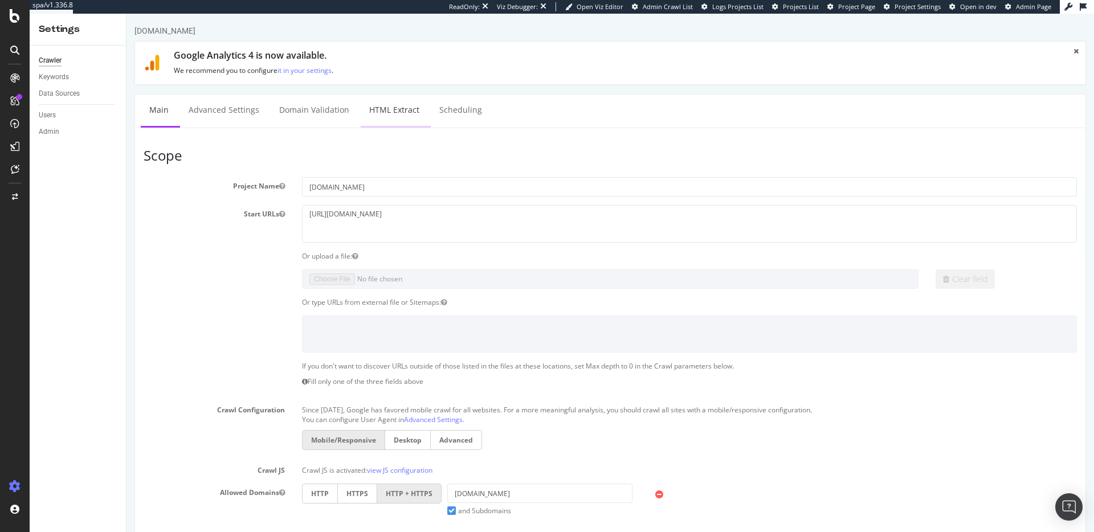
click at [384, 117] on link "HTML Extract" at bounding box center [394, 110] width 67 height 31
select select "i"
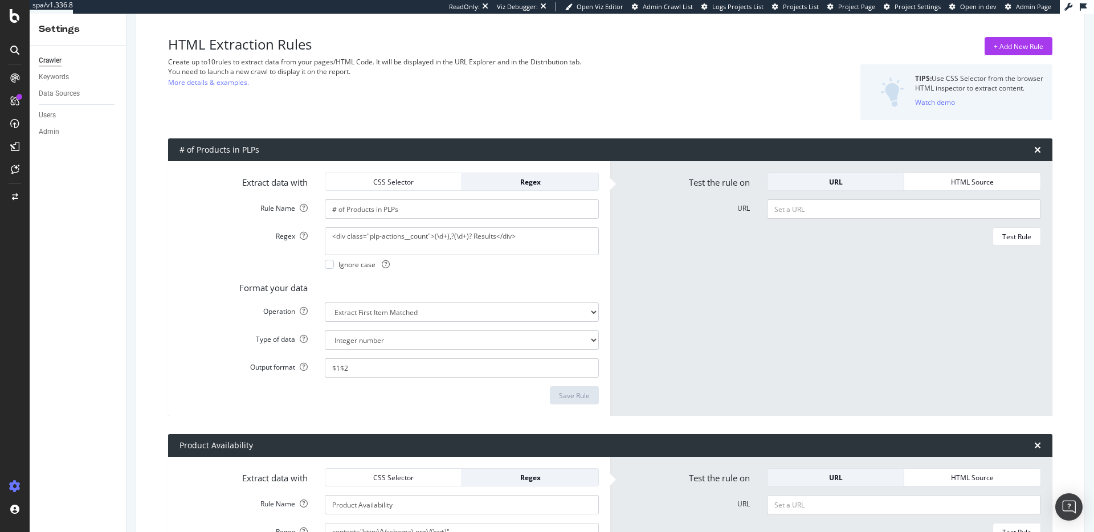
scroll to position [64, 0]
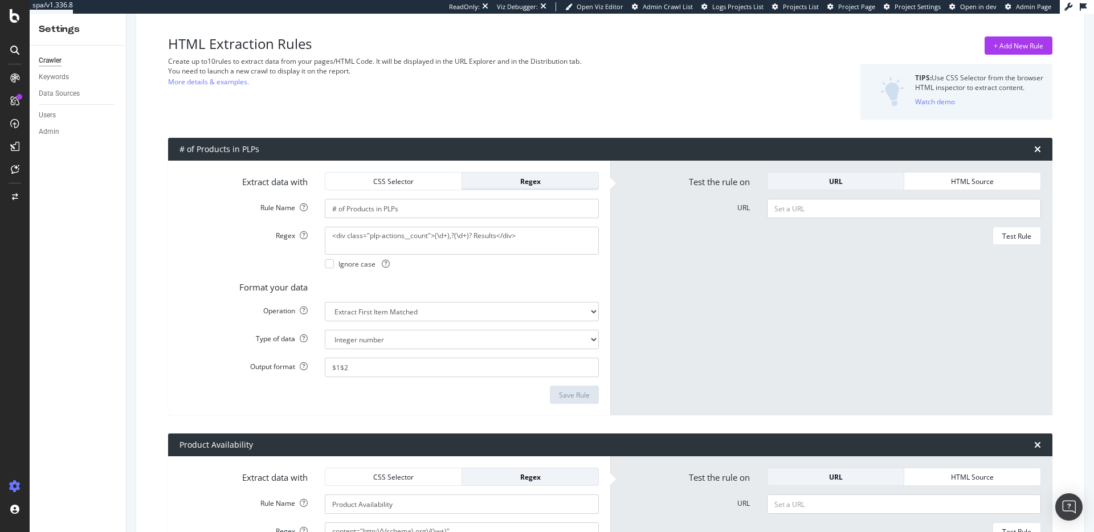
click at [520, 177] on div "Regex" at bounding box center [530, 182] width 118 height 10
click at [420, 177] on div "CSS Selector" at bounding box center [394, 182] width 118 height 10
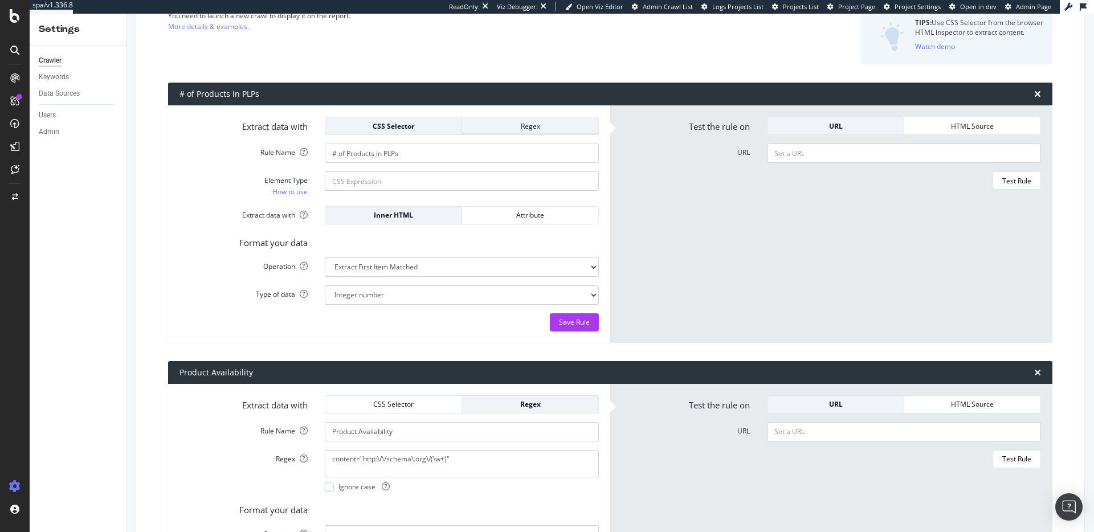
scroll to position [100, 0]
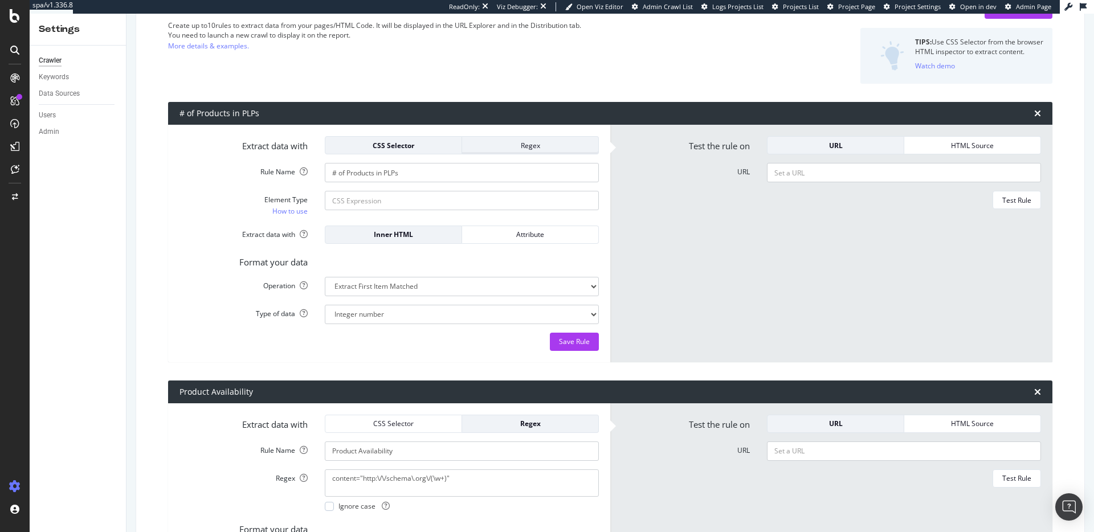
click at [510, 146] on div "Regex" at bounding box center [530, 146] width 118 height 10
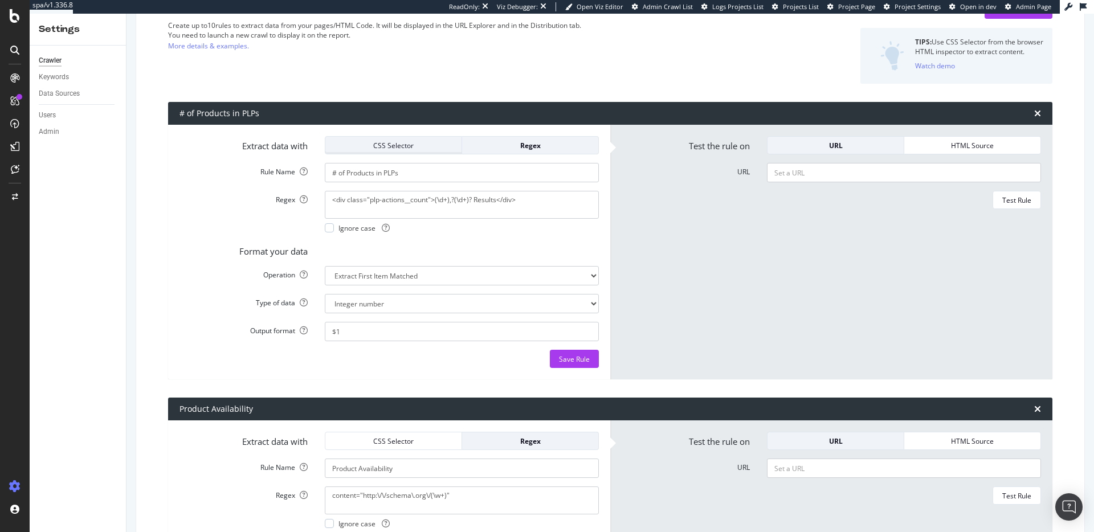
click at [414, 150] on div "CSS Selector" at bounding box center [394, 146] width 118 height 10
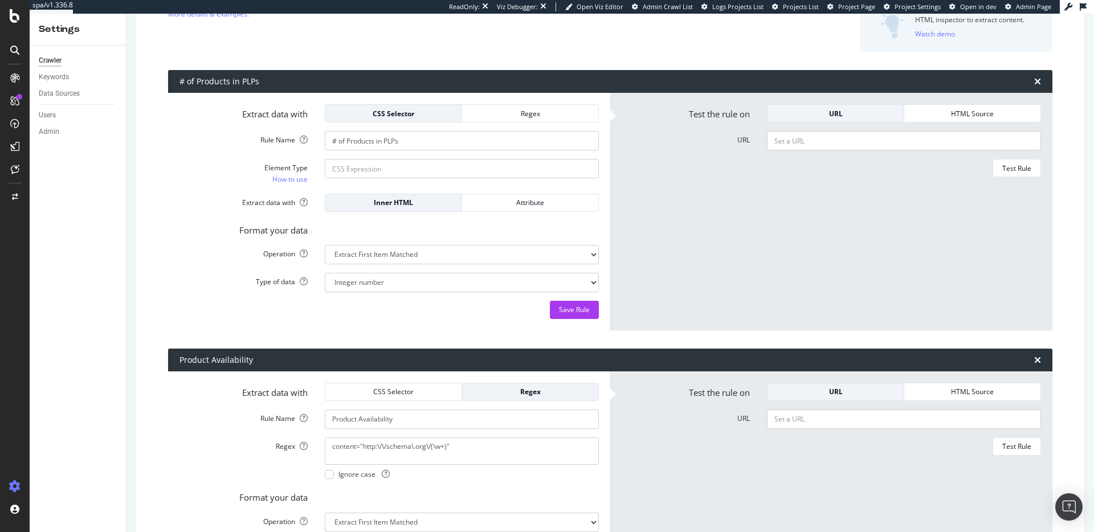
scroll to position [130, 0]
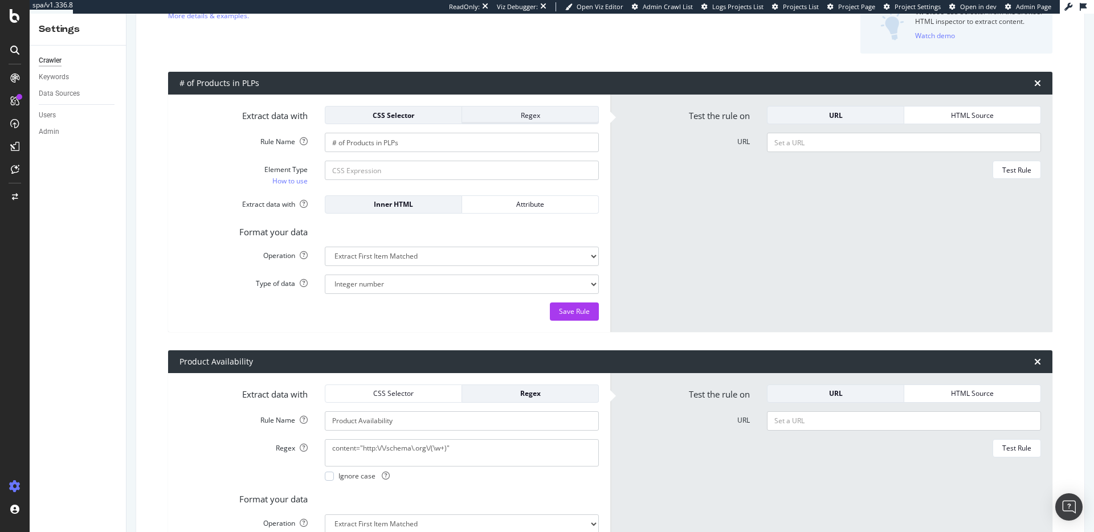
click at [526, 118] on div "Regex" at bounding box center [530, 116] width 118 height 10
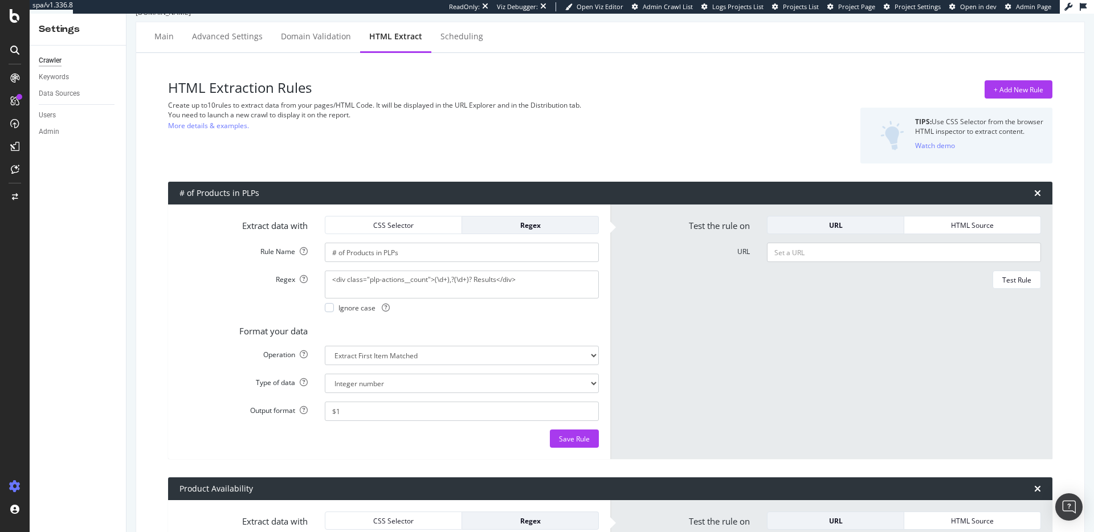
scroll to position [0, 0]
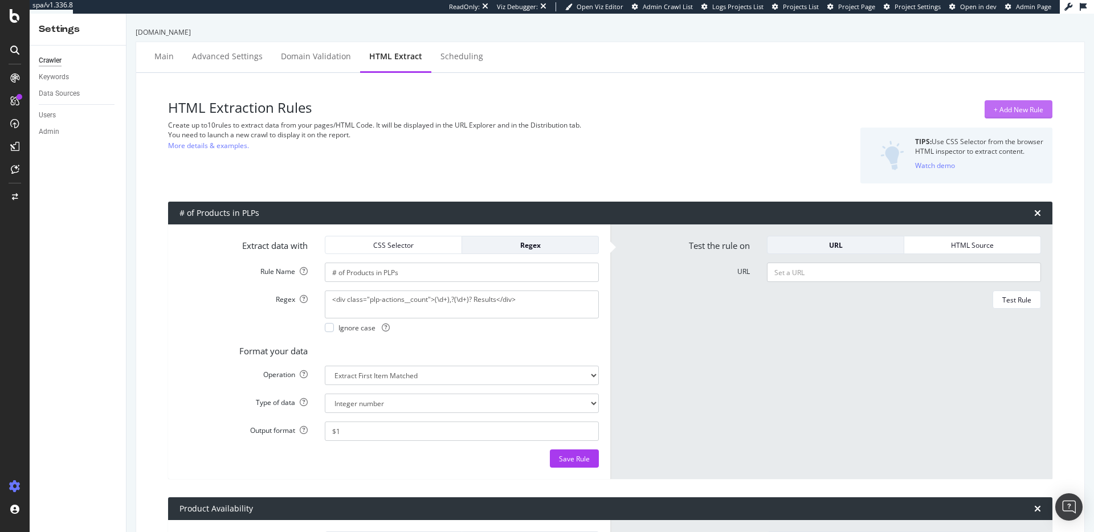
click at [998, 112] on div "+ Add New Rule" at bounding box center [1019, 110] width 50 height 10
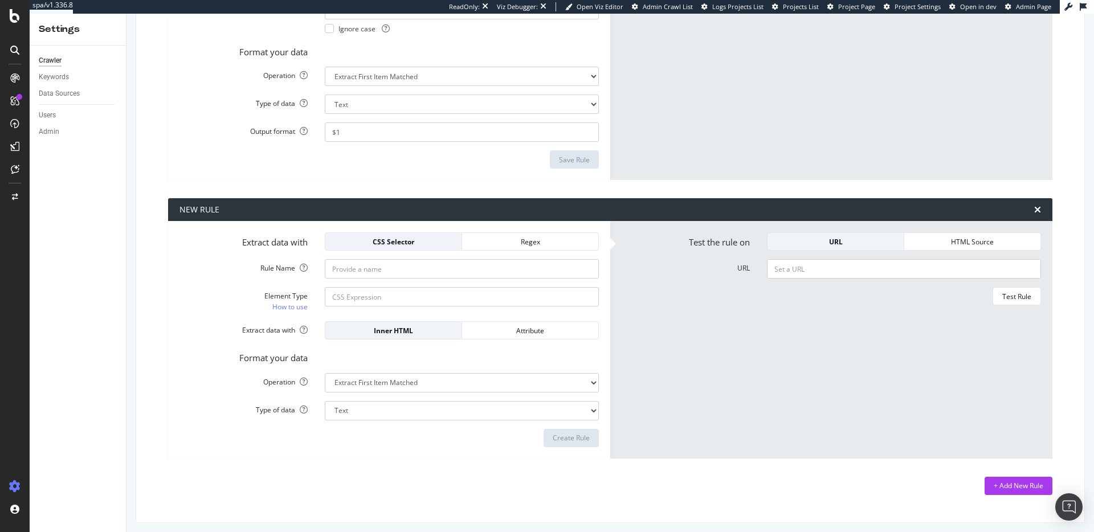
scroll to position [600, 0]
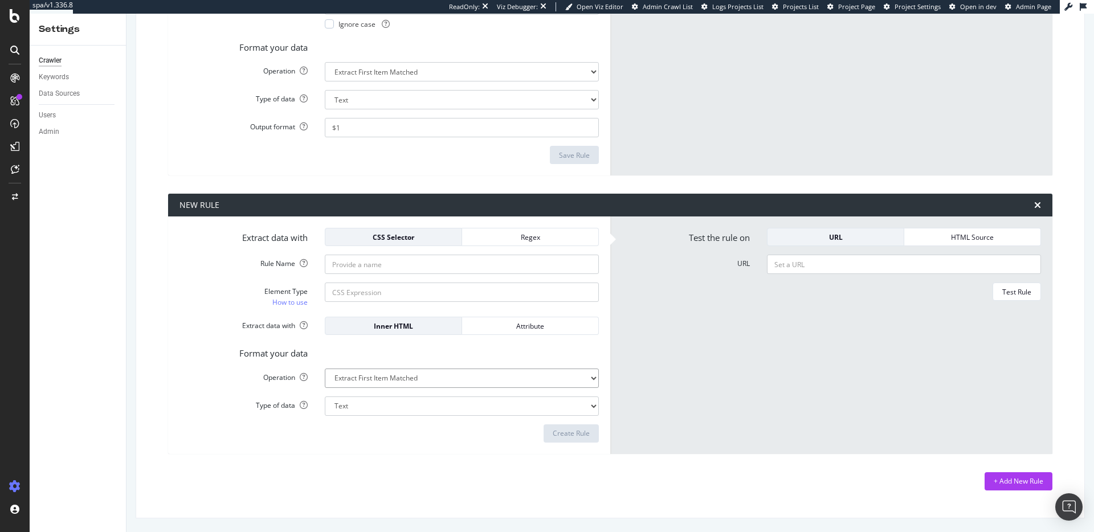
click at [930, 240] on div "HTML Source" at bounding box center [973, 238] width 118 height 10
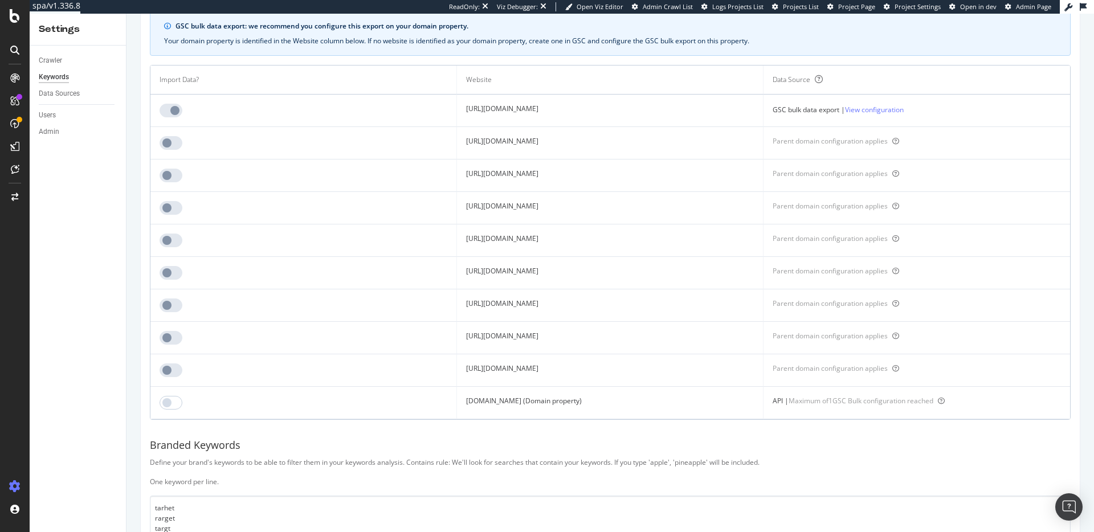
scroll to position [66, 0]
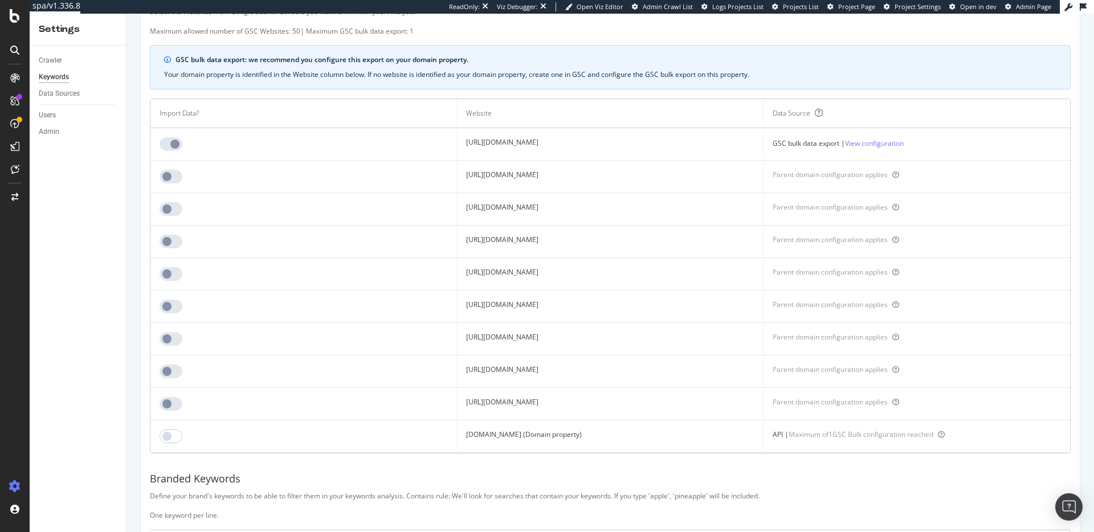
click at [478, 141] on td "[URL][DOMAIN_NAME]" at bounding box center [610, 144] width 307 height 32
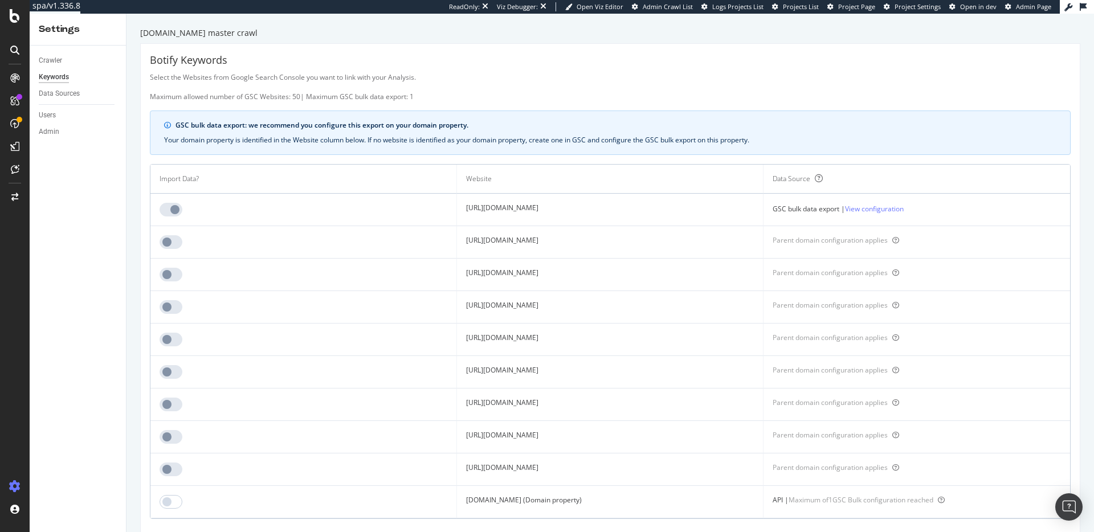
scroll to position [3, 0]
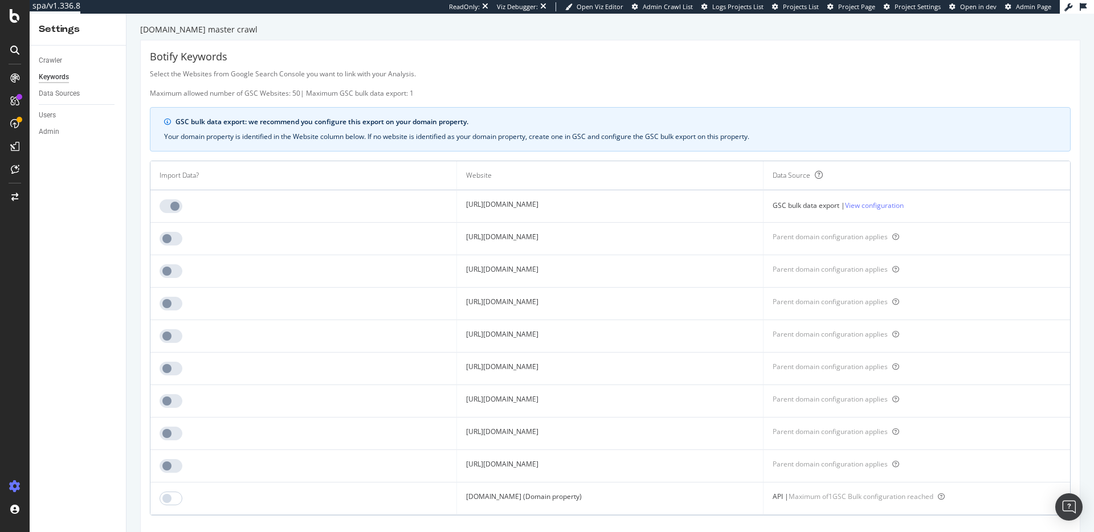
click at [492, 207] on td "[URL][DOMAIN_NAME]" at bounding box center [610, 206] width 307 height 32
click at [901, 202] on link "View configuration" at bounding box center [874, 206] width 59 height 12
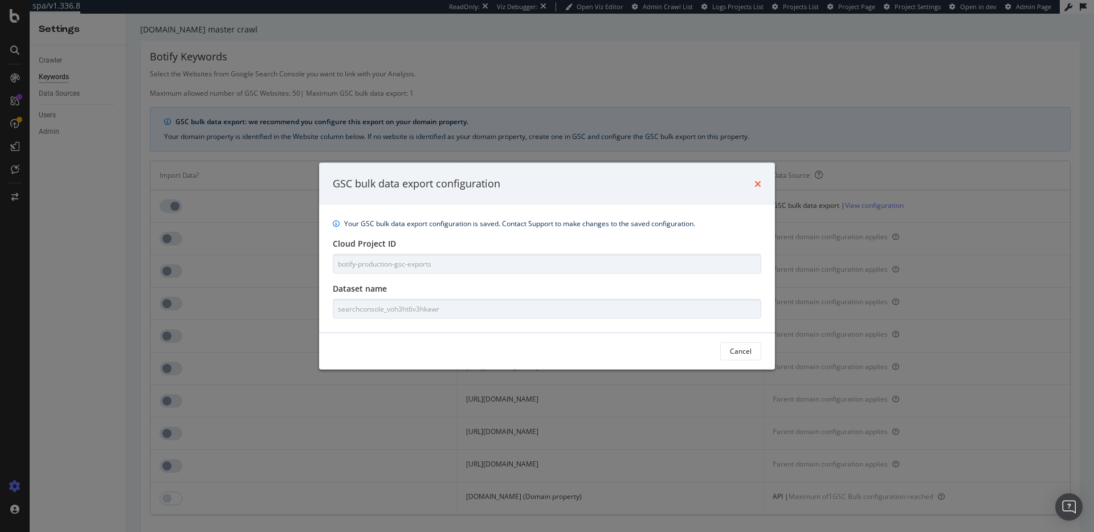
click at [755, 186] on icon "times" at bounding box center [758, 183] width 7 height 9
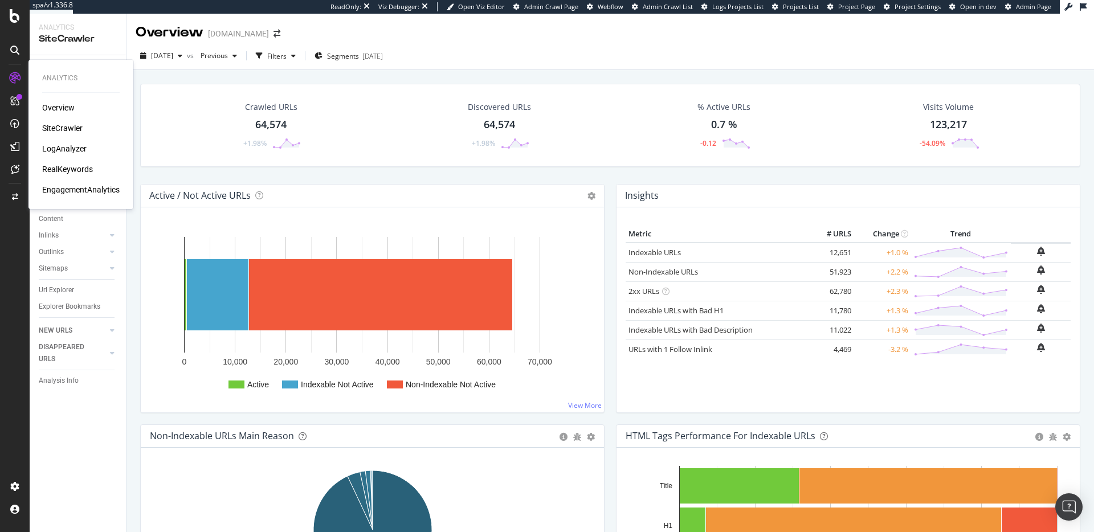
click at [66, 168] on div "RealKeywords" at bounding box center [67, 169] width 51 height 11
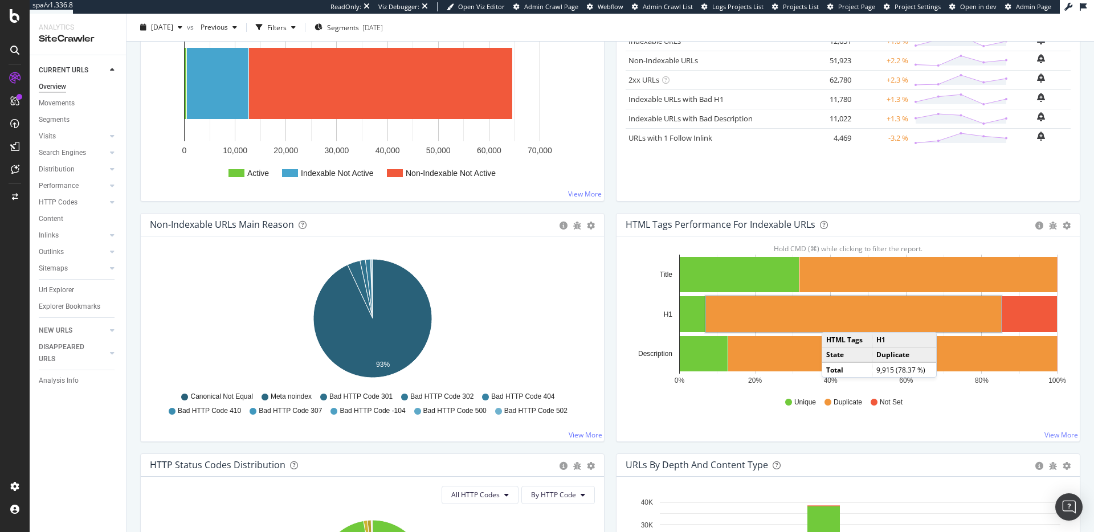
scroll to position [213, 0]
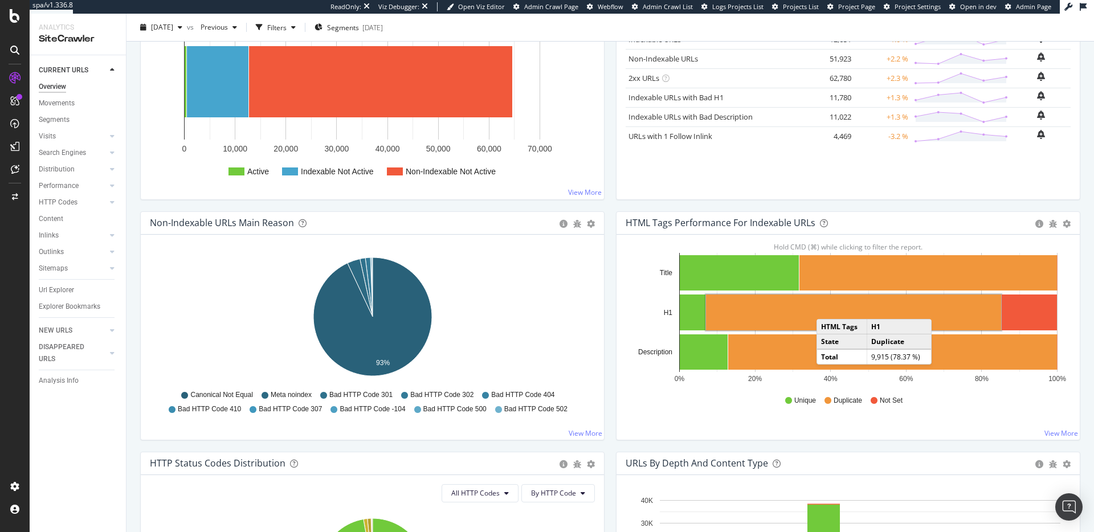
click at [828, 308] on rect "A chart." at bounding box center [853, 313] width 295 height 36
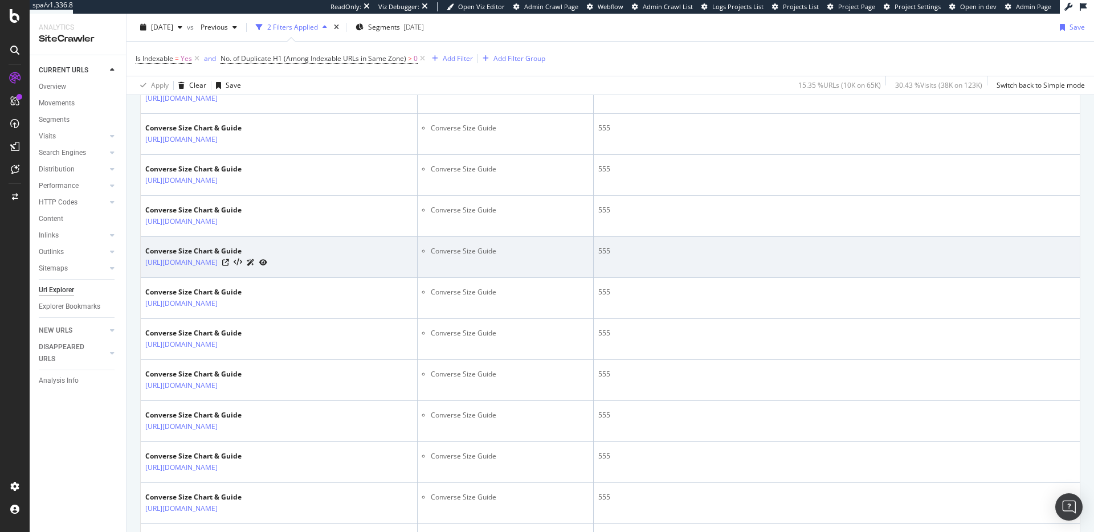
scroll to position [320, 0]
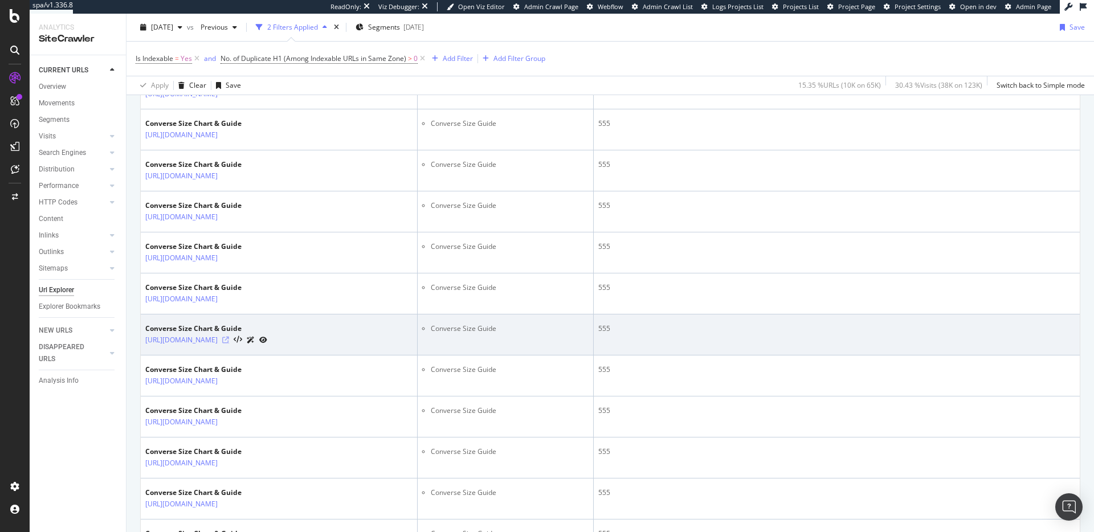
click at [229, 340] on icon at bounding box center [225, 340] width 7 height 7
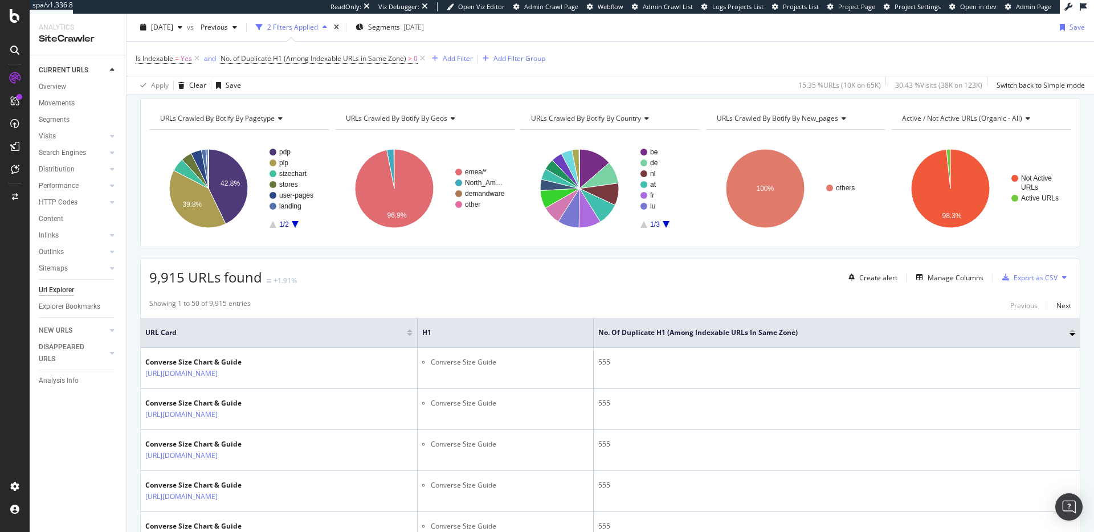
scroll to position [0, 0]
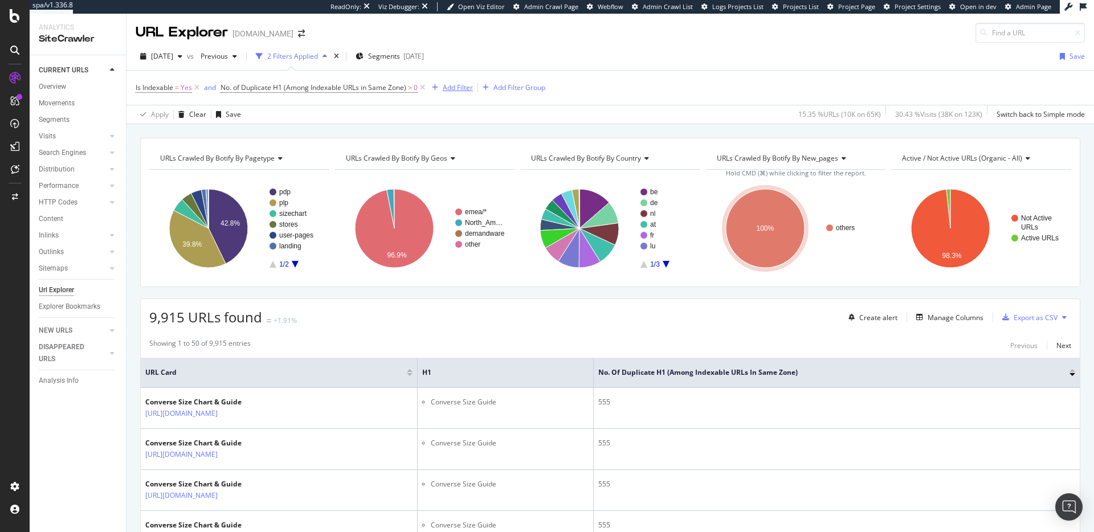
click at [455, 88] on div "Add Filter" at bounding box center [458, 88] width 30 height 10
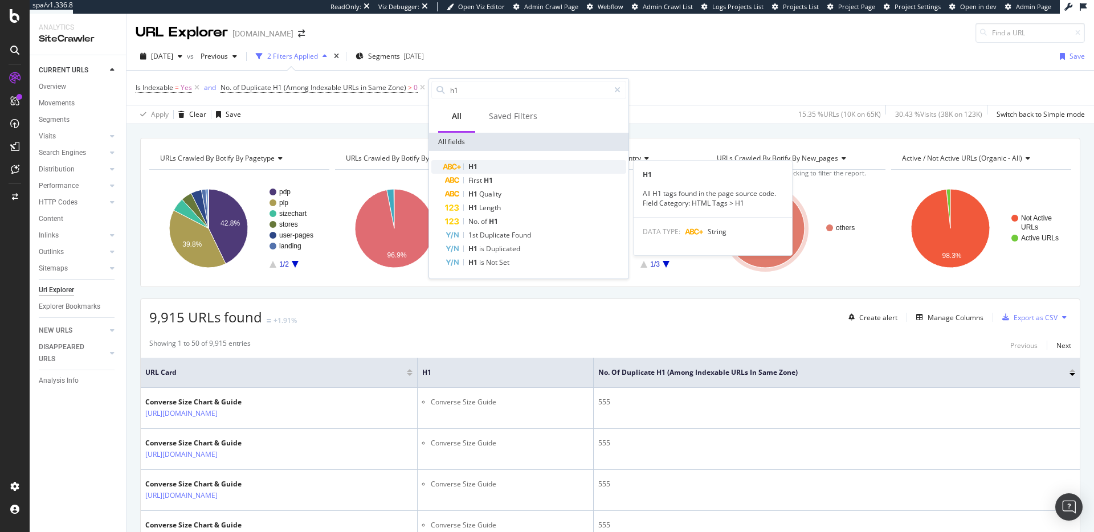
type input "h1"
click at [508, 169] on div "H1" at bounding box center [535, 167] width 181 height 14
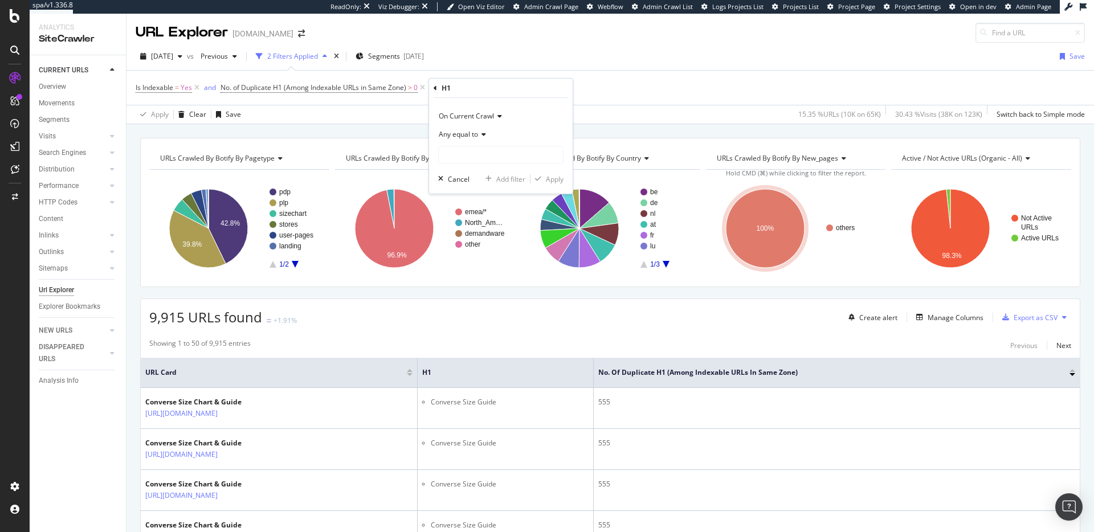
click at [472, 128] on div "Any equal to" at bounding box center [500, 134] width 125 height 18
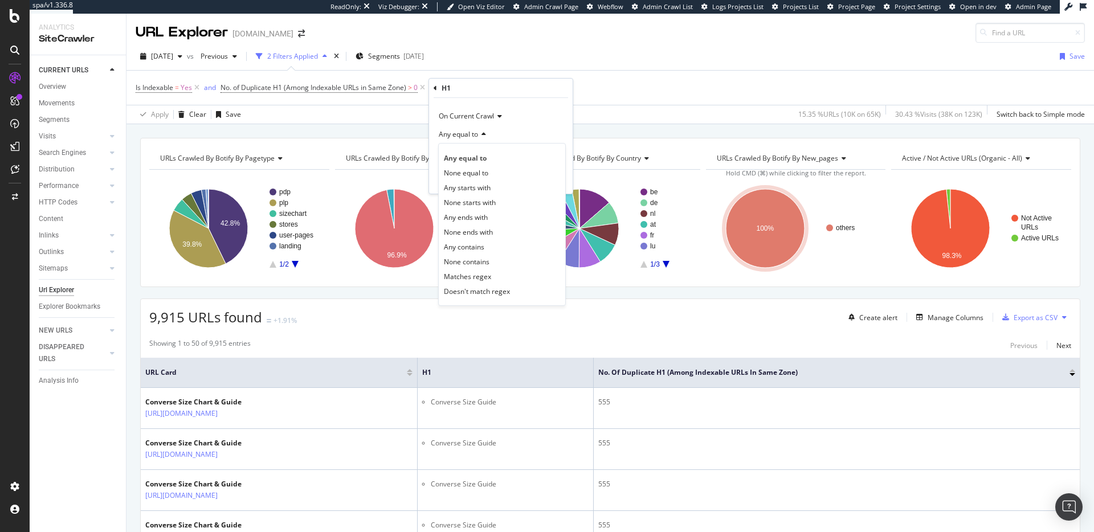
click at [492, 174] on div "None equal to" at bounding box center [502, 172] width 122 height 15
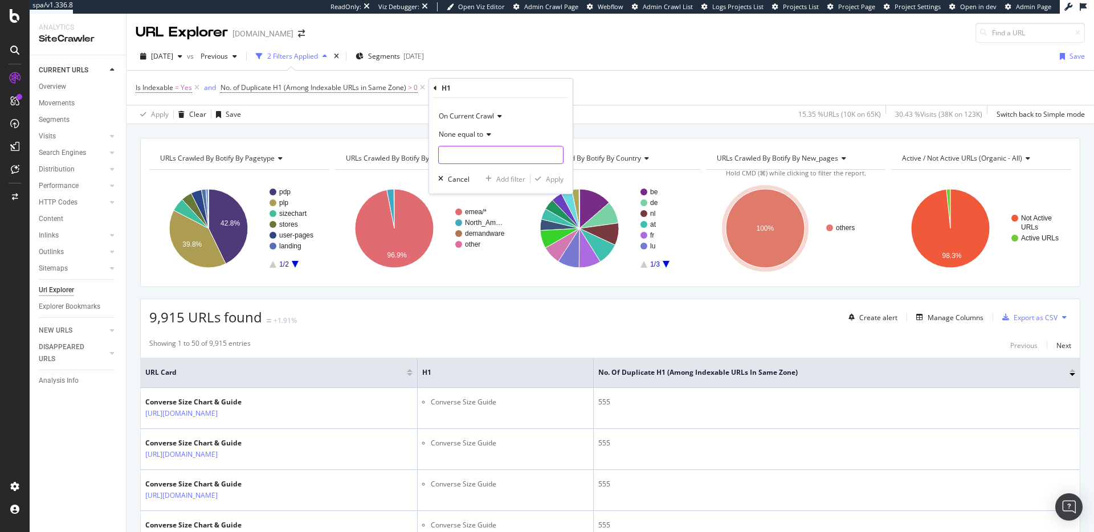
click at [506, 163] on input "text" at bounding box center [501, 155] width 124 height 18
type input "Converse Size Guide"
click at [549, 179] on div "Apply" at bounding box center [555, 179] width 18 height 10
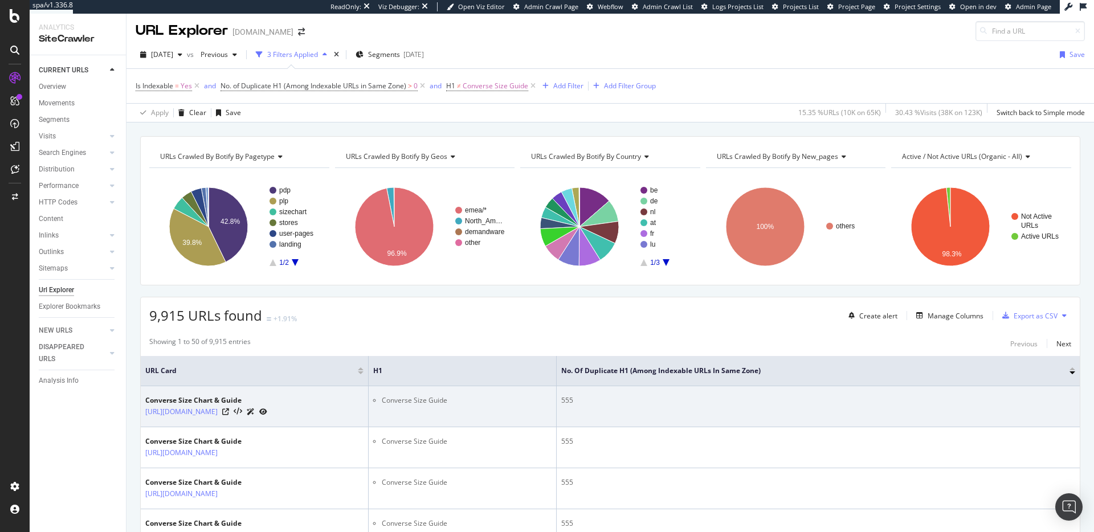
click at [371, 402] on td "Converse Size Guide" at bounding box center [463, 406] width 188 height 41
drag, startPoint x: 377, startPoint y: 401, endPoint x: 431, endPoint y: 402, distance: 54.2
click at [448, 402] on ul "Converse Size Guide" at bounding box center [462, 401] width 178 height 10
click at [377, 402] on ul "Converse Size Guide" at bounding box center [462, 401] width 178 height 10
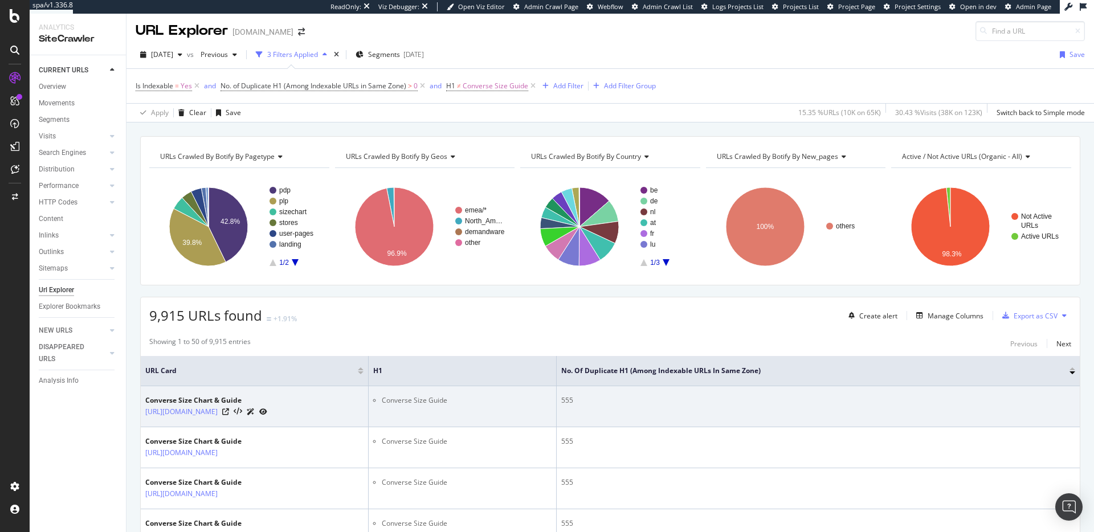
click at [376, 402] on ul "Converse Size Guide" at bounding box center [462, 401] width 178 height 10
click at [382, 402] on li "Converse Size Guide" at bounding box center [467, 401] width 170 height 10
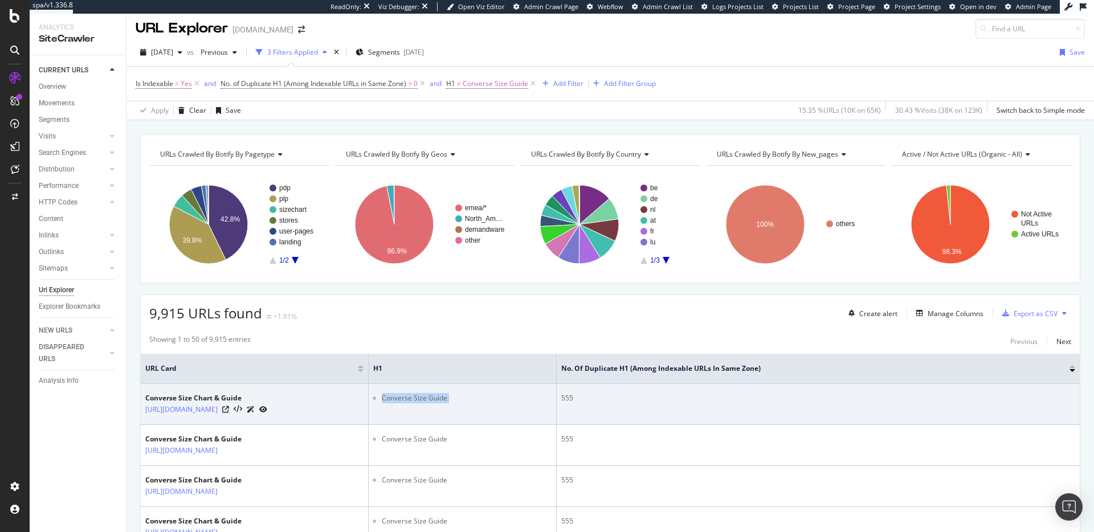
click at [382, 402] on li "Converse Size Guide" at bounding box center [467, 398] width 170 height 10
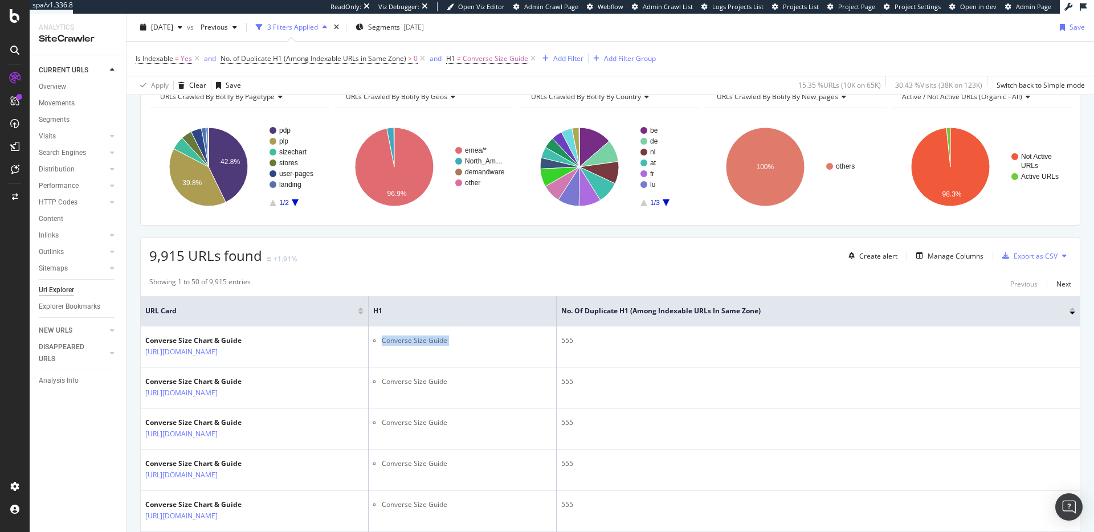
scroll to position [0, 0]
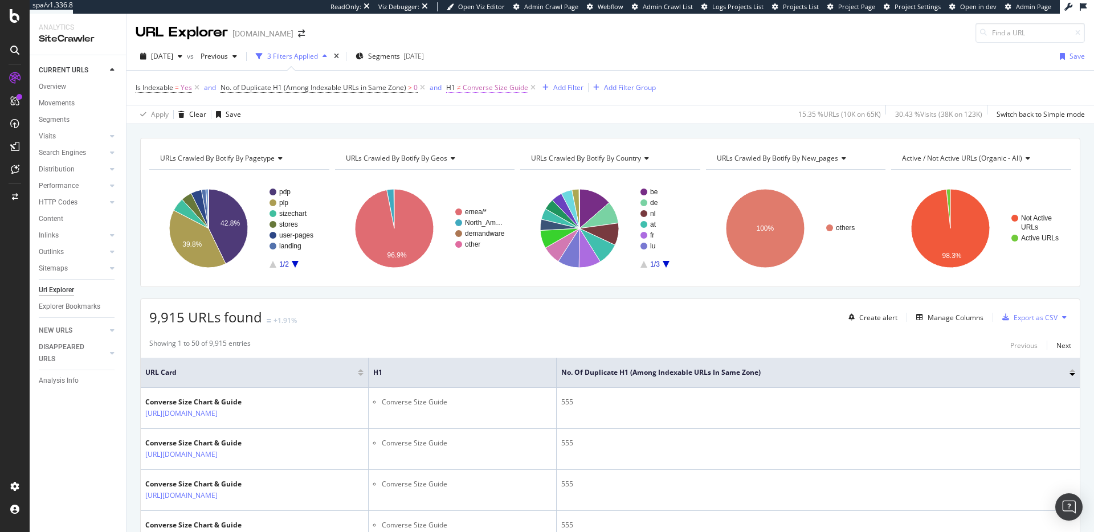
click at [494, 91] on span "Converse Size Guide" at bounding box center [496, 88] width 66 height 16
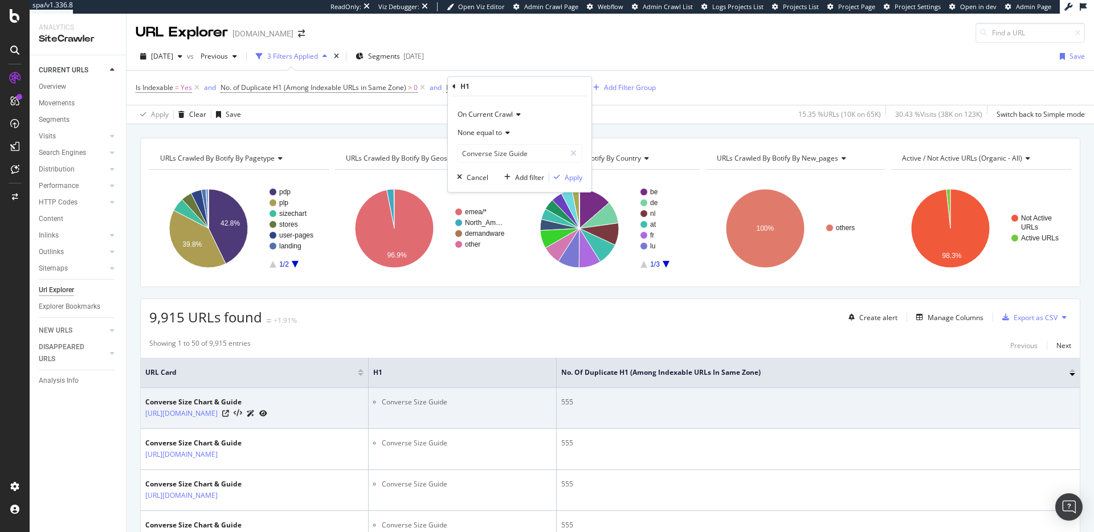
click at [402, 402] on li "Converse Size Guide" at bounding box center [467, 402] width 170 height 10
copy li "Converse Size Guide"
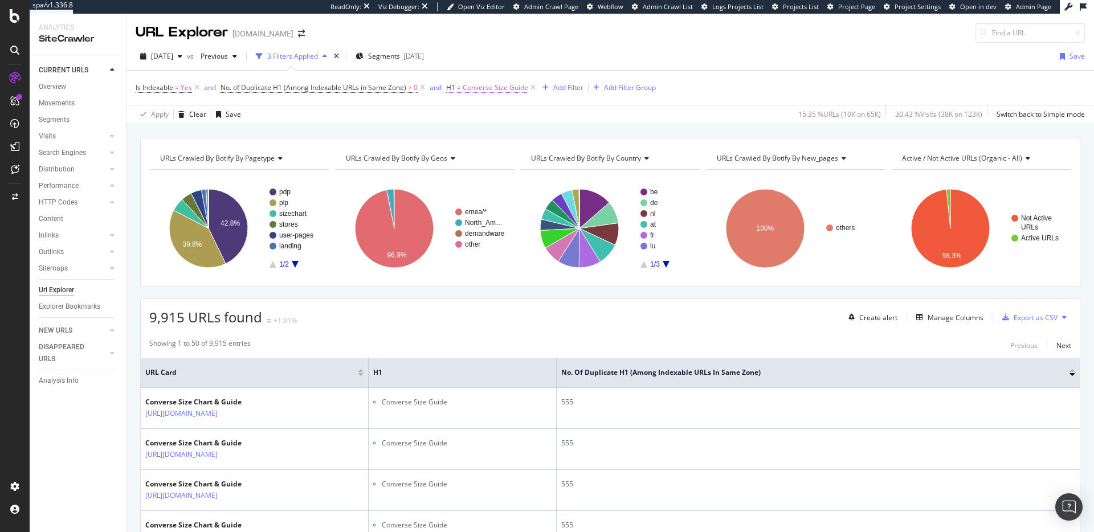
click at [494, 84] on span "Converse Size Guide" at bounding box center [496, 88] width 66 height 16
click at [502, 152] on input "Converse Size Guide" at bounding box center [512, 153] width 108 height 18
paste input "text"
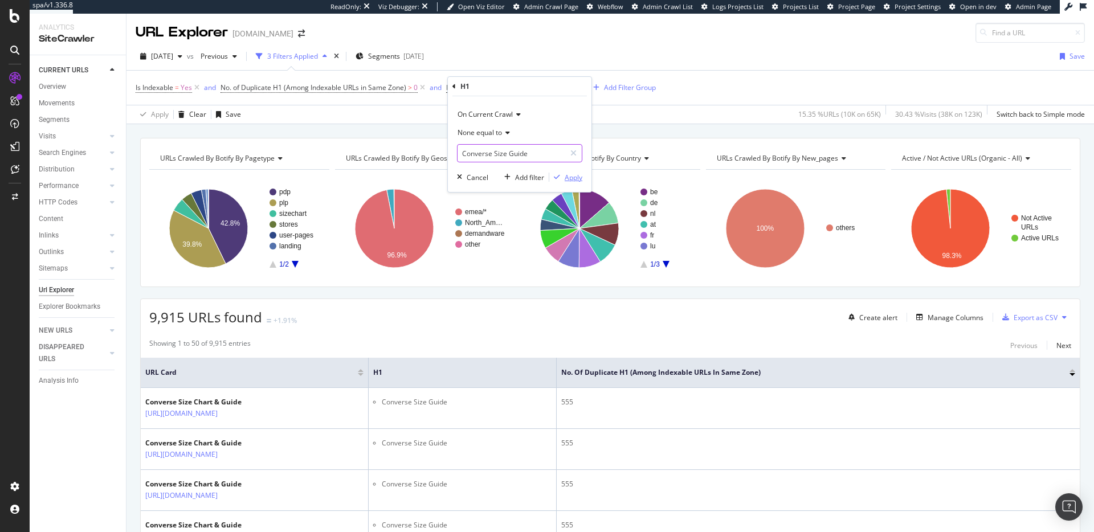
type input "Converse Size Guide"
click at [577, 181] on div "Apply" at bounding box center [574, 178] width 18 height 10
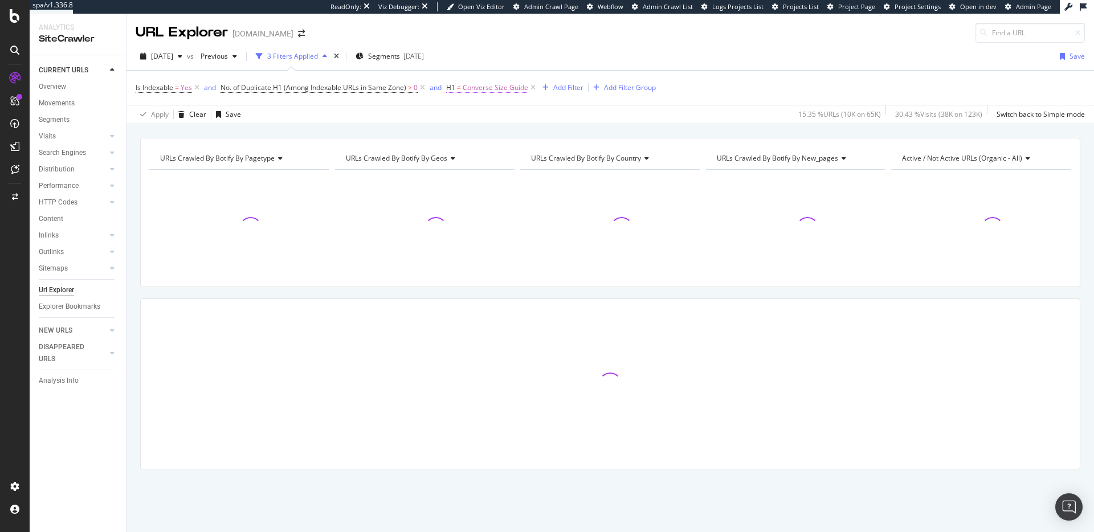
click at [488, 86] on span "Converse Size Guide" at bounding box center [496, 88] width 66 height 16
click at [478, 137] on span "None equal to" at bounding box center [480, 133] width 44 height 10
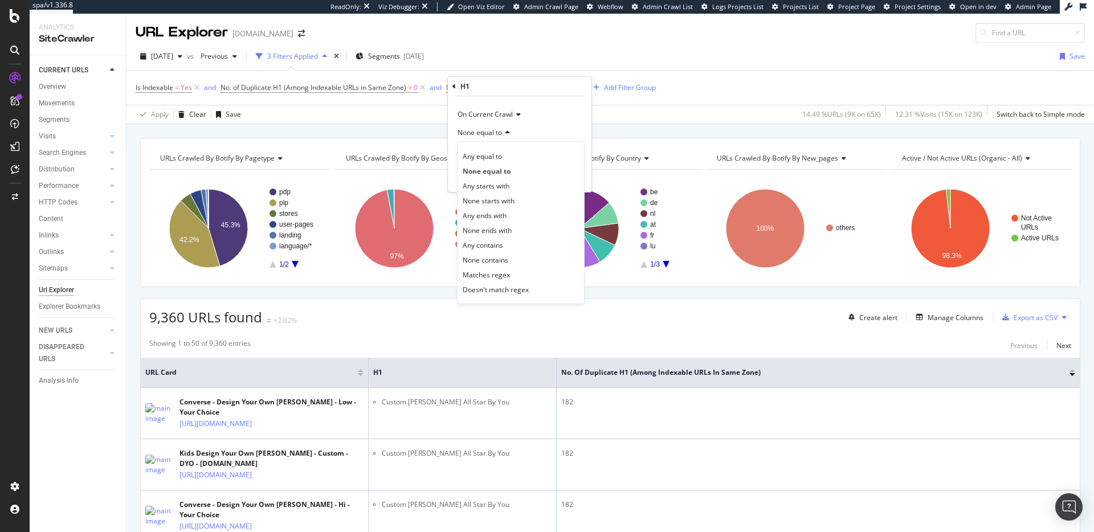
click at [438, 320] on div "9,360 URLs found +2.02% Create alert Manage Columns Export as CSV" at bounding box center [610, 313] width 939 height 28
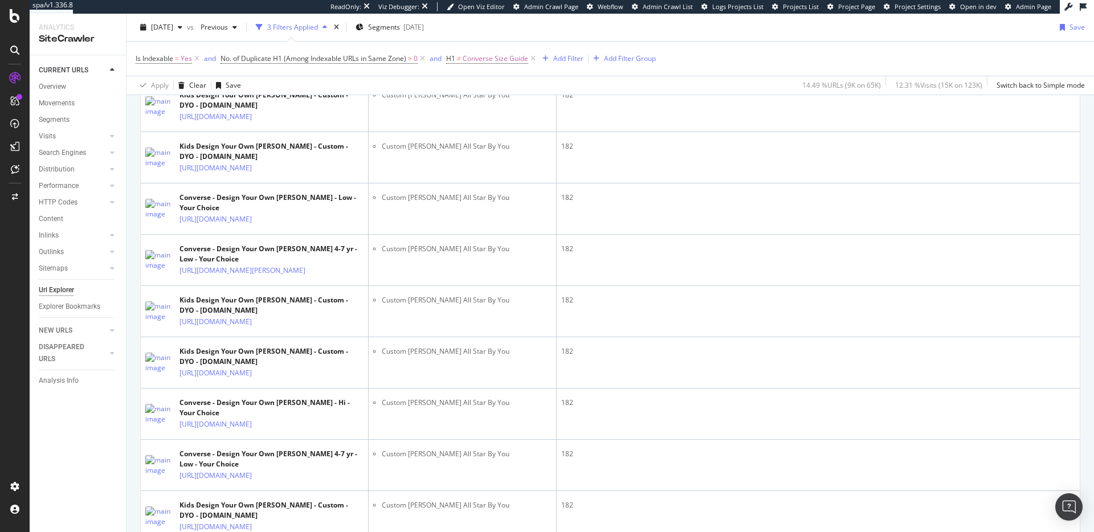
scroll to position [565, 0]
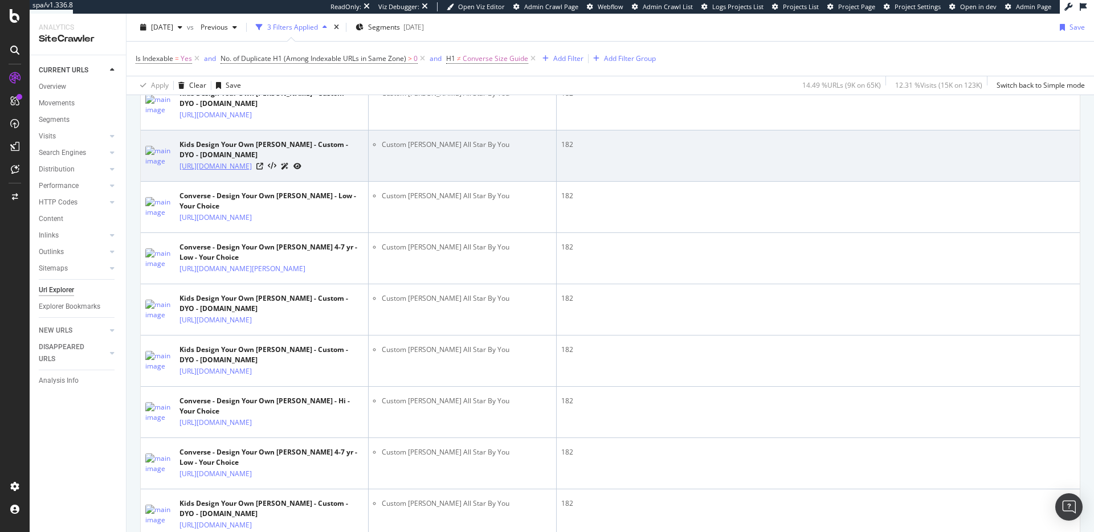
click at [252, 172] on link "https://www.converse.com/lu/shop/p/custom-chuck-taylor-all-star-by-you-tout-pet…" at bounding box center [216, 166] width 72 height 11
click at [263, 170] on icon at bounding box center [260, 166] width 7 height 7
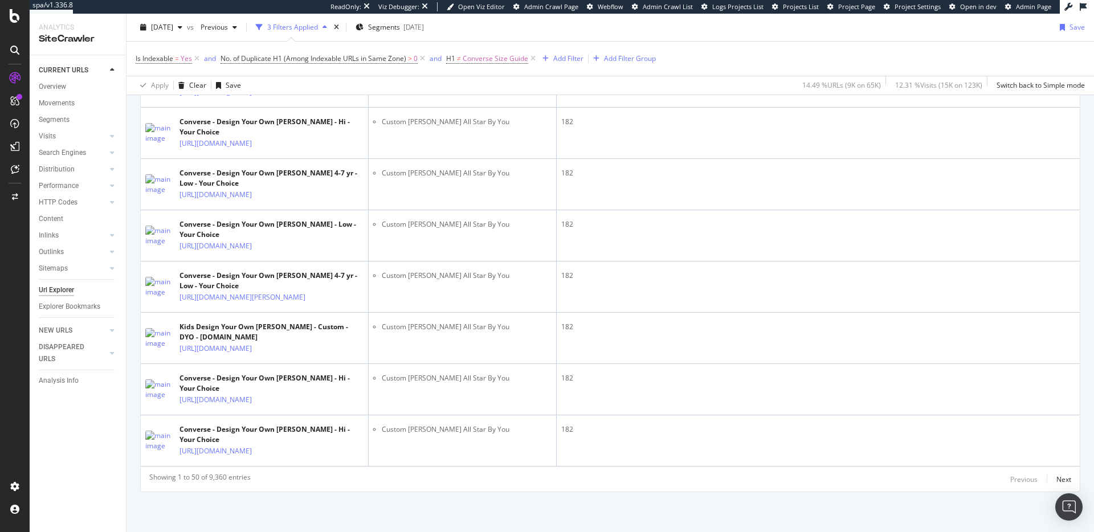
scroll to position [2545, 0]
click at [75, 201] on div "HTTP Codes" at bounding box center [58, 203] width 39 height 12
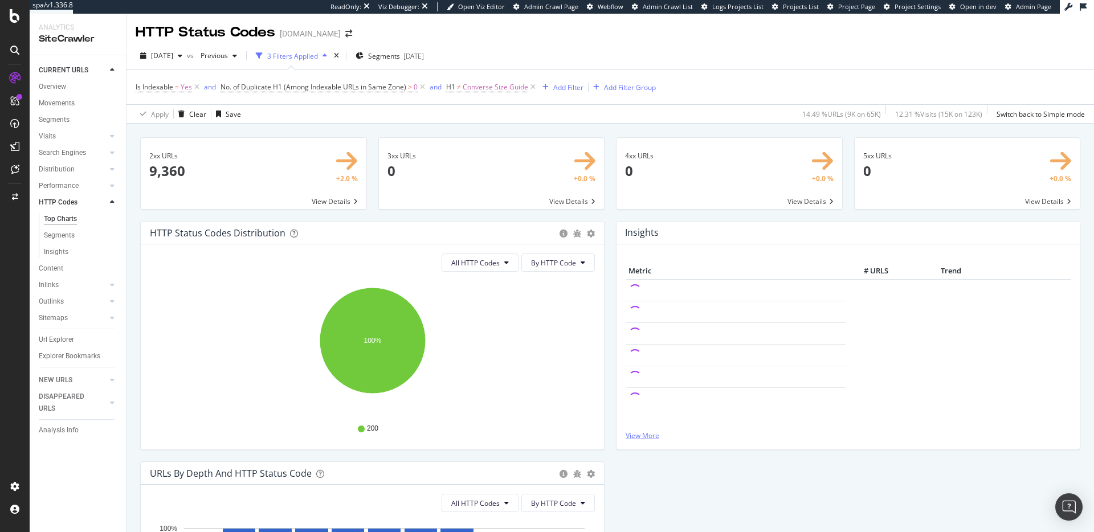
click at [643, 434] on link "View More" at bounding box center [848, 436] width 445 height 10
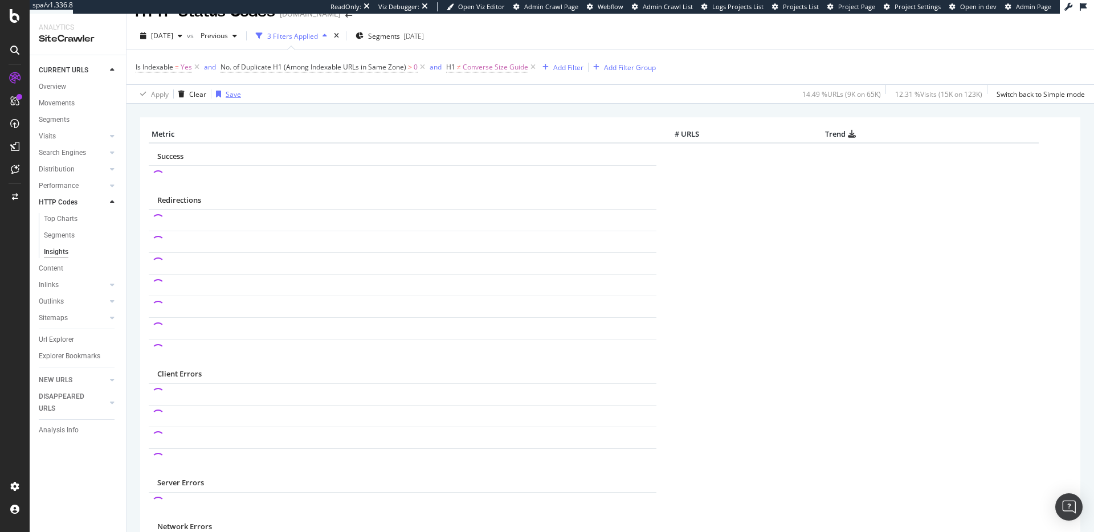
scroll to position [19, 0]
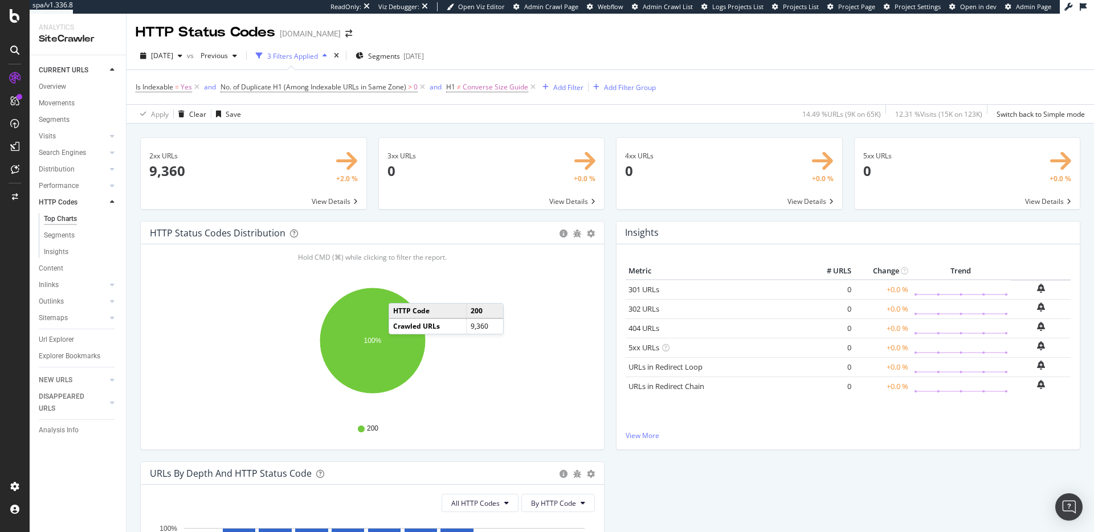
click at [112, 201] on icon at bounding box center [112, 202] width 5 height 7
click at [110, 234] on icon at bounding box center [112, 235] width 5 height 7
click at [111, 236] on icon at bounding box center [112, 235] width 5 height 7
click at [111, 250] on icon at bounding box center [112, 252] width 5 height 7
click at [112, 254] on icon at bounding box center [112, 252] width 5 height 7
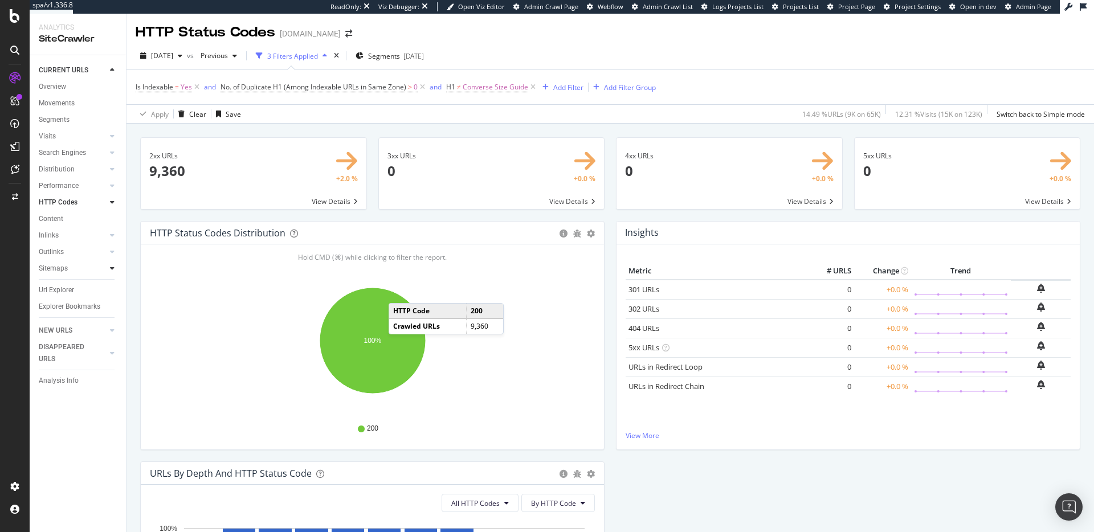
click at [111, 270] on icon at bounding box center [112, 268] width 5 height 7
click at [112, 269] on icon at bounding box center [112, 268] width 5 height 7
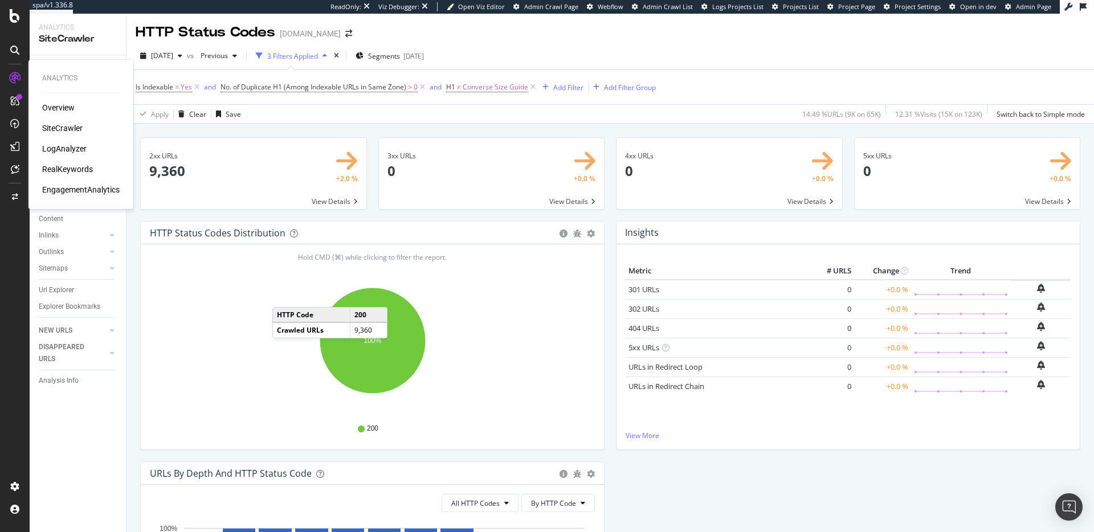
click at [54, 128] on div "SiteCrawler" at bounding box center [62, 128] width 40 height 11
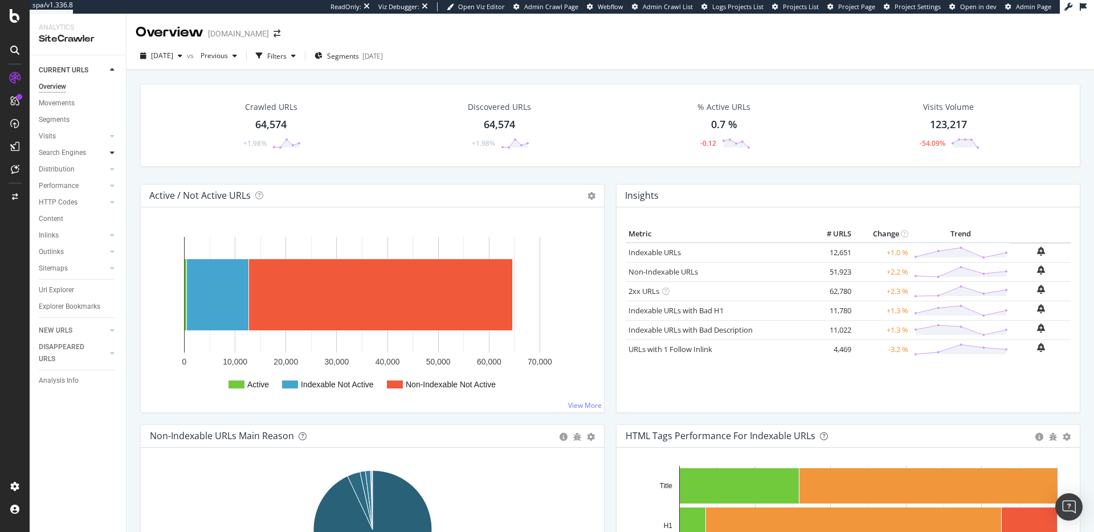
click at [114, 155] on icon at bounding box center [112, 152] width 5 height 7
click at [113, 155] on icon at bounding box center [112, 152] width 5 height 7
click at [113, 166] on icon at bounding box center [112, 169] width 5 height 7
click at [113, 168] on icon at bounding box center [112, 169] width 5 height 7
click at [113, 186] on icon at bounding box center [112, 185] width 5 height 7
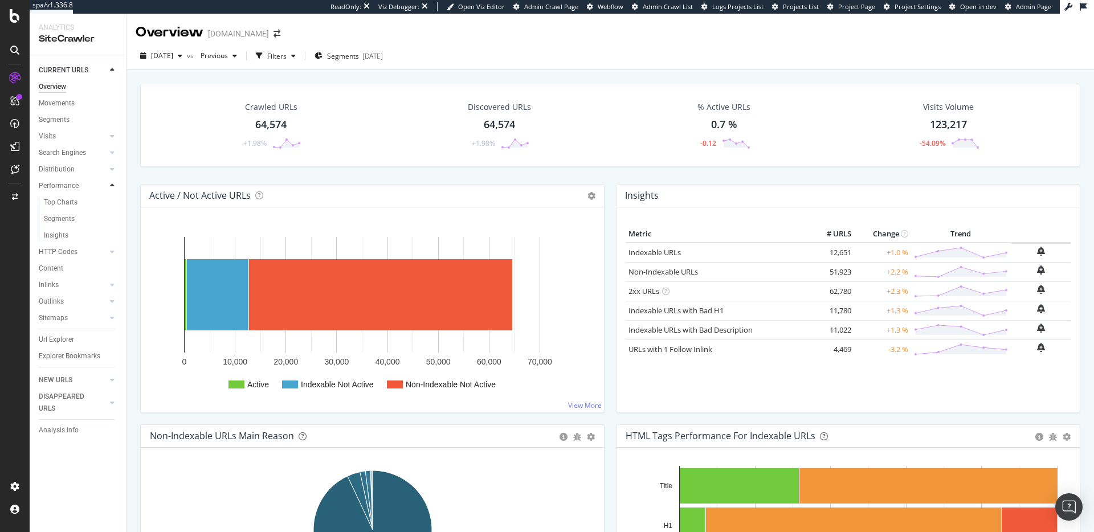
click at [112, 188] on icon at bounding box center [112, 185] width 5 height 7
click at [113, 203] on icon at bounding box center [112, 202] width 5 height 7
click at [116, 238] on div at bounding box center [112, 235] width 11 height 11
click at [115, 238] on div at bounding box center [112, 235] width 11 height 11
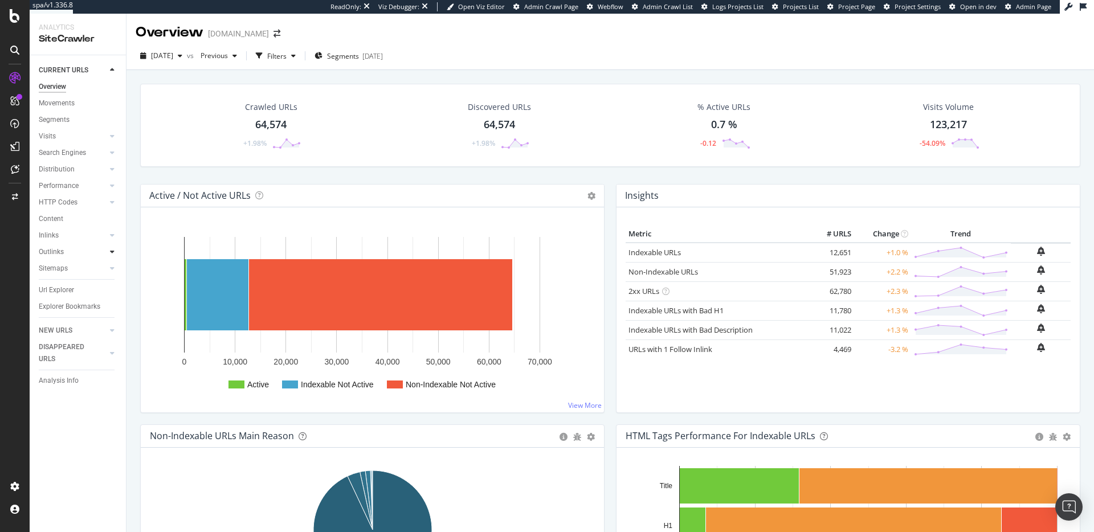
click at [113, 252] on icon at bounding box center [112, 252] width 5 height 7
click at [114, 253] on icon at bounding box center [112, 252] width 5 height 7
click at [113, 273] on div at bounding box center [112, 268] width 11 height 11
click at [114, 270] on icon at bounding box center [112, 268] width 5 height 7
click at [116, 332] on div at bounding box center [112, 330] width 11 height 11
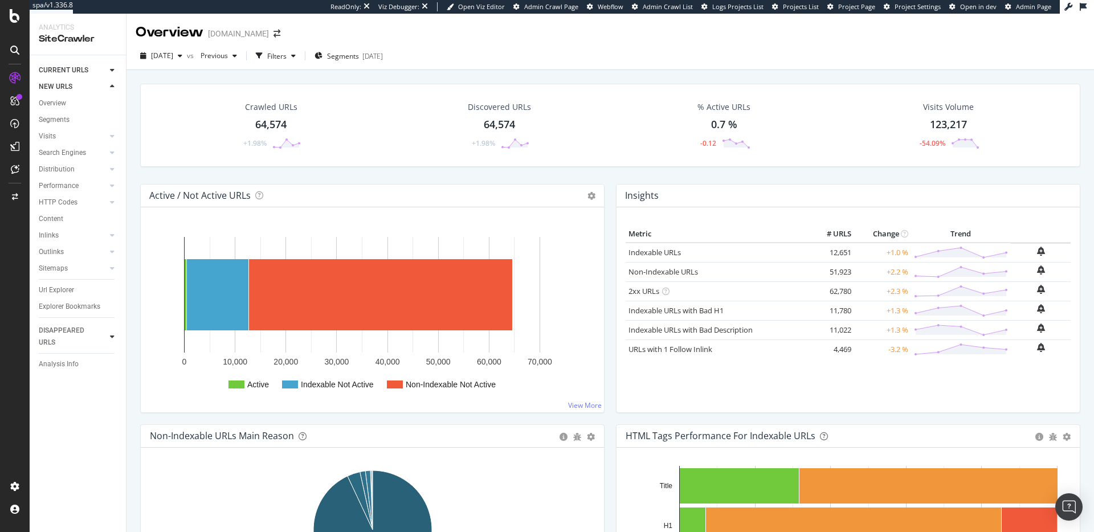
click at [112, 337] on icon at bounding box center [112, 336] width 5 height 7
click at [112, 337] on div at bounding box center [112, 334] width 11 height 11
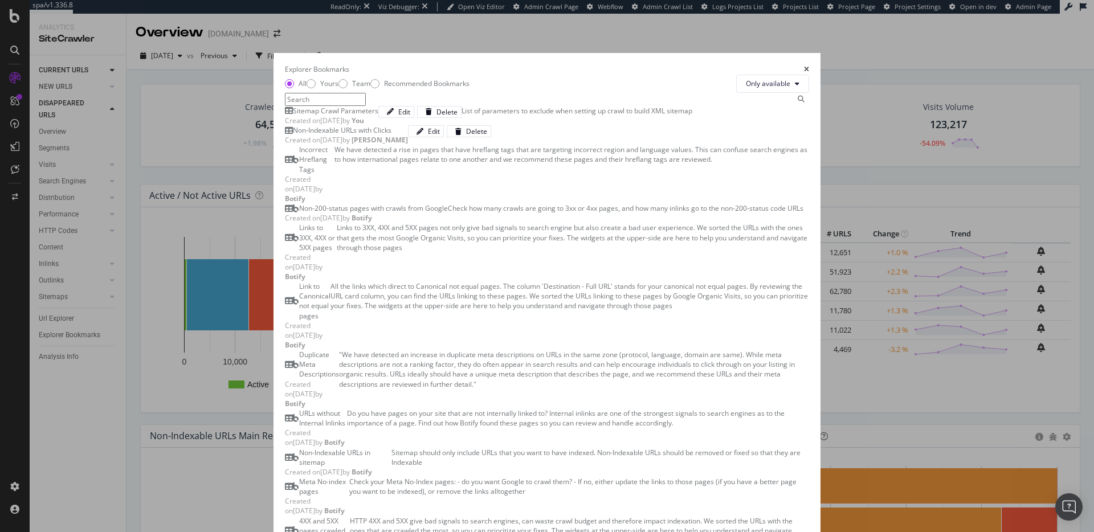
click at [809, 64] on div "times" at bounding box center [806, 69] width 5 height 10
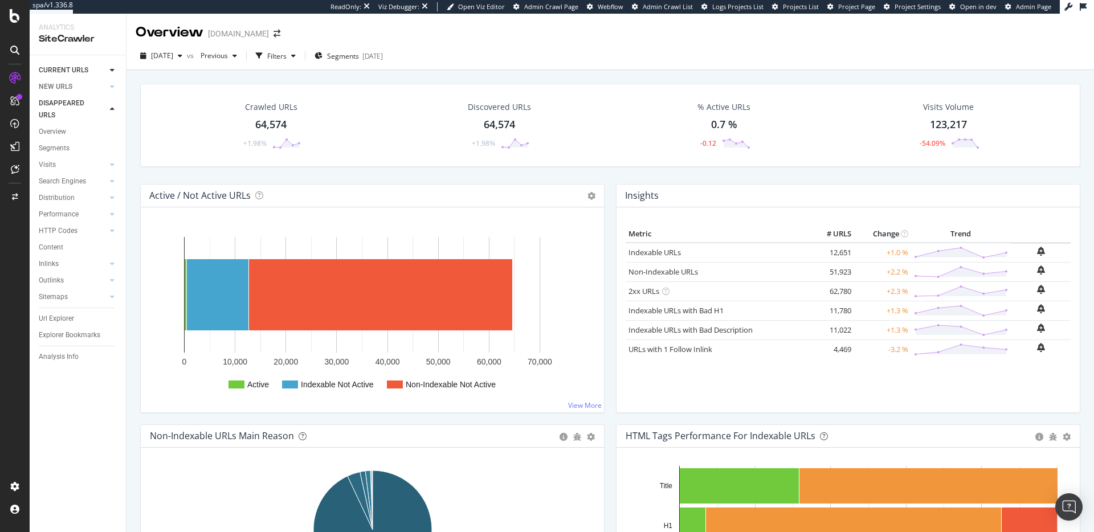
click at [112, 109] on icon at bounding box center [112, 109] width 5 height 7
click at [111, 91] on div at bounding box center [112, 86] width 11 height 11
click at [112, 71] on icon at bounding box center [112, 70] width 5 height 7
click at [55, 149] on div "AlertPanel" at bounding box center [60, 150] width 36 height 11
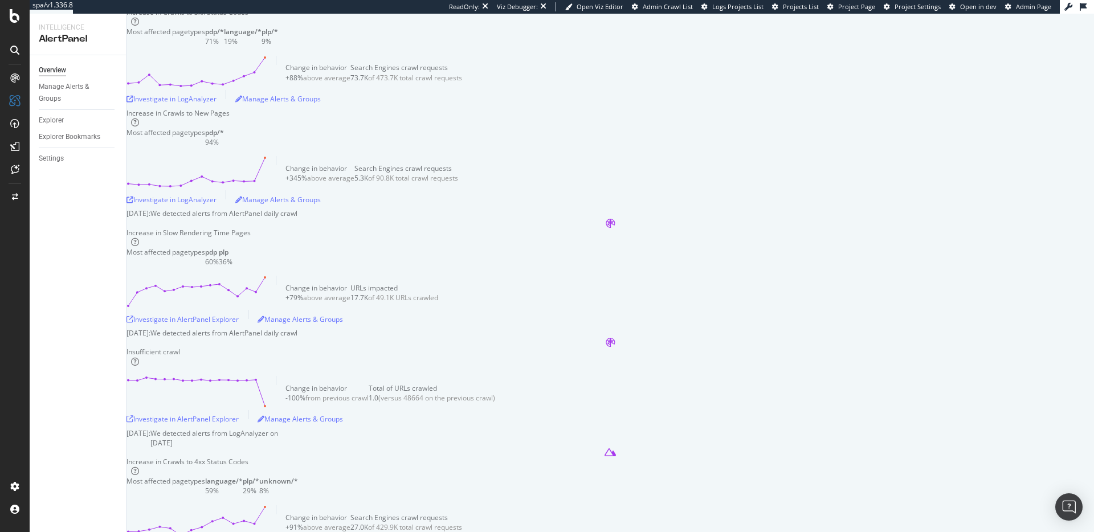
scroll to position [337, 0]
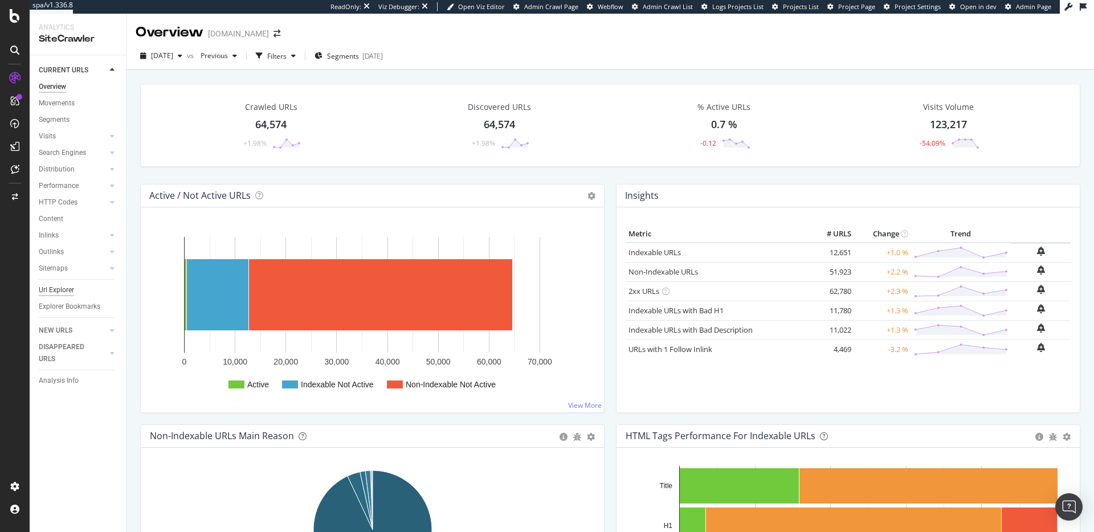
click at [60, 293] on div "Url Explorer" at bounding box center [56, 290] width 35 height 12
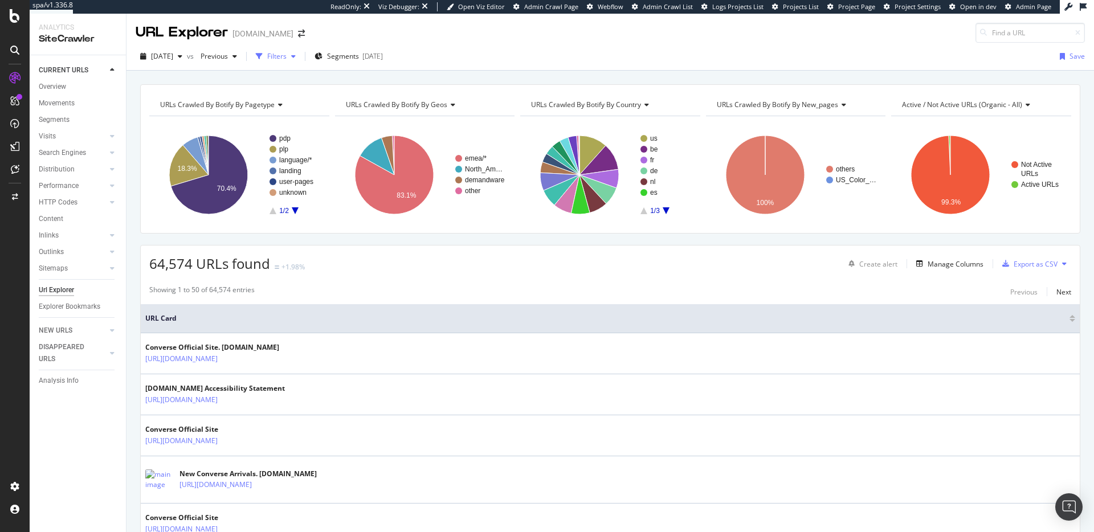
click at [298, 64] on div "Filters" at bounding box center [275, 56] width 49 height 17
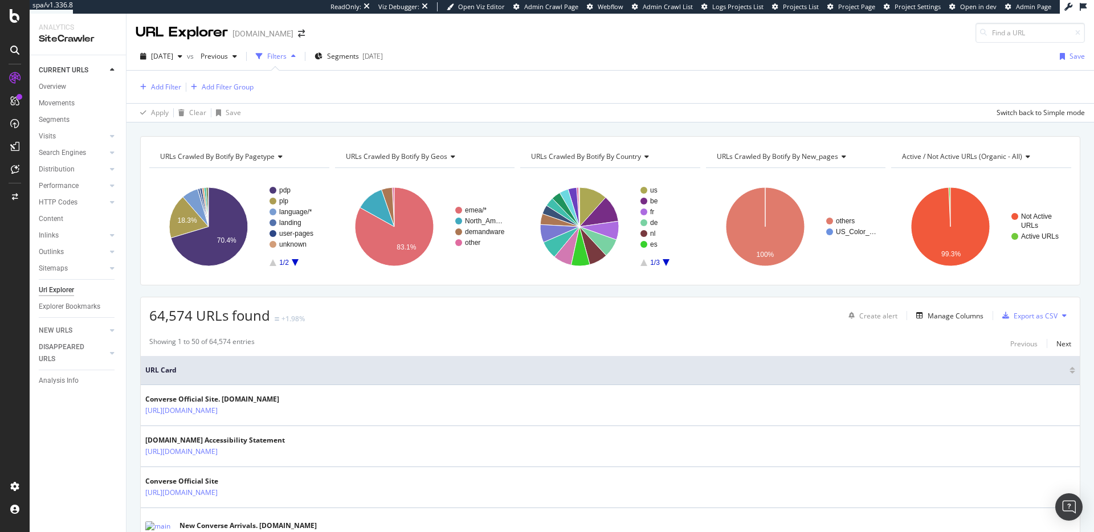
click at [287, 60] on div "Filters" at bounding box center [276, 56] width 19 height 10
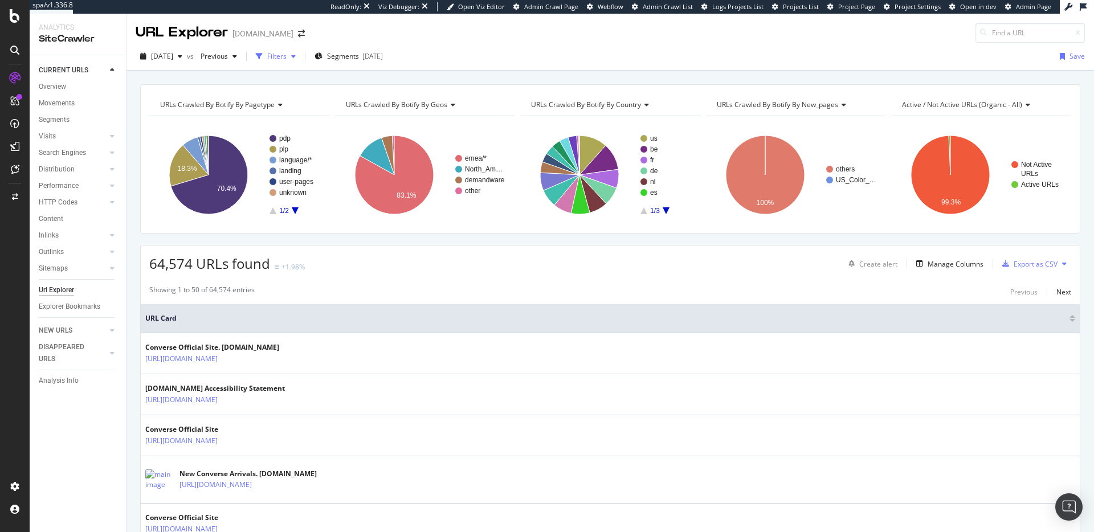
click at [287, 60] on div "Filters" at bounding box center [276, 56] width 19 height 10
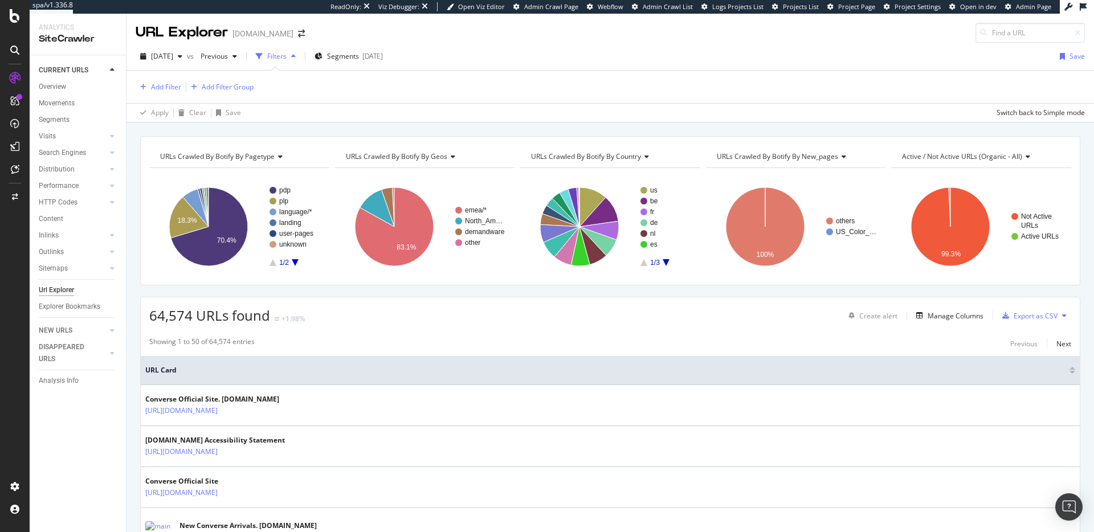
click at [287, 60] on div "Filters" at bounding box center [276, 56] width 19 height 10
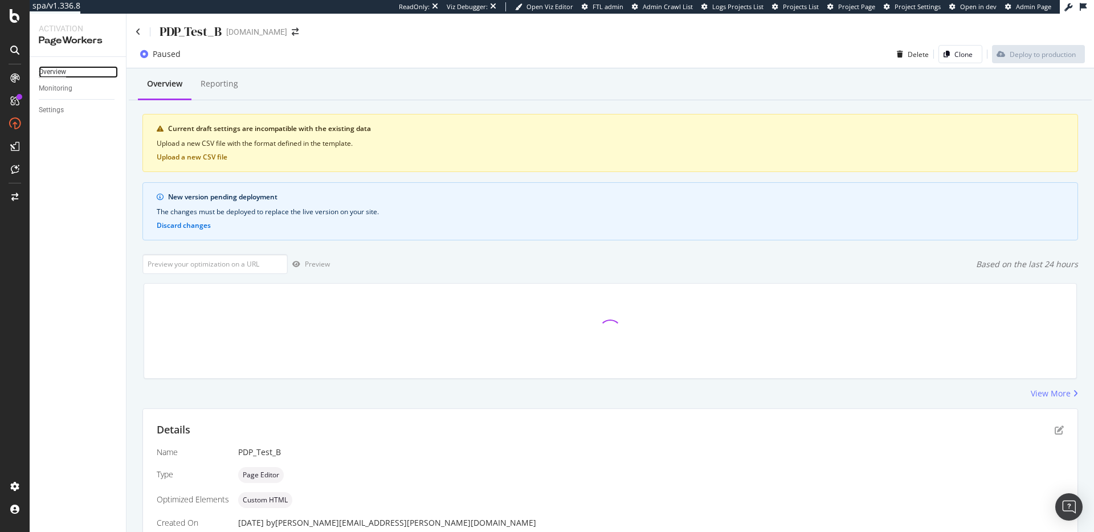
click at [58, 72] on div "Overview" at bounding box center [52, 72] width 27 height 12
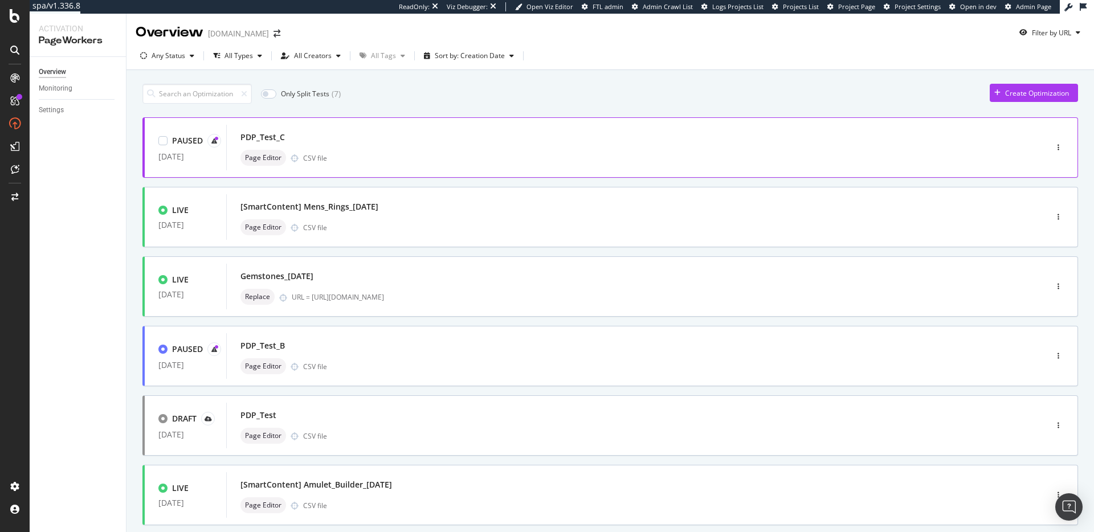
click at [392, 141] on div "PDP_Test_C" at bounding box center [620, 137] width 758 height 16
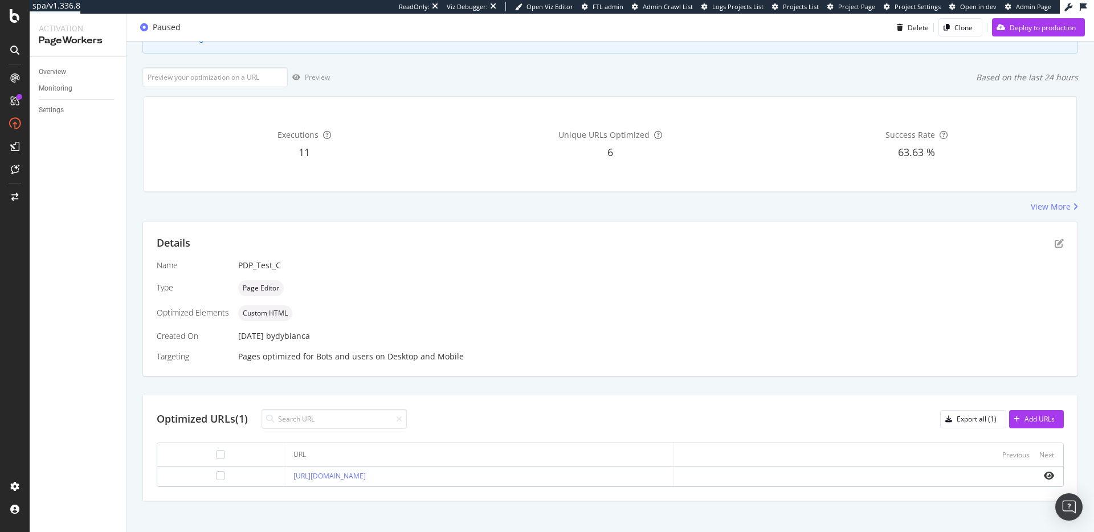
scroll to position [128, 0]
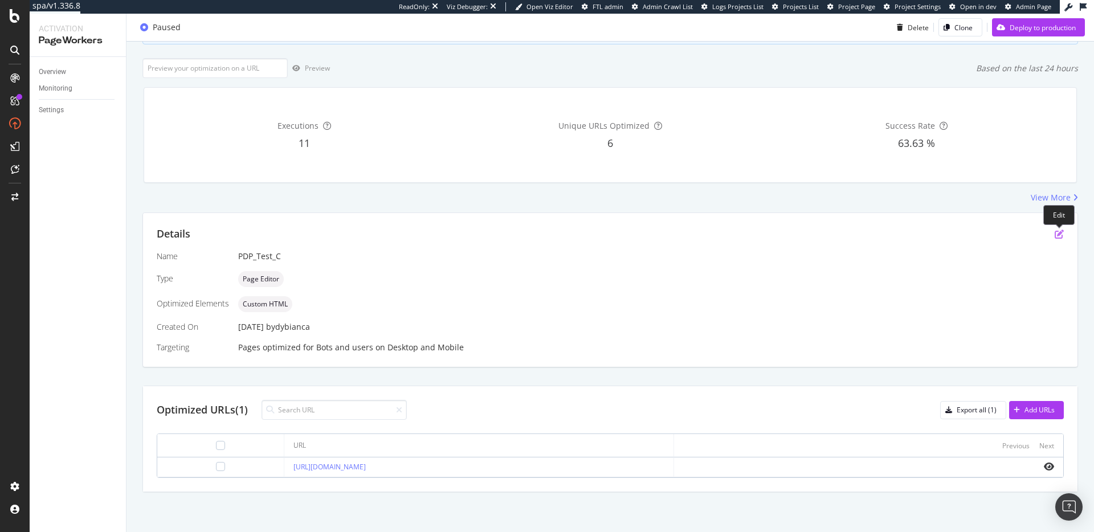
click at [1061, 237] on icon "pen-to-square" at bounding box center [1059, 234] width 9 height 9
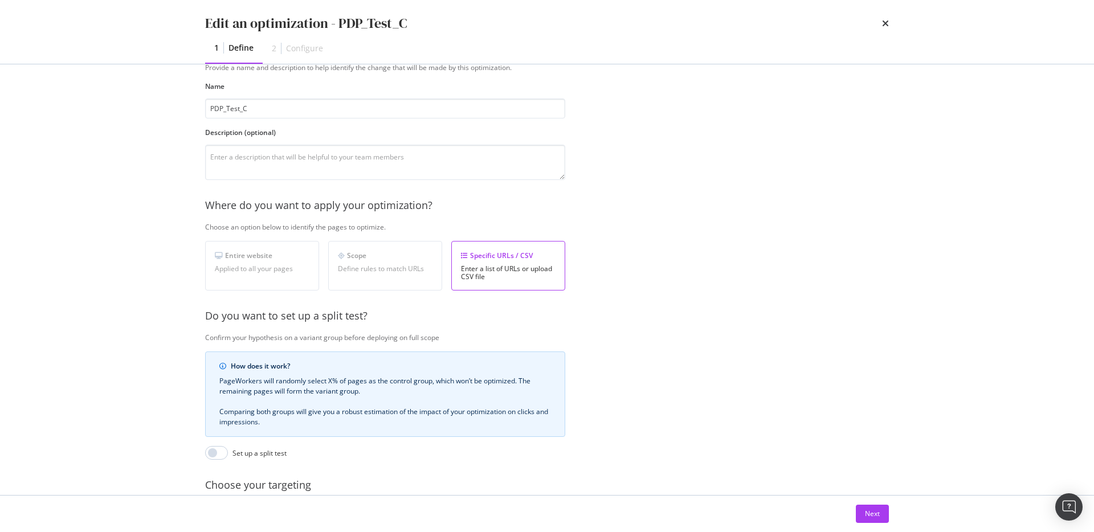
scroll to position [0, 0]
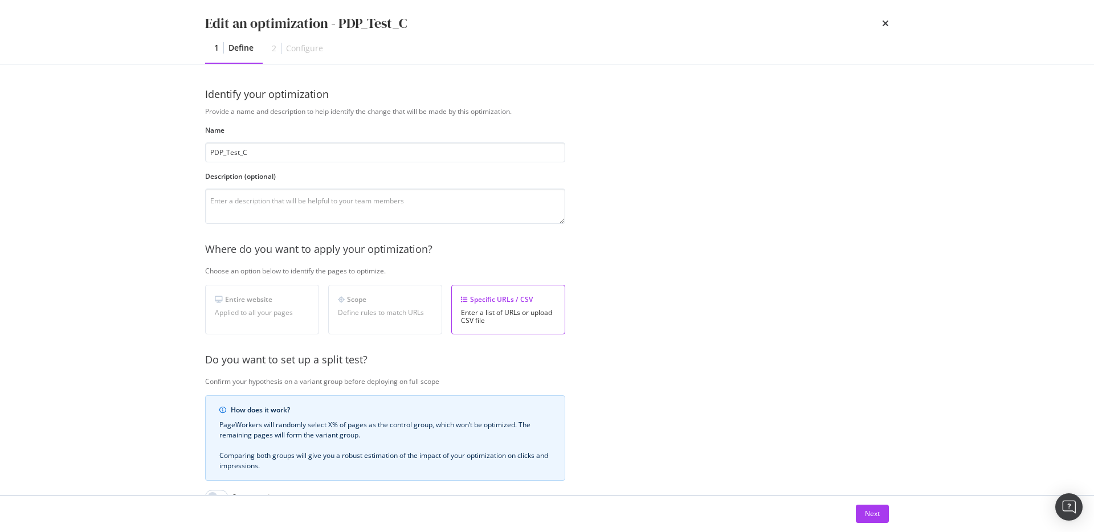
click at [308, 56] on div "2 Configure" at bounding box center [298, 49] width 70 height 30
click at [301, 48] on div "Configure" at bounding box center [304, 48] width 37 height 11
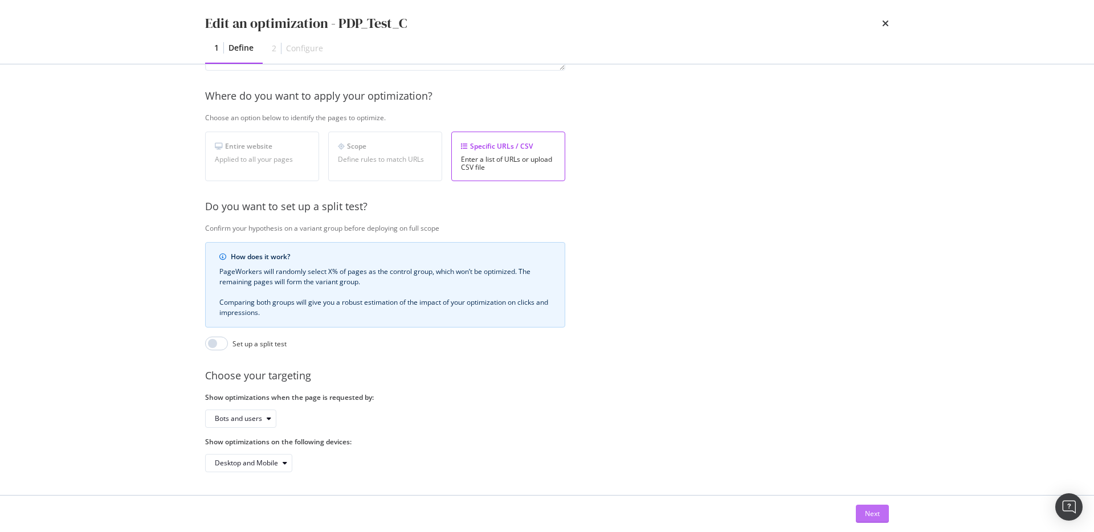
click at [878, 509] on div "Next" at bounding box center [872, 514] width 15 height 10
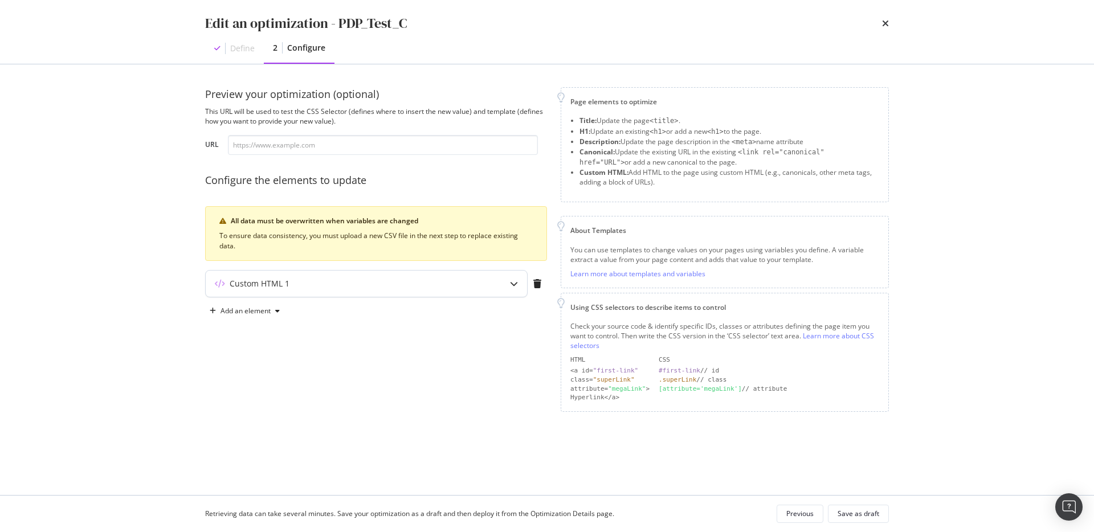
click at [319, 280] on div "Custom HTML 1" at bounding box center [344, 283] width 276 height 11
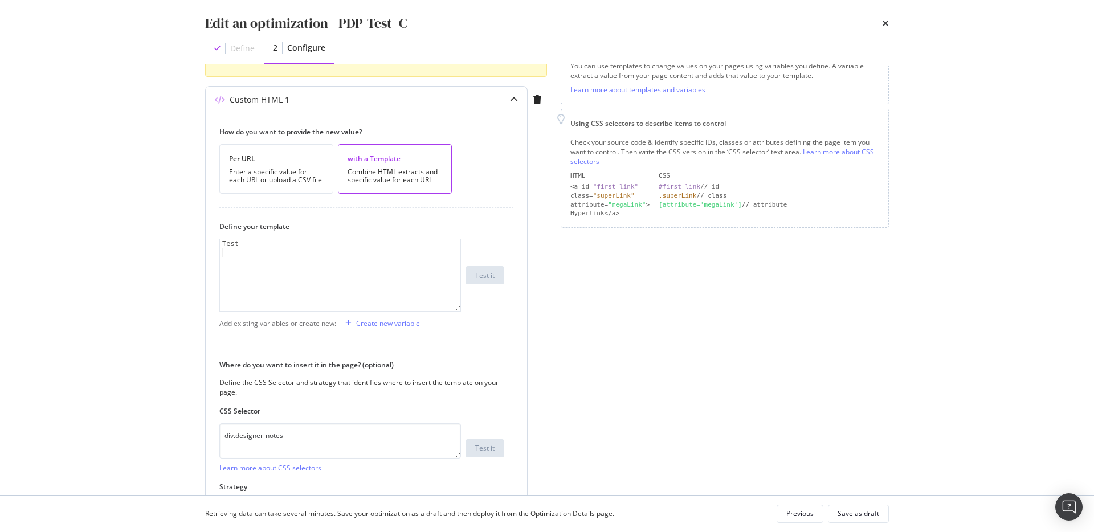
scroll to position [173, 0]
